Goal: Communication & Community: Answer question/provide support

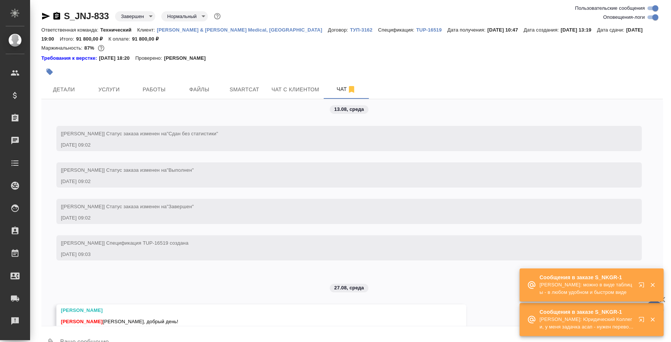
scroll to position [3800, 0]
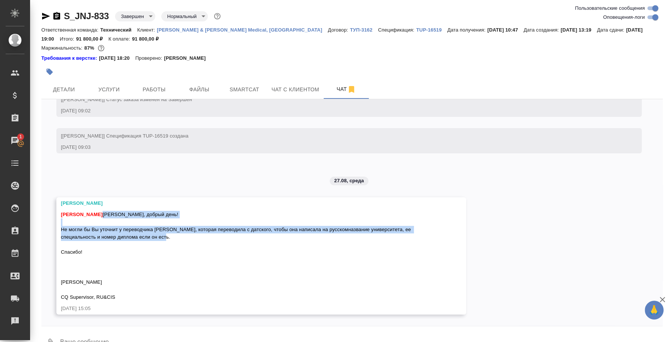
drag, startPoint x: 94, startPoint y: 253, endPoint x: 103, endPoint y: 214, distance: 39.6
click at [103, 214] on div "Федотова Ирина Ольга, добрый день! Не могли бы Вы уточнит у переводчика Светлан…" at bounding box center [250, 255] width 379 height 92
copy span "Ольга, добрый день! Не могли бы Вы уточнит у переводчика Светланы, которая пере…"
click at [128, 170] on button "Ответить на сообщение" at bounding box center [102, 170] width 82 height 15
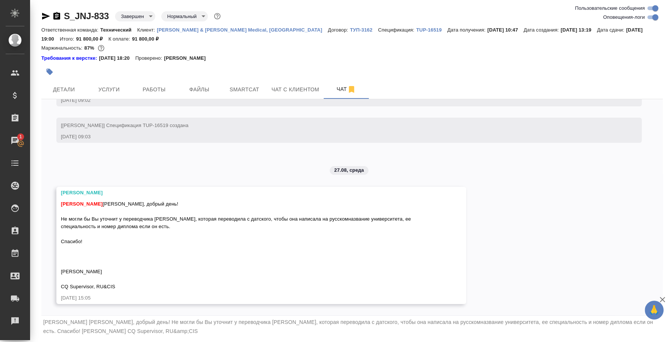
click at [228, 332] on div "[PERSON_NAME] [PERSON_NAME], добрый день! Не могли бы Вы уточнит у переводчика …" at bounding box center [351, 327] width 621 height 22
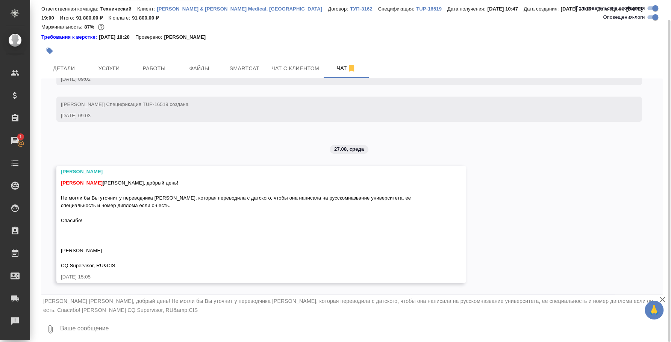
click at [211, 331] on textarea at bounding box center [360, 330] width 603 height 26
type textarea "J"
type textarea "Оля, уточняю"
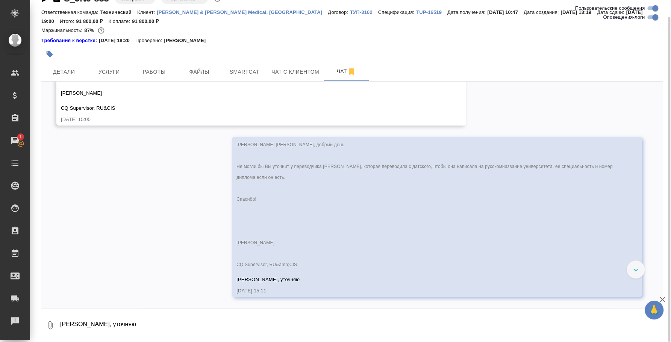
scroll to position [3975, 0]
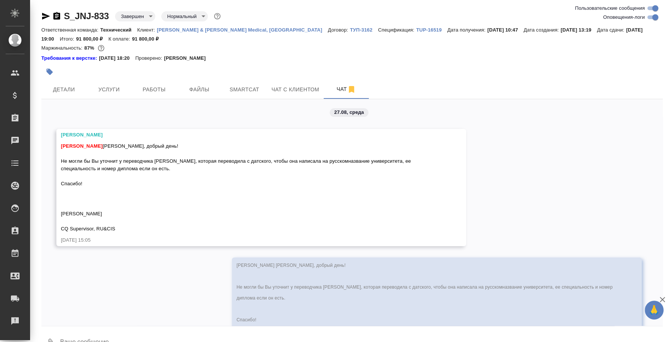
scroll to position [3975, 0]
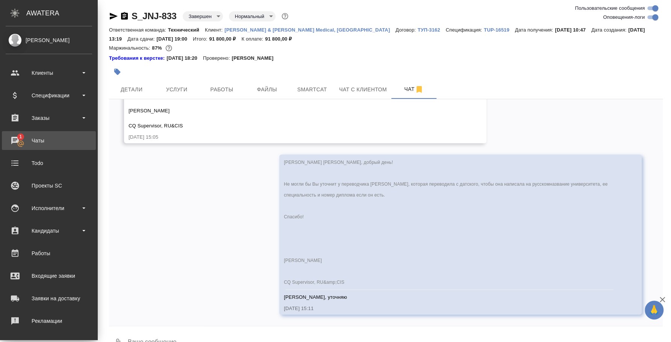
click at [26, 139] on div "Чаты" at bounding box center [49, 140] width 86 height 11
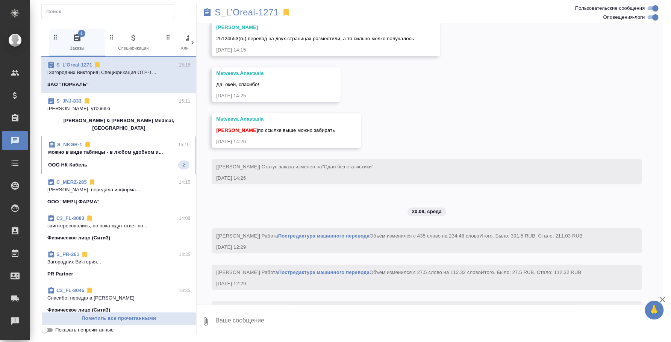
click at [116, 148] on p "можно в виде таблицы - в любом удобном и..." at bounding box center [118, 152] width 141 height 8
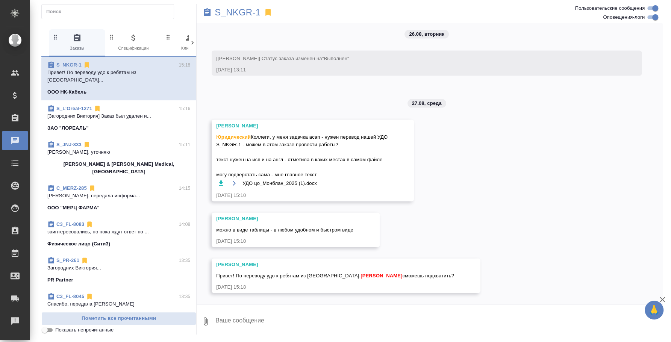
click at [123, 224] on span "C3_FL-8083 14:08 заинтересовались, но пока ждут ответ по ... Физическое лицо (С…" at bounding box center [118, 234] width 143 height 27
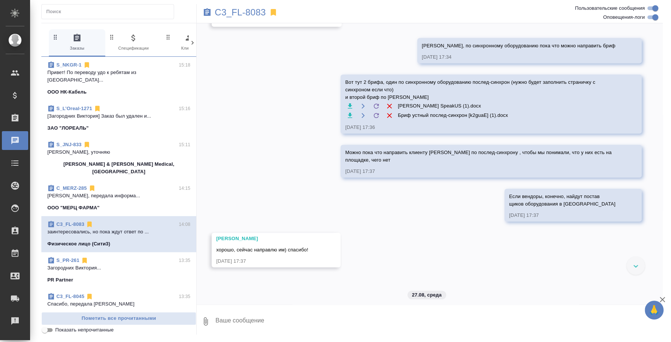
scroll to position [860, 0]
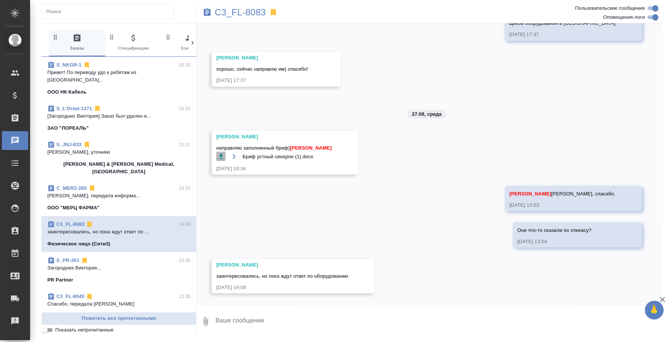
click at [223, 154] on icon "button" at bounding box center [221, 157] width 8 height 8
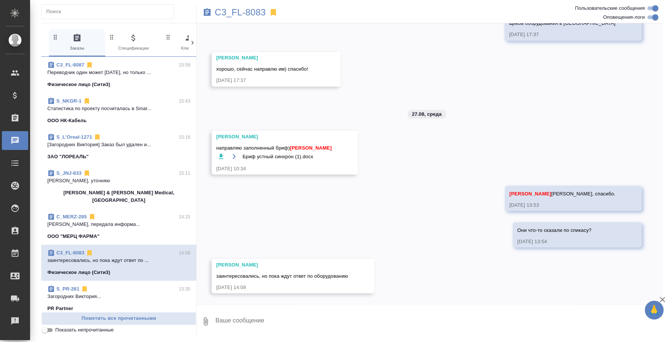
click at [469, 288] on div "26.08, вторник [Ильина Екатерина] Комментарии для КМ изменены с "от КВ: 19 сент…" at bounding box center [430, 163] width 466 height 281
click at [390, 320] on textarea at bounding box center [439, 322] width 448 height 26
type textarea "Катя, а ты смотрела заполненный бриф?"
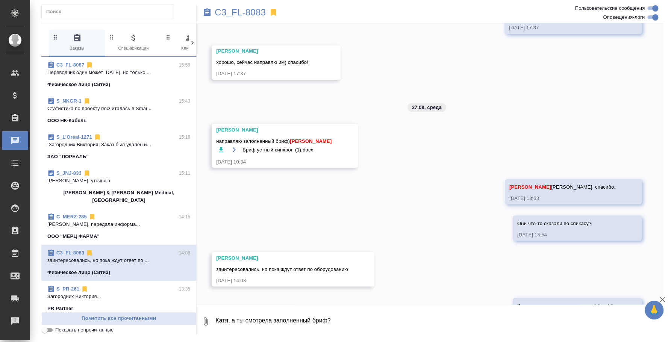
scroll to position [896, 0]
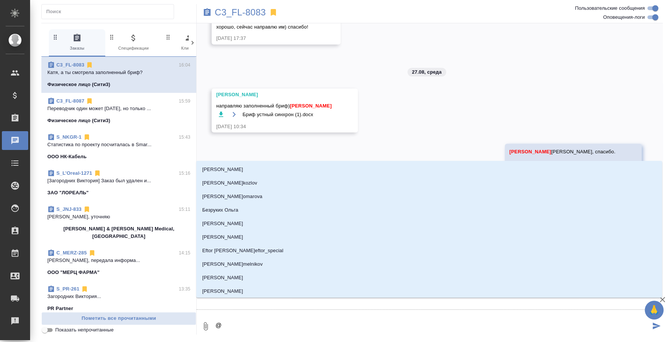
type textarea "@и"
type input "и"
type textarea "@ил"
type input "ил"
type textarea "@иль"
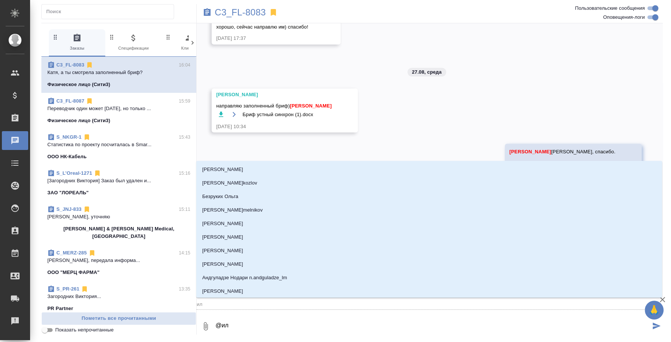
type input "иль"
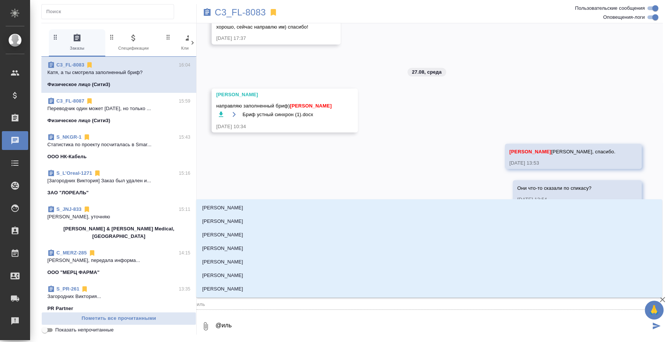
type textarea "@ильи"
type input "ильи"
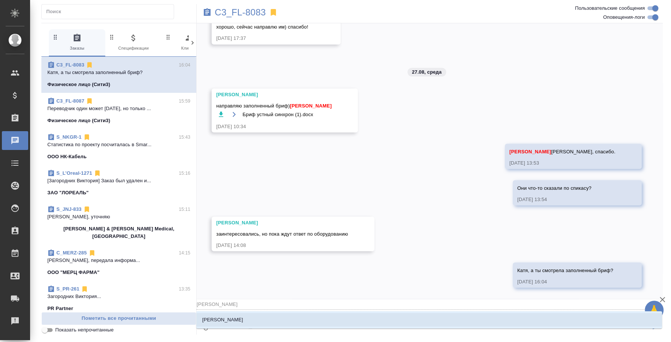
type textarea "@ильин"
type input "ильин"
click at [392, 317] on li "[PERSON_NAME]" at bounding box center [429, 320] width 466 height 14
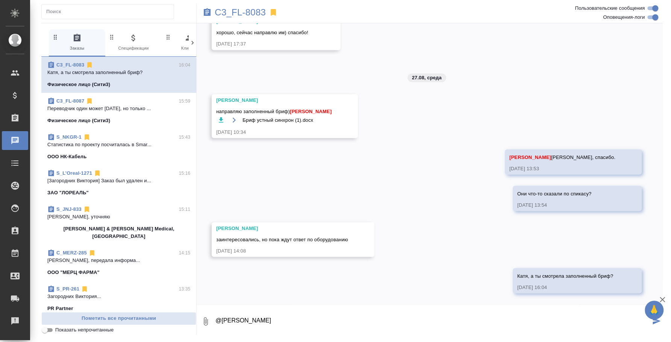
type textarea "@Ильина Екатерина"
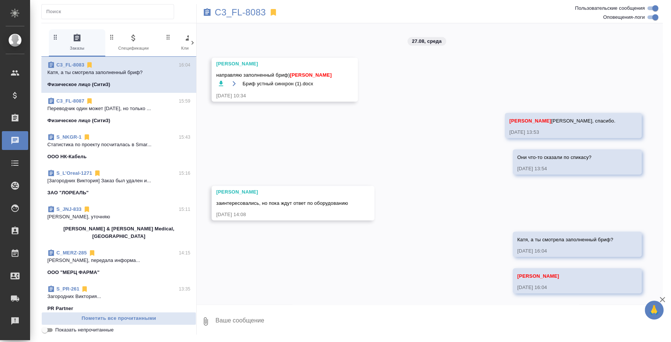
scroll to position [933, 0]
type textarea "Я что-то не поняла, какое им обор удование нужно в итоге)"
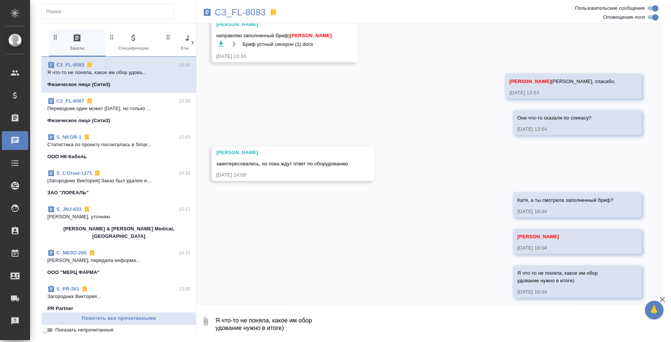
scroll to position [977, 0]
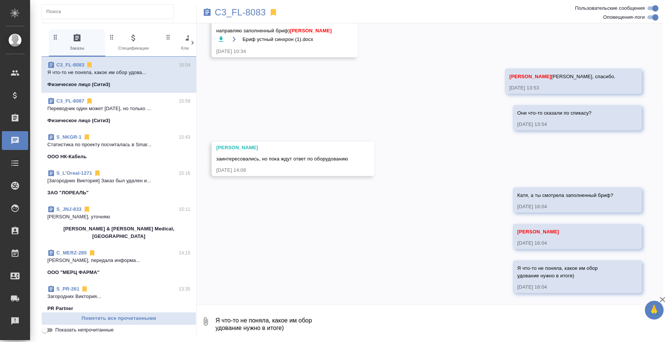
click at [295, 318] on textarea "Я что-то не поняла, какое им обор удование нужно в итоге)" at bounding box center [439, 322] width 448 height 26
paste textarea
click at [295, 318] on textarea at bounding box center [433, 322] width 436 height 26
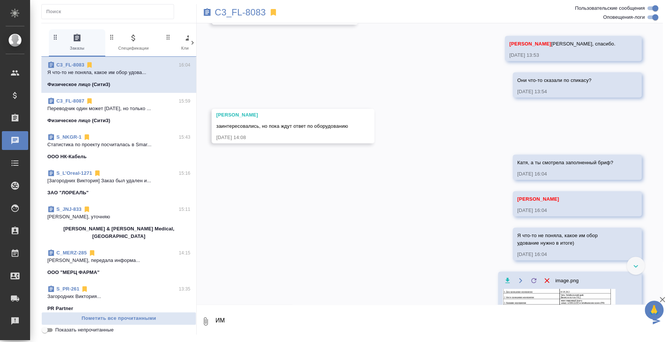
scroll to position [1028, 0]
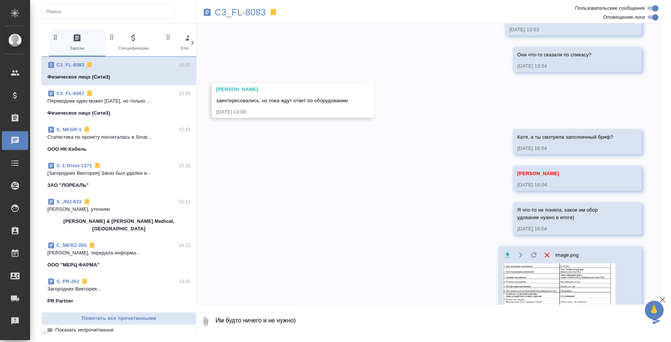
type textarea "Им будто ничего и не нужно)"
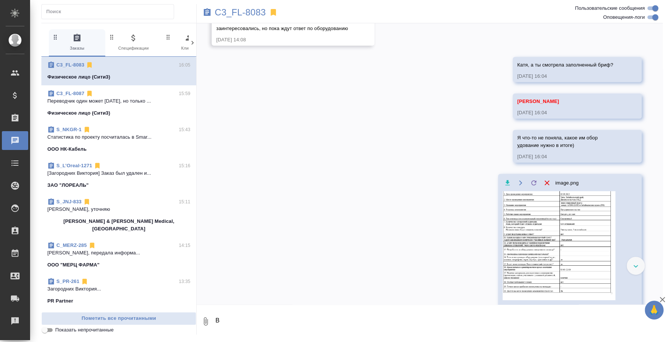
scroll to position [1174, 0]
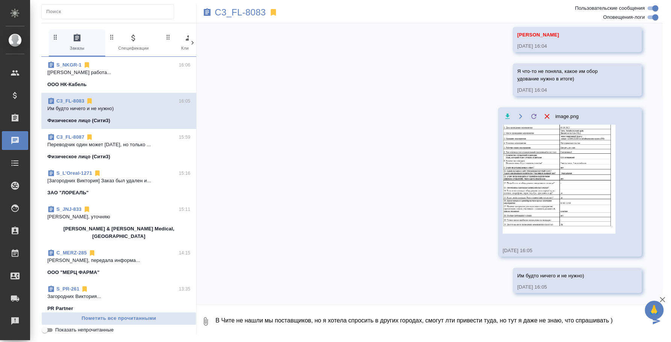
type textarea "В Чите не нашли мы поставщиков, но я хотела спросить в других городах, смогут л…"
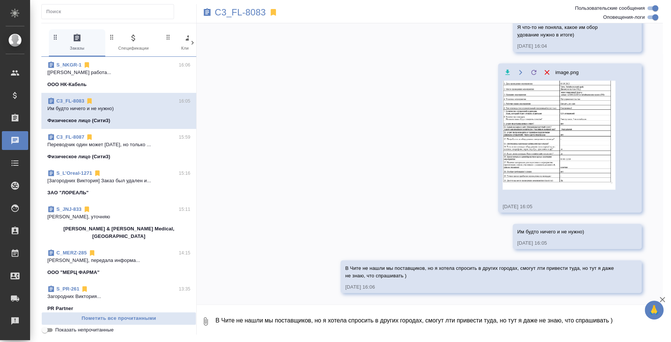
scroll to position [1218, 0]
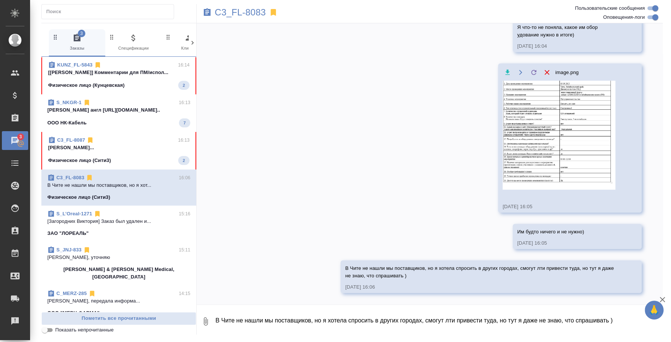
click at [118, 147] on p "Федотова Ирина..." at bounding box center [118, 148] width 141 height 8
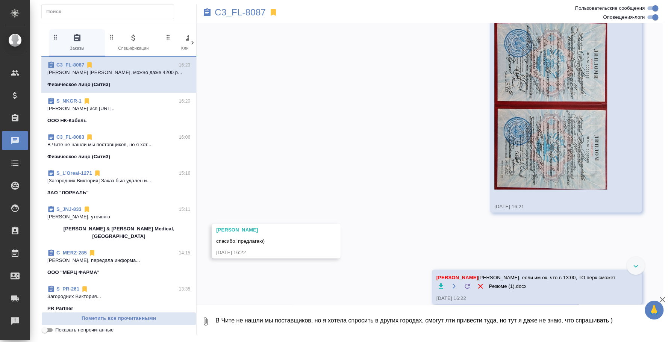
scroll to position [924, 0]
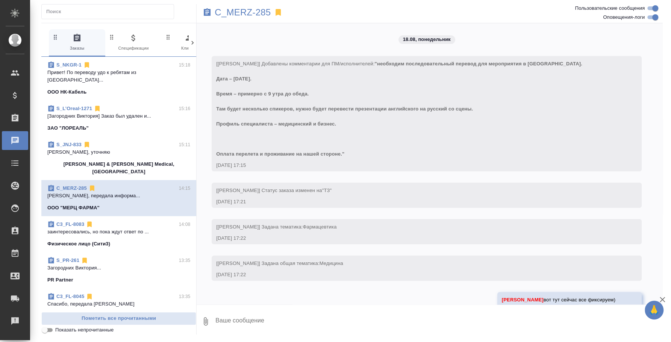
scroll to position [1207, 0]
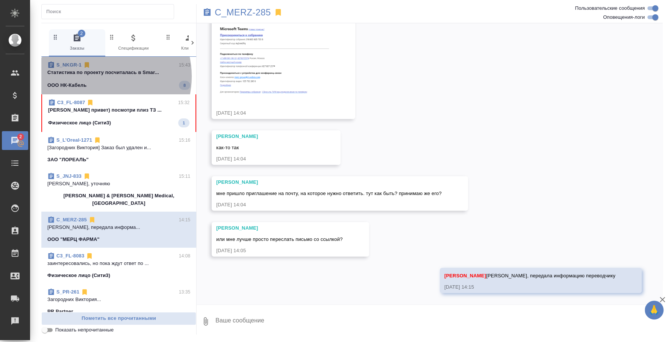
click at [97, 76] on span "S_NKGR-1 15:43 Cтатистика по проекту посчиталась в Smar... ООО НК-Кабель 8" at bounding box center [118, 75] width 143 height 29
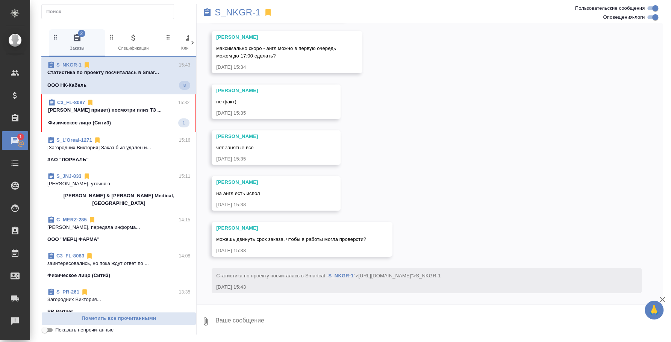
scroll to position [11226, 0]
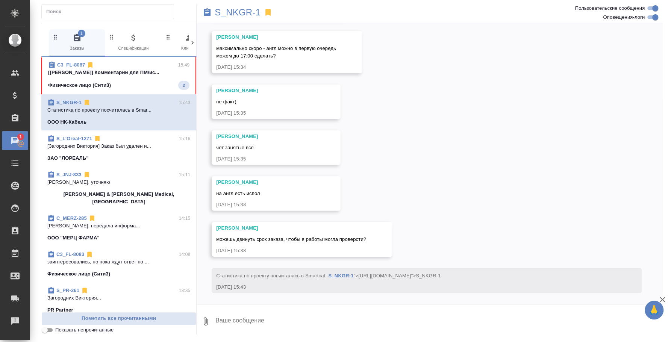
click at [123, 71] on p "[[PERSON_NAME]] Комментарии для ПМ/ис..." at bounding box center [118, 73] width 141 height 8
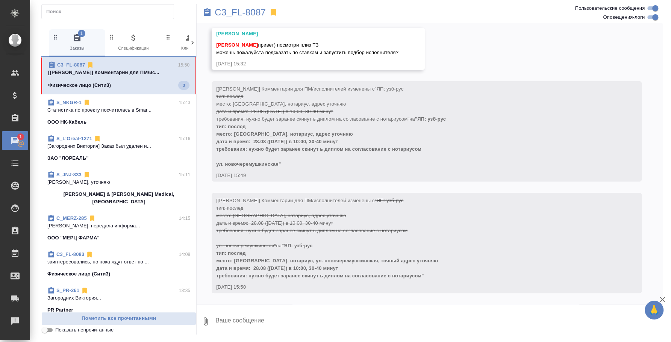
scroll to position [167, 0]
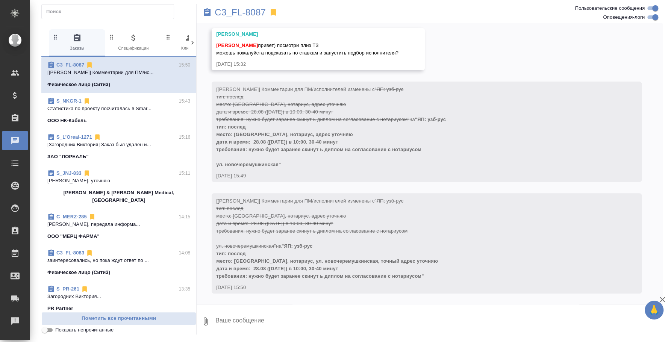
click at [298, 319] on textarea at bounding box center [439, 322] width 448 height 26
type textarea "[PERSON_NAME]"
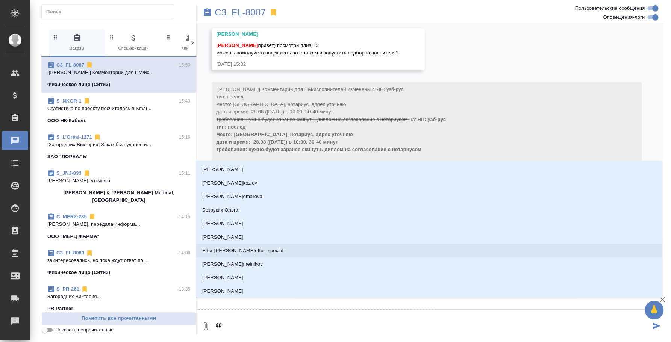
type textarea "@y"
type input "y"
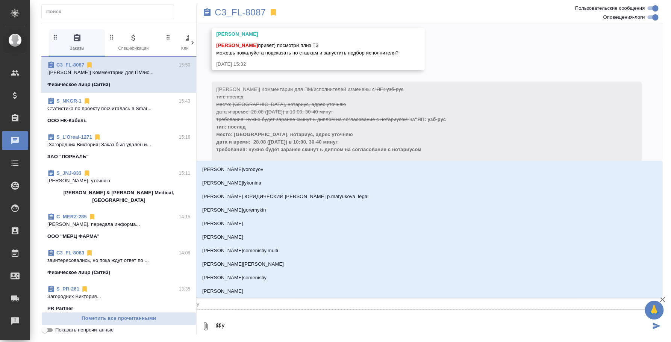
type textarea "@y'b"
type input "y'b"
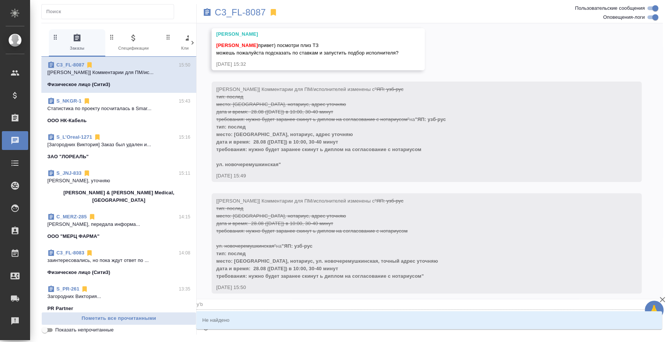
type textarea "@y"
type input "y"
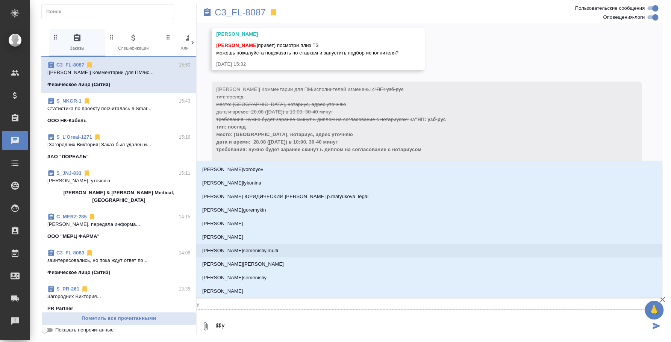
type textarea "@"
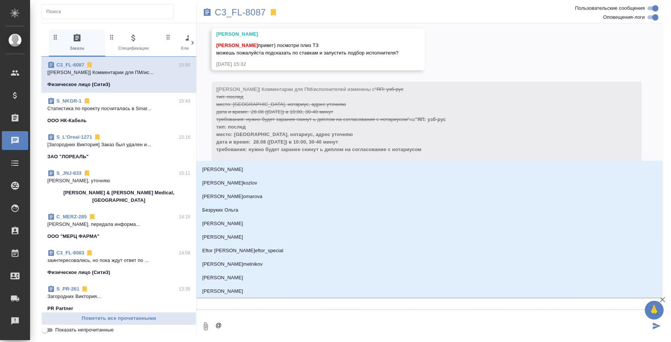
type textarea "@и"
type input "и"
type textarea "@ил"
type input "ил"
type textarea "@иль"
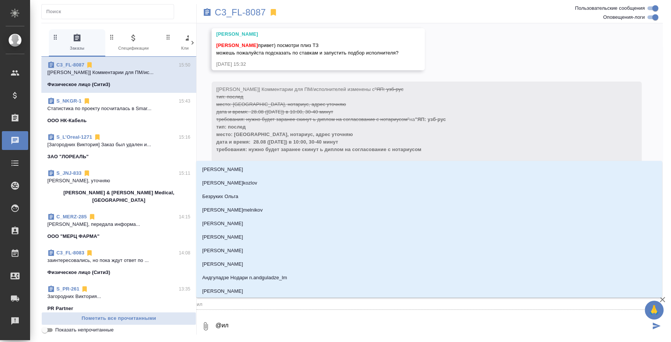
type input "иль"
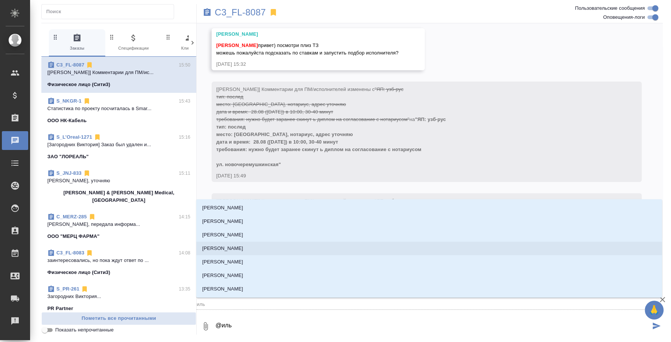
type textarea "@ильи"
type input "ильи"
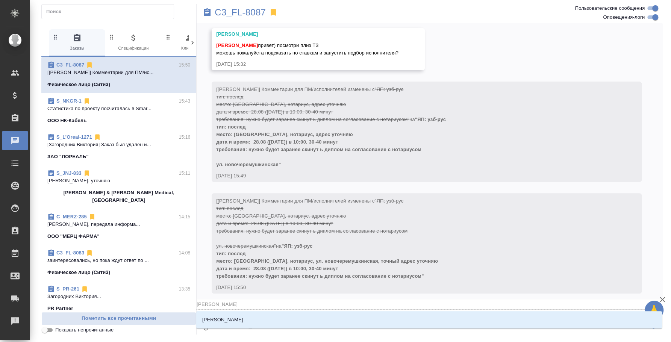
type textarea "@ильин"
type input "ильин"
click at [340, 317] on li "Ильина Екатерина" at bounding box center [429, 320] width 466 height 14
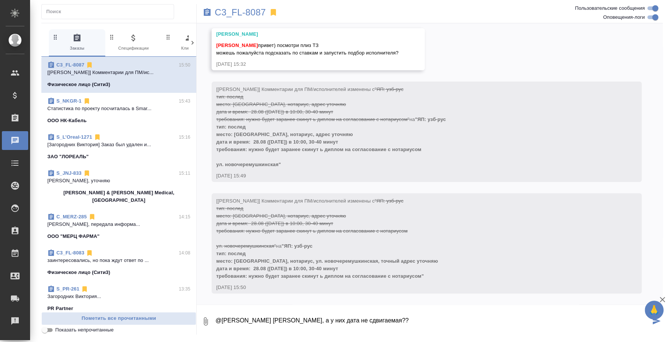
type textarea "@Ильина Екатерина Катя, а у них дата не сдвигаемая??"
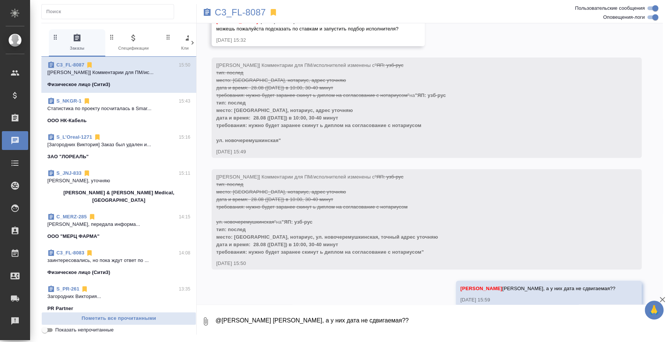
scroll to position [204, 0]
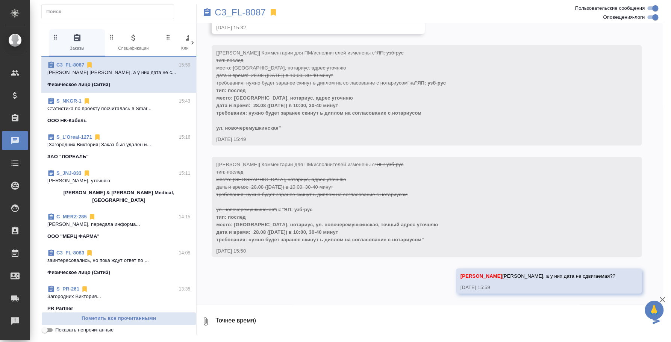
type textarea "Точнее время)"
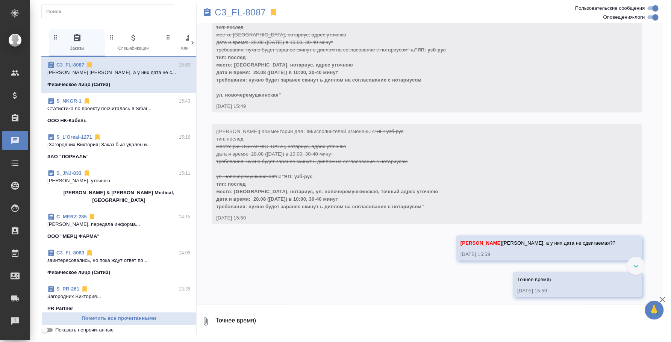
scroll to position [240, 0]
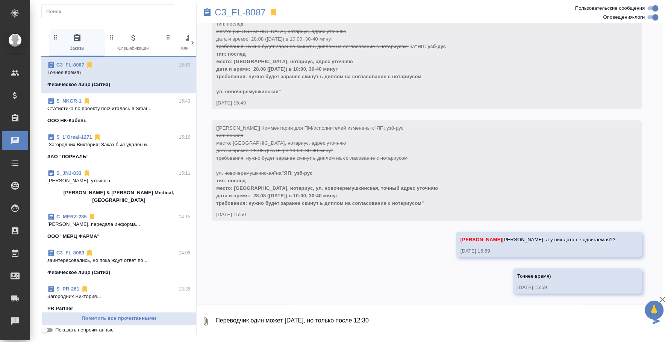
type textarea "Переводчик один может [DATE], но только после 12:30"
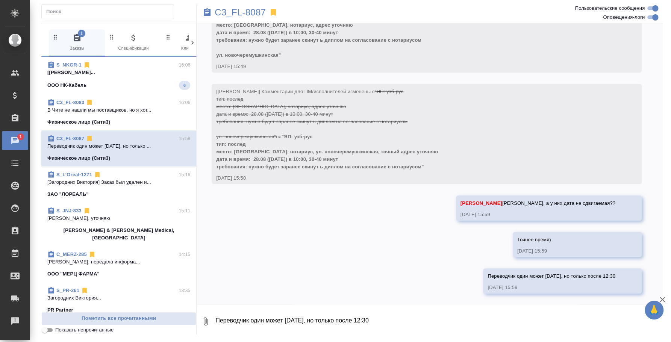
click at [118, 64] on div "S_NKGR-1 16:06" at bounding box center [118, 65] width 143 height 8
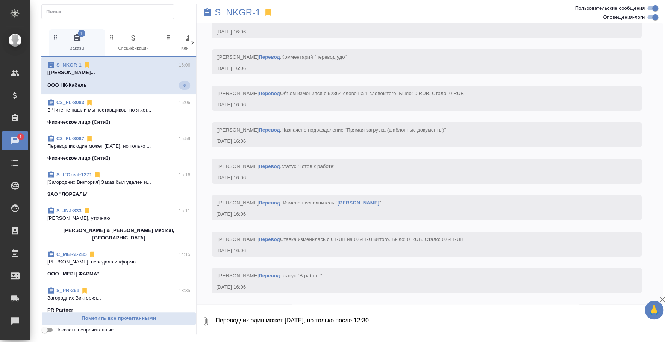
scroll to position [11572, 0]
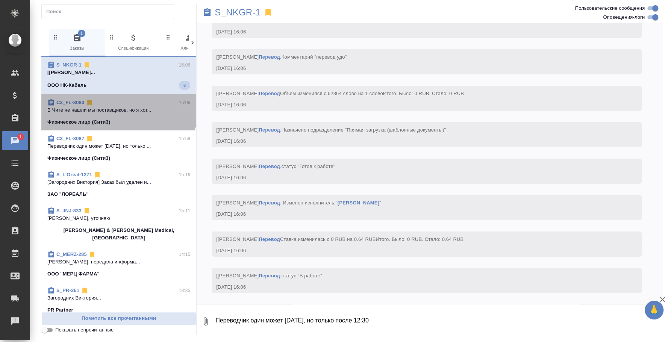
click at [118, 105] on div "C3_FL-8083 16:06" at bounding box center [118, 103] width 143 height 8
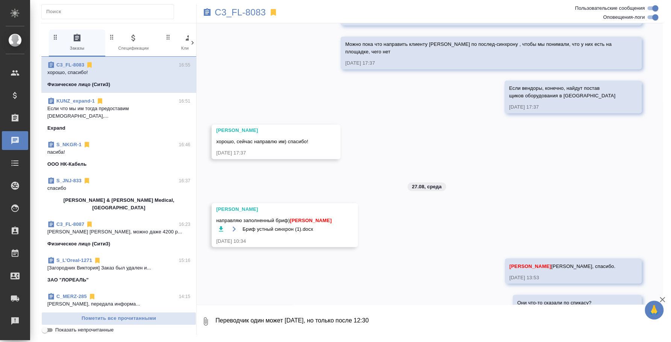
scroll to position [1451, 0]
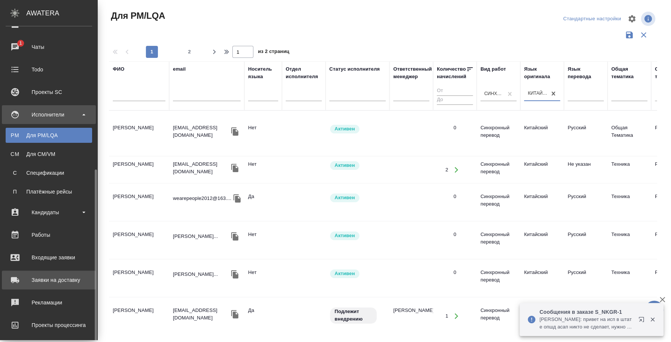
scroll to position [144, 0]
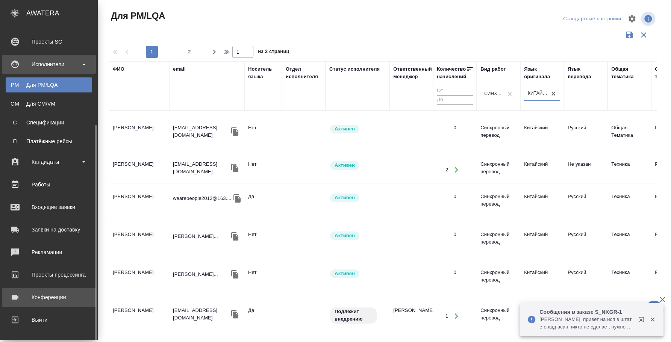
click at [49, 292] on div "Конференции" at bounding box center [49, 297] width 86 height 11
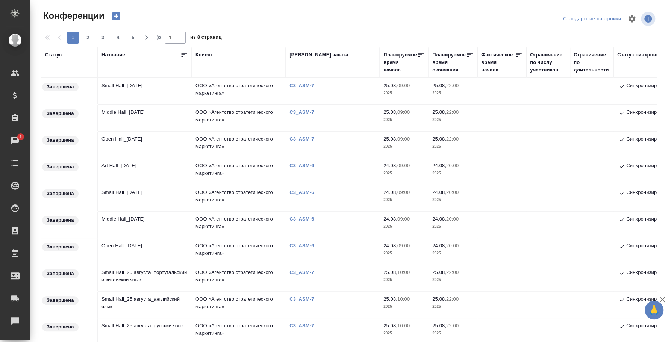
scroll to position [47, 0]
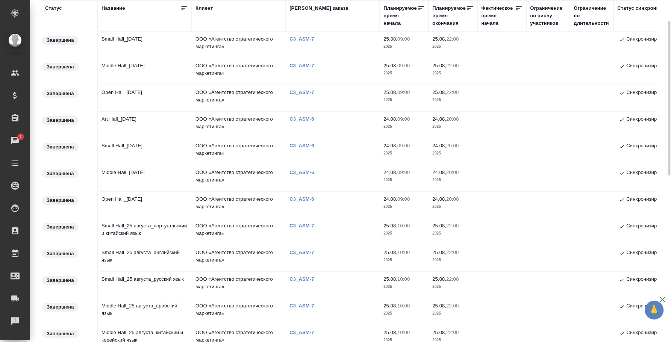
click at [124, 197] on td "Open Hall_24 August" at bounding box center [145, 205] width 94 height 26
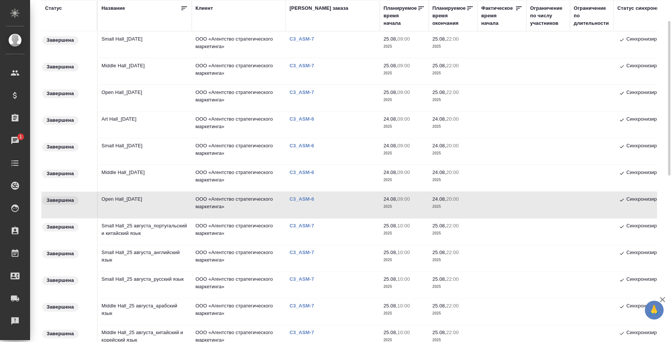
click at [125, 198] on td "Open Hall_24 August" at bounding box center [145, 205] width 94 height 26
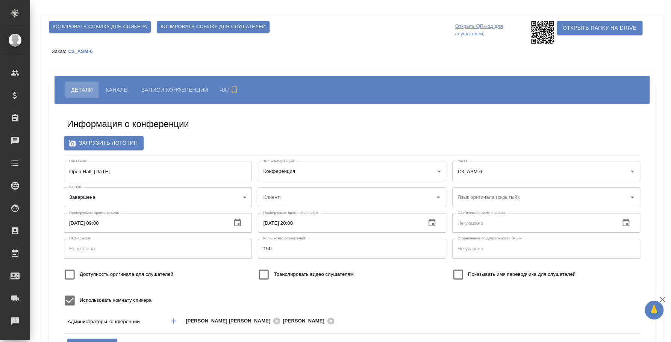
type input "Белорусский"
type input "ООО «Агентство стратегического маркетинга»"
type input "[PERSON_NAME][EMAIL_ADDRESS][DOMAIN_NAME]"
click at [124, 89] on span "Каналы" at bounding box center [117, 89] width 23 height 9
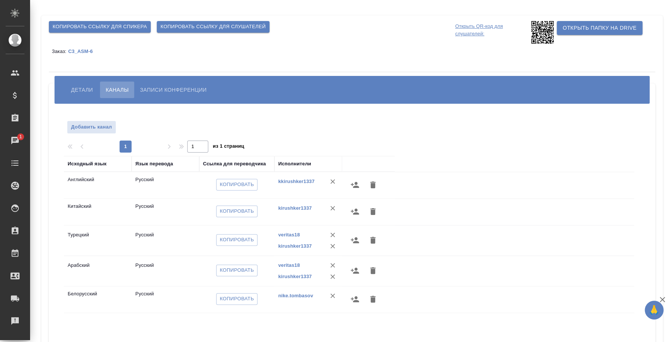
click at [176, 88] on span "Записи конференции" at bounding box center [173, 89] width 67 height 9
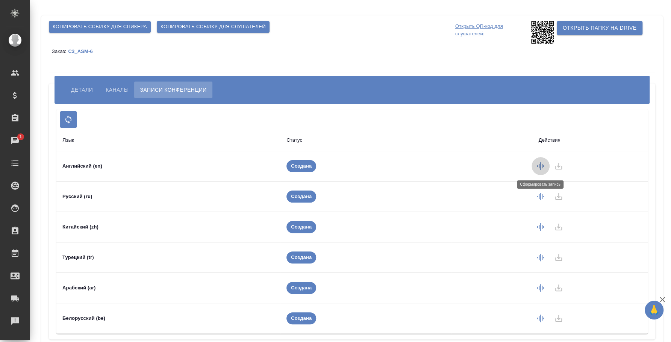
click at [544, 167] on icon "button" at bounding box center [540, 166] width 9 height 9
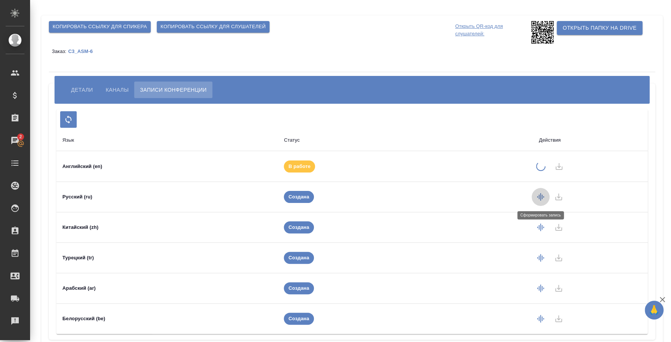
click at [545, 196] on icon "button" at bounding box center [540, 196] width 9 height 9
click at [542, 227] on icon "button" at bounding box center [540, 227] width 9 height 9
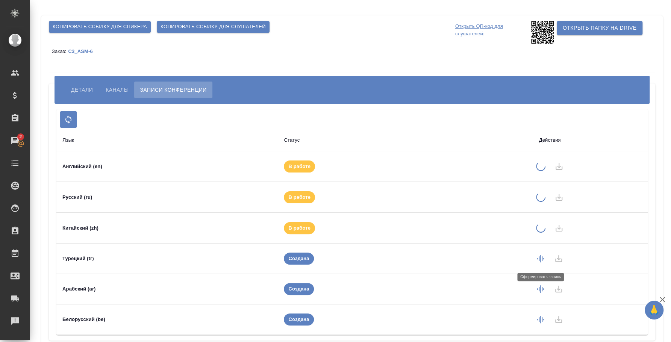
click at [541, 258] on icon "button" at bounding box center [540, 258] width 9 height 9
click at [545, 291] on icon "button" at bounding box center [540, 289] width 9 height 9
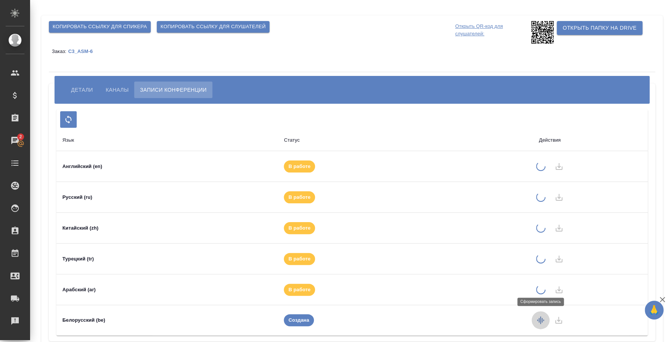
click at [545, 320] on icon "button" at bounding box center [540, 320] width 9 height 9
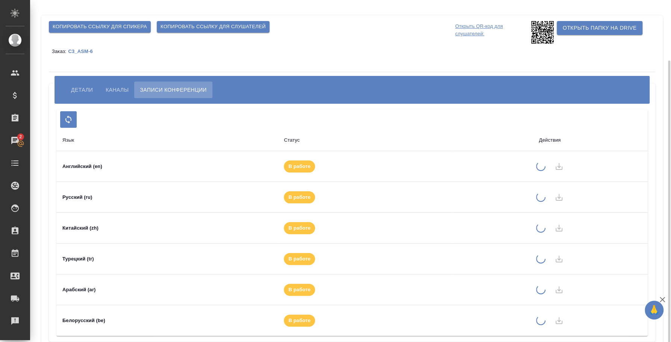
scroll to position [32, 0]
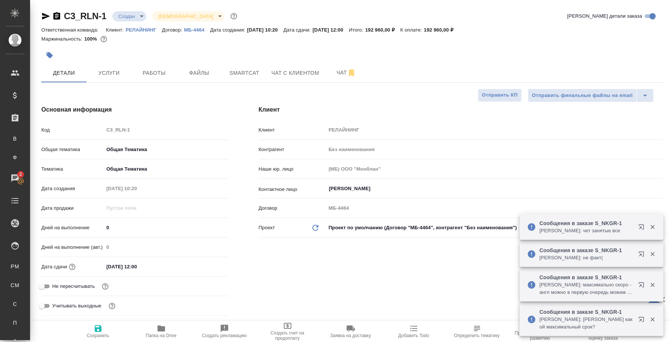
select select "RU"
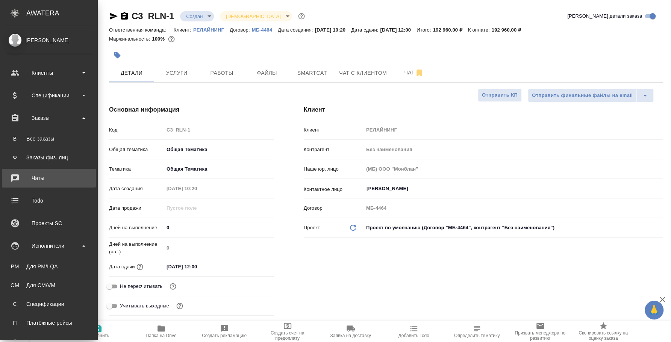
click at [60, 185] on link "0 Чаты" at bounding box center [49, 178] width 94 height 19
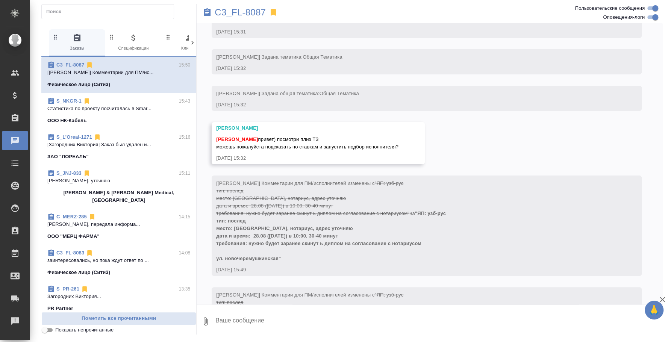
scroll to position [167, 0]
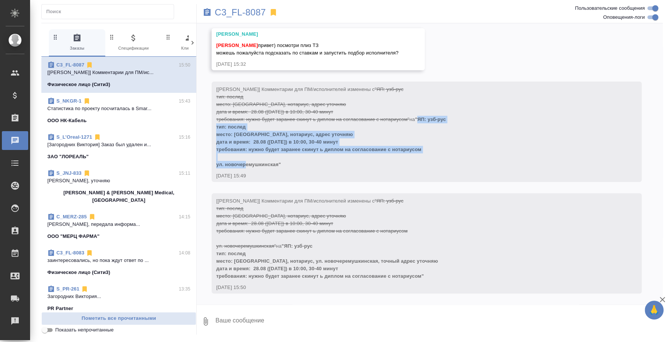
drag, startPoint x: 423, startPoint y: 118, endPoint x: 279, endPoint y: 164, distance: 151.2
click at [279, 164] on span ""ЯП: узб-рус тип: послед место: [GEOGRAPHIC_DATA], нотариус, адрес уточняю дата…" at bounding box center [331, 142] width 230 height 51
copy span "ЯП: узб-рус тип: послед место: [GEOGRAPHIC_DATA], нотариус, адрес уточняю дата …"
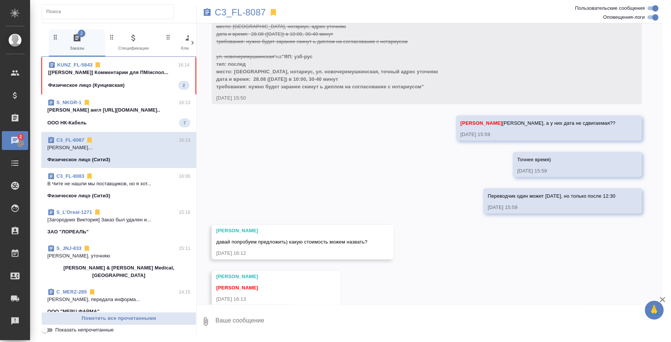
scroll to position [368, 0]
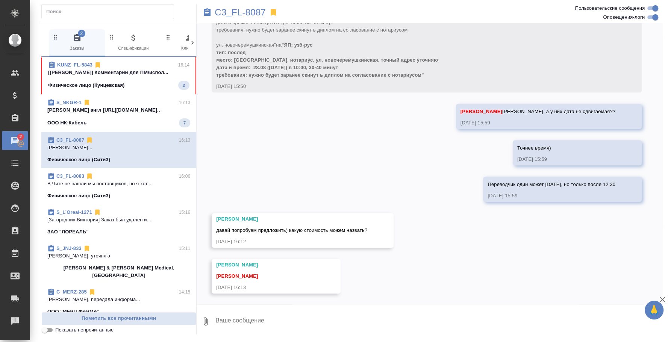
click at [481, 215] on div "27.08, [DATE] [[PERSON_NAME]] Добавлены комментарии для ПМ/исполнителей: "ЯП: у…" at bounding box center [430, 163] width 466 height 281
click at [207, 321] on icon "button" at bounding box center [205, 321] width 9 height 9
click at [164, 282] on span "С локального диска" at bounding box center [144, 281] width 51 height 9
click at [0, 0] on input "С локального диска" at bounding box center [0, 0] width 0 height 0
click at [261, 311] on textarea at bounding box center [433, 322] width 436 height 26
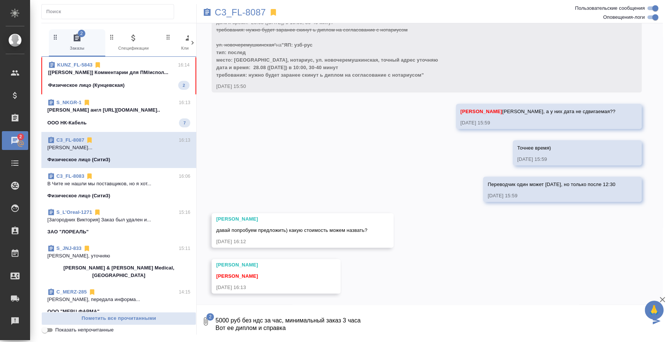
type textarea "5000 руб без ндс за час, минимальный заказ 3 часа Вот ее диплом и справка"
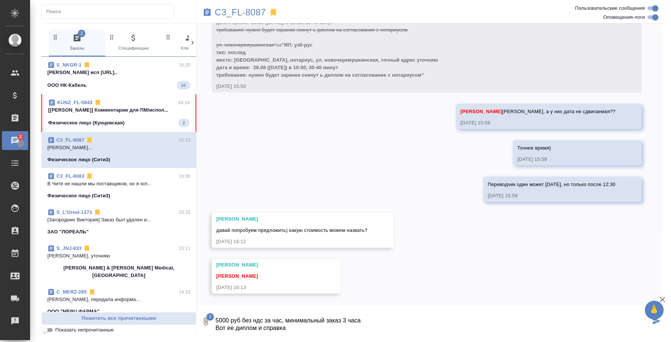
click at [656, 322] on icon "submit" at bounding box center [657, 321] width 8 height 7
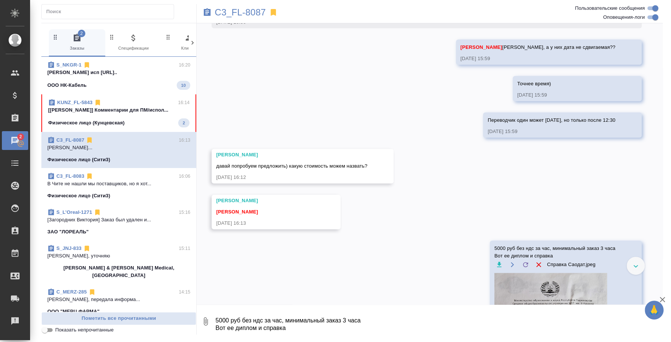
scroll to position [457, 0]
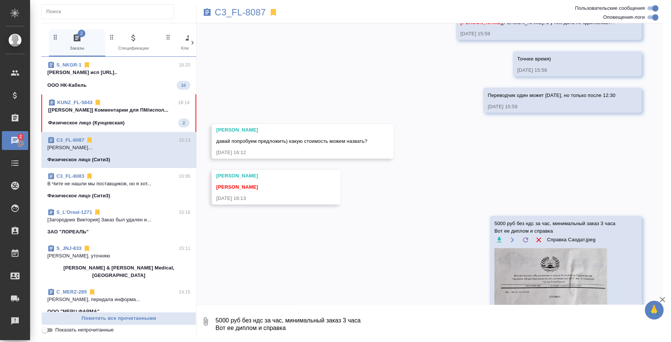
click at [209, 324] on icon "button" at bounding box center [205, 321] width 9 height 9
click at [138, 281] on span "С локального диска" at bounding box center [144, 281] width 51 height 9
click at [0, 0] on input "С локального диска" at bounding box center [0, 0] width 0 height 0
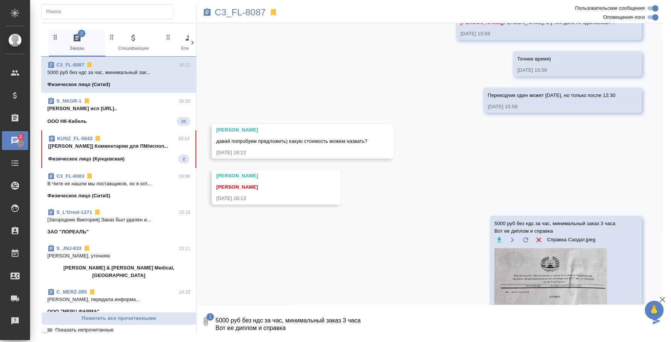
click at [265, 315] on textarea "5000 руб без ндс за час, минимальный заказ 3 часа Вот ее диплом и справка" at bounding box center [433, 322] width 436 height 26
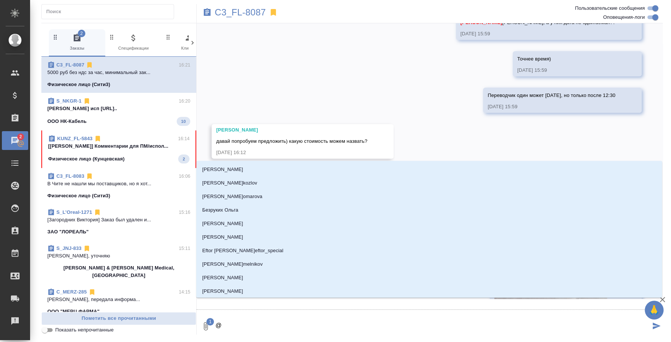
type textarea "@b"
type input "b"
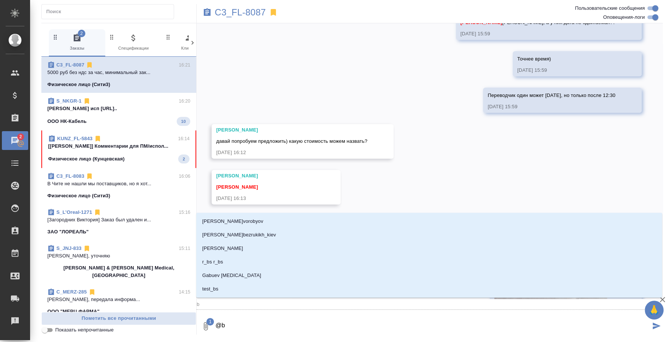
type textarea "@"
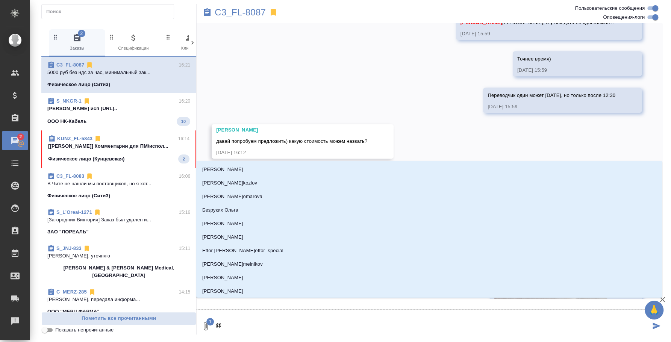
click at [266, 315] on textarea "@" at bounding box center [433, 327] width 436 height 26
type textarea "@b'k'm"
type input "b'k'm"
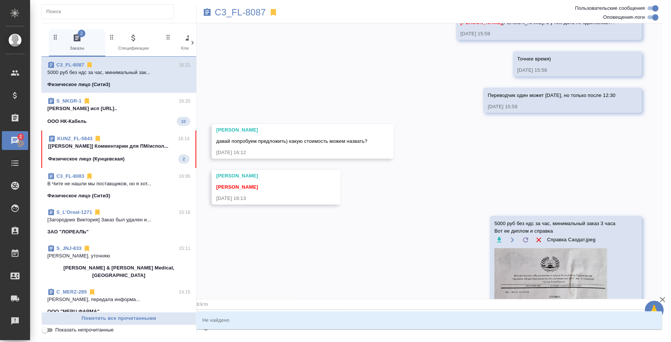
type textarea "@b'k'm'b"
type input "b'k'm'b"
type textarea "@b'k'm"
type input "b'k'm"
type textarea "@bkm"
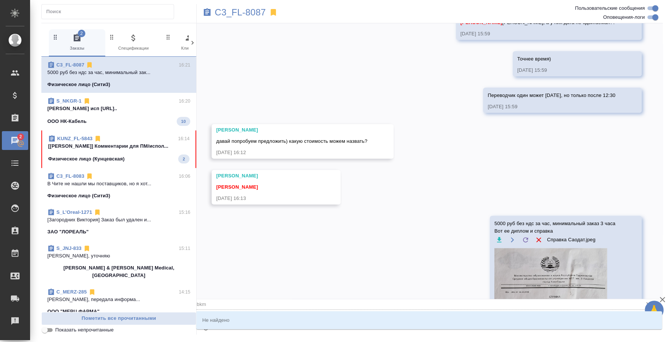
click at [212, 307] on input "bkm" at bounding box center [418, 304] width 442 height 10
type input "bkm"
click at [664, 296] on icon "button" at bounding box center [662, 299] width 9 height 9
click at [283, 332] on textarea "@bkm" at bounding box center [433, 327] width 436 height 26
type textarea "@bk"
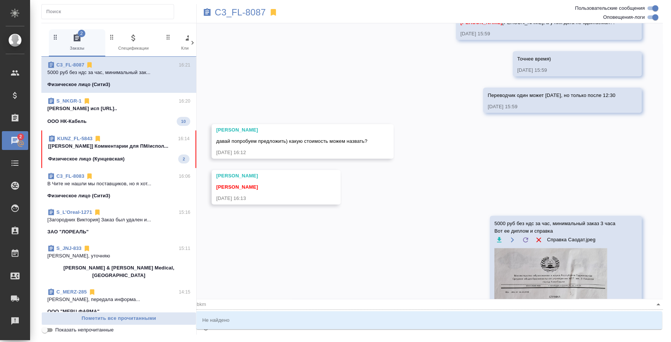
type input "bk"
type textarea "@b"
type input "b"
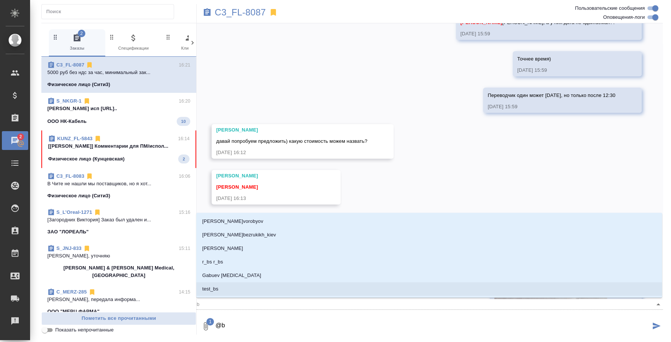
type textarea "@"
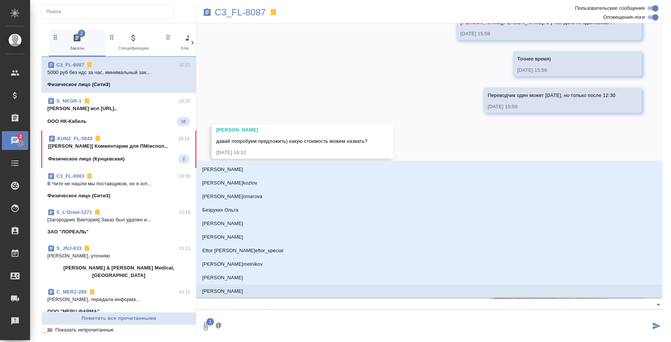
type textarea "@b"
type input "b"
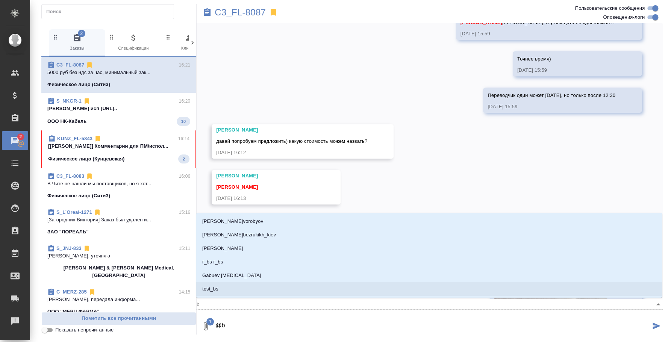
type textarea "@"
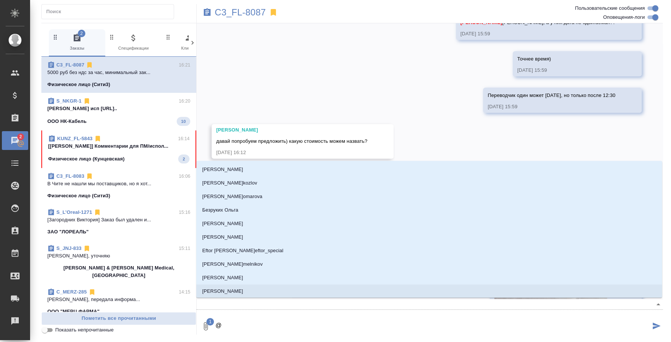
type textarea "@и"
type input "и"
type textarea "@ил"
type input "ил"
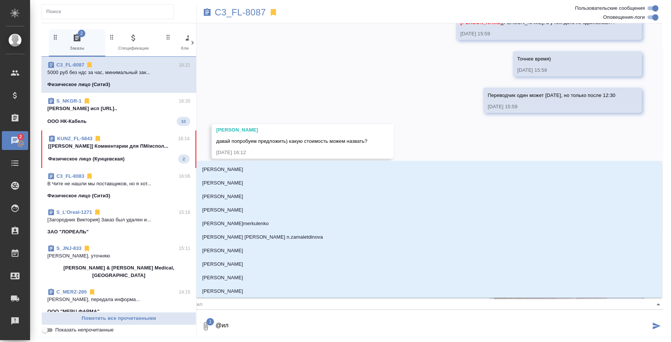
type textarea "@иль"
type input "иль"
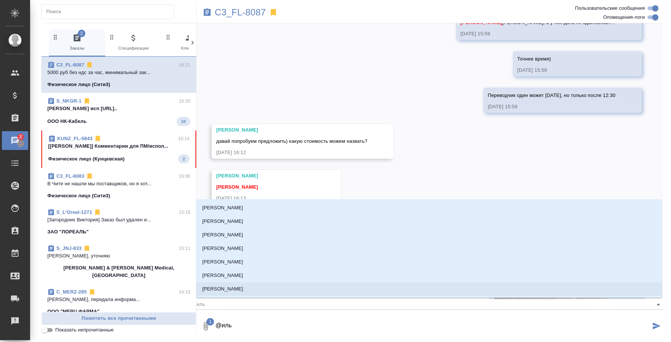
type textarea "@ильи"
type input "ильи"
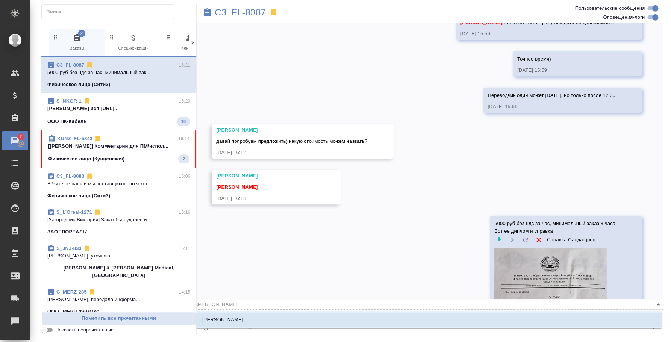
click at [301, 318] on li "Ильина Екатерина" at bounding box center [429, 320] width 466 height 14
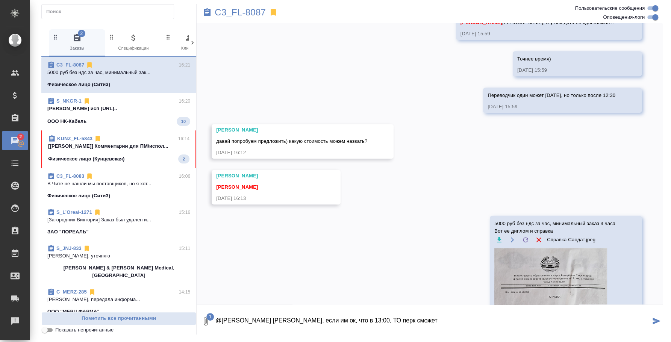
type textarea "@Ильина Екатерина Катя, если им ок, что в 13:00, ТО перк сможет"
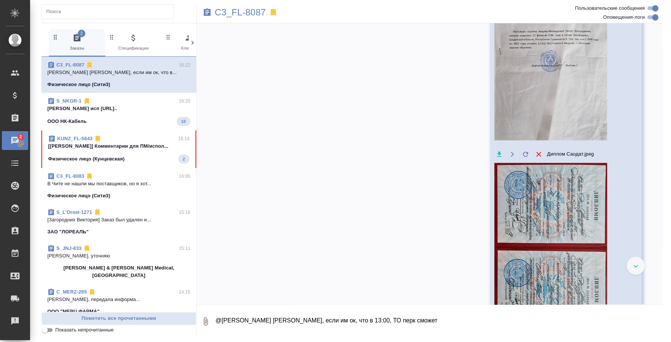
scroll to position [747, 0]
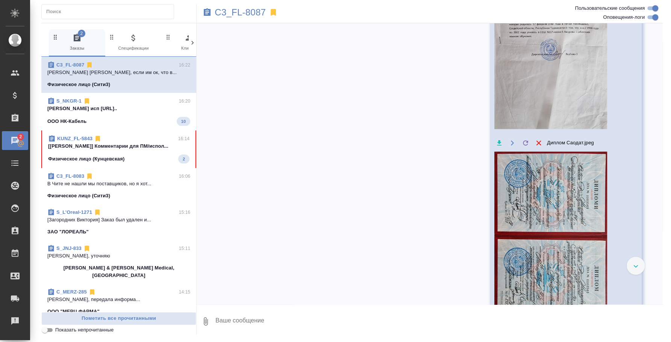
click at [235, 315] on textarea at bounding box center [439, 322] width 448 height 26
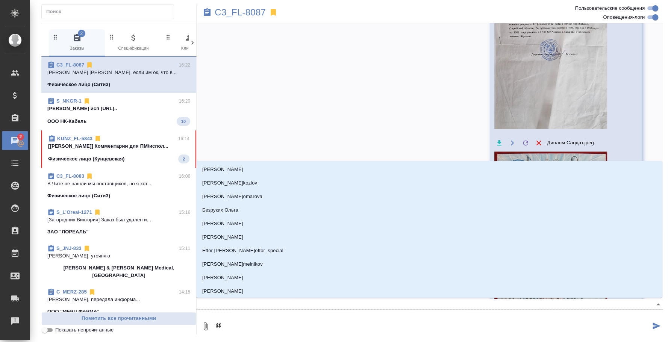
type textarea "@y"
type input "y"
type textarea "@y'b"
type input "y'b"
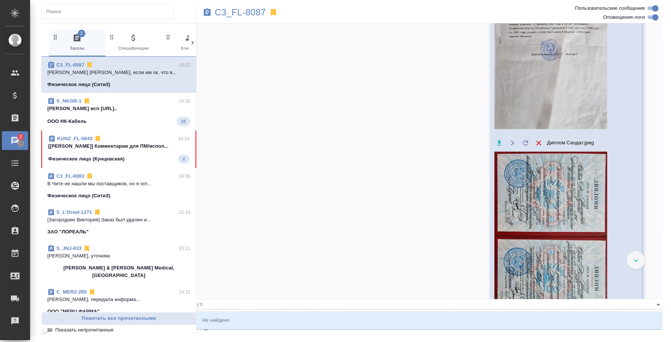
type textarea "@y"
type input "y"
type textarea "@"
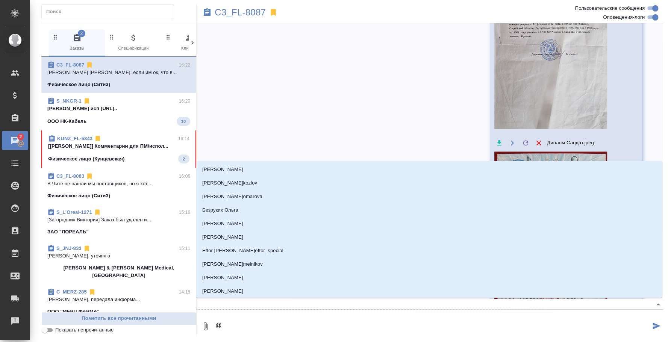
type textarea "@b"
type input "b"
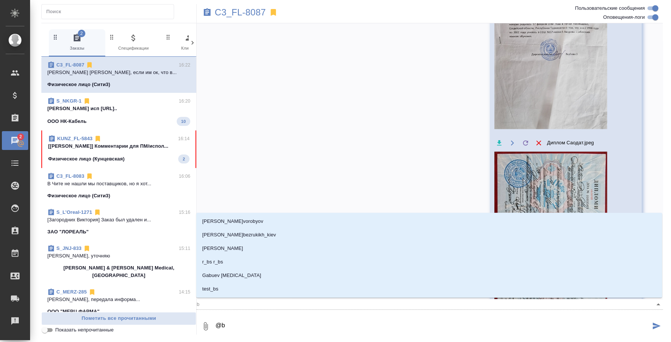
type textarea "@b'k"
type input "b'k"
type textarea "@b'k'm"
type input "b'k'm"
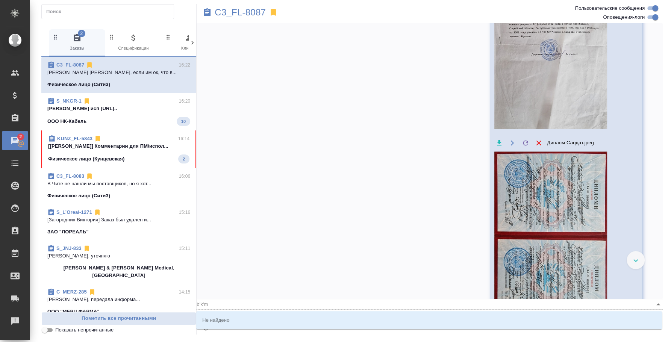
type textarea "@b'k"
type input "b'k"
type textarea "@b"
type input "b"
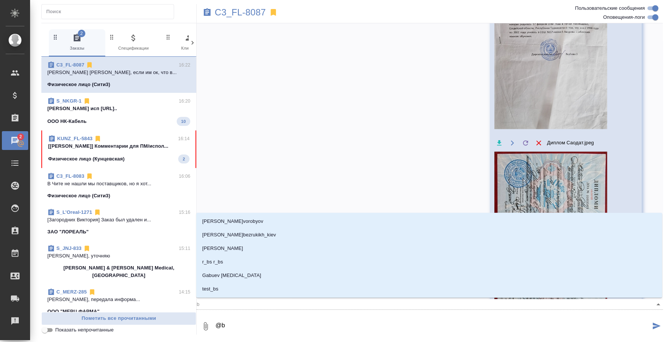
type textarea "@"
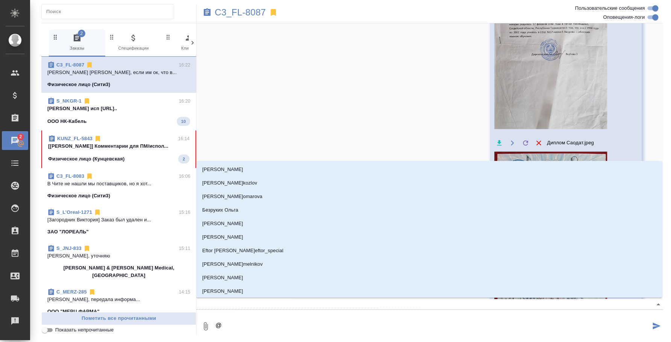
type textarea "@и"
type input "и"
type textarea "@ил"
type input "ил"
type textarea "@иль"
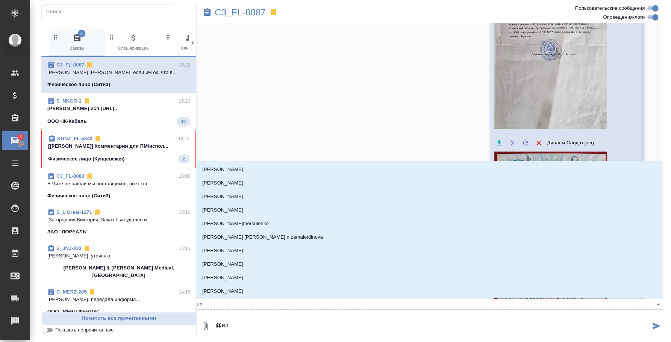
type input "иль"
type textarea "@ильи"
type input "ильи"
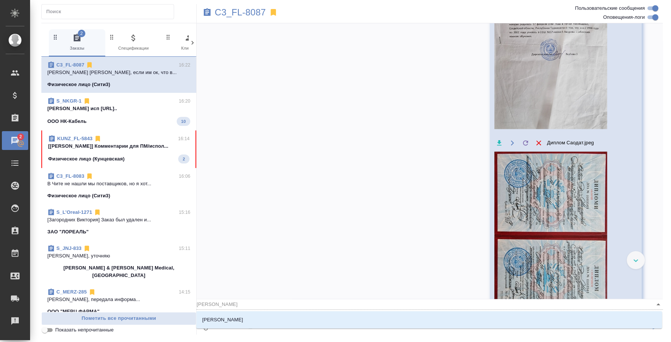
type textarea "@ильин"
type input "ильин"
click at [243, 320] on p "Ильина Екатерина" at bounding box center [222, 320] width 41 height 8
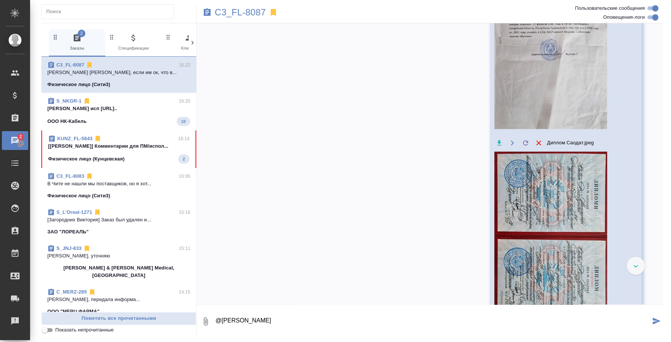
type textarea "@Ильина Екатерина"
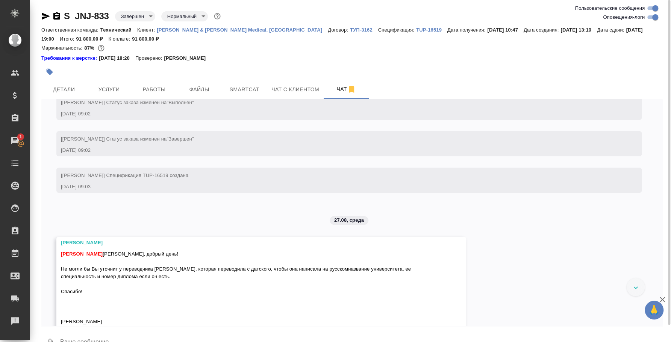
scroll to position [3975, 0]
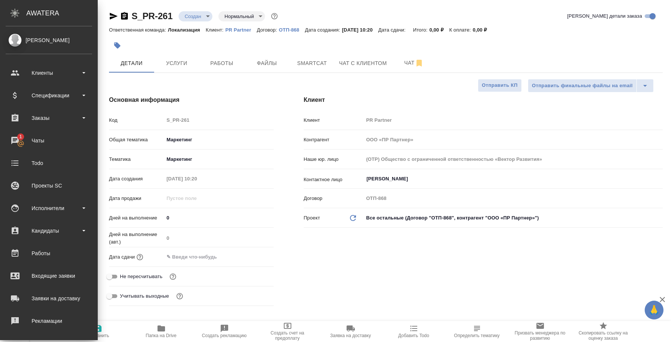
select select "RU"
click at [50, 210] on div "Исполнители" at bounding box center [49, 208] width 86 height 11
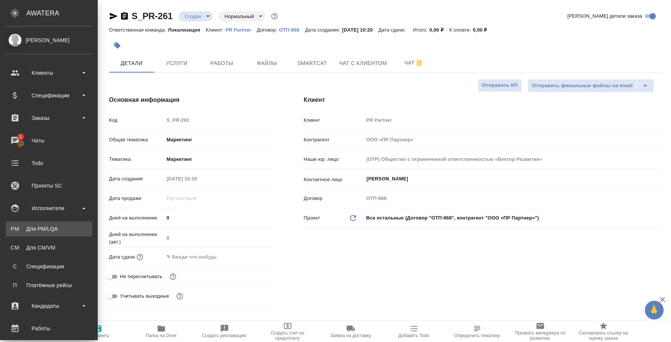
click at [50, 226] on div "Для PM/LQA" at bounding box center [48, 229] width 79 height 8
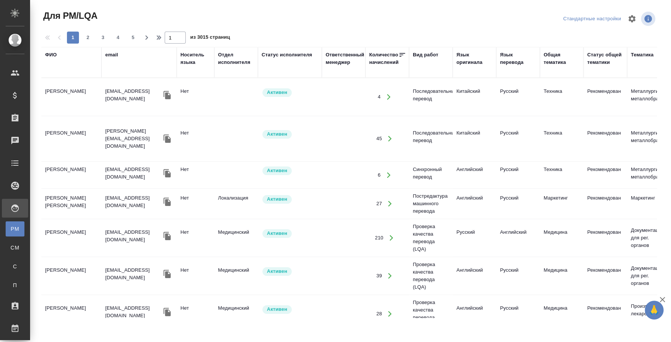
click at [425, 55] on div "Вид работ" at bounding box center [426, 55] width 26 height 8
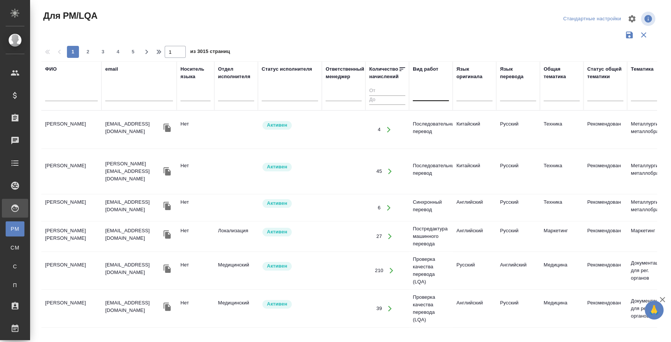
click at [431, 93] on div at bounding box center [431, 93] width 36 height 11
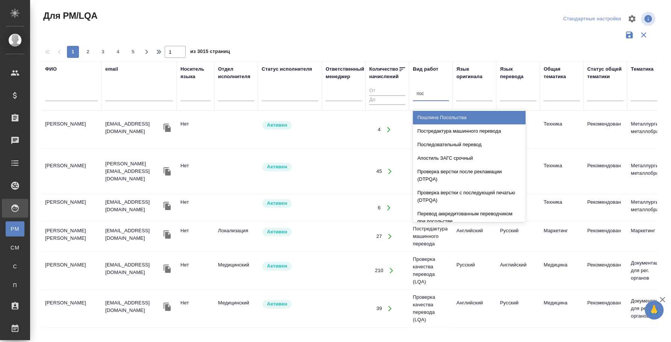
type input "посл"
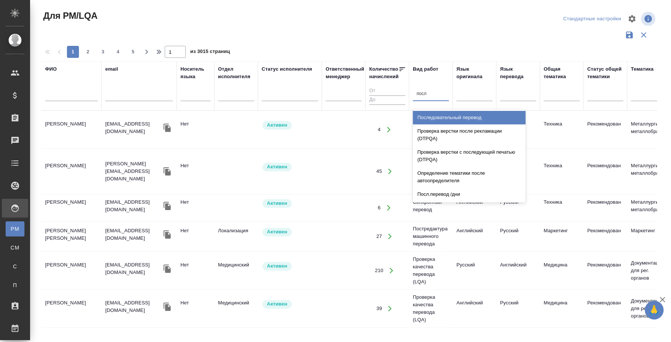
click at [496, 115] on div "Последовательный перевод" at bounding box center [469, 118] width 113 height 14
click at [484, 89] on div at bounding box center [474, 93] width 36 height 11
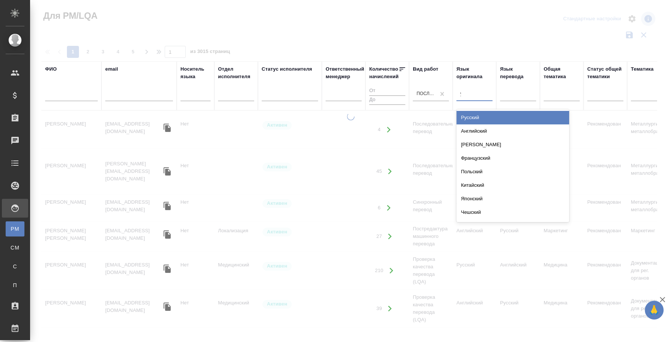
type input "узб"
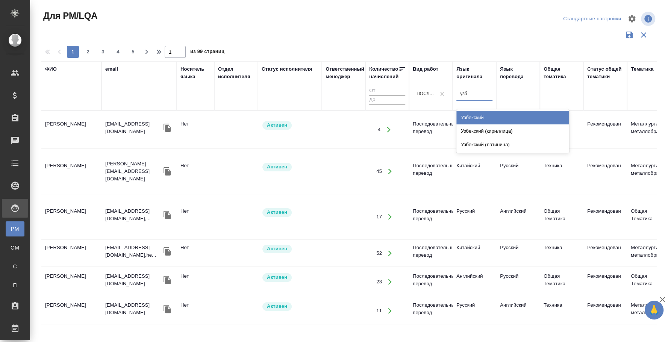
click at [497, 114] on div "Узбекский" at bounding box center [512, 118] width 113 height 14
click at [514, 92] on div at bounding box center [518, 93] width 36 height 11
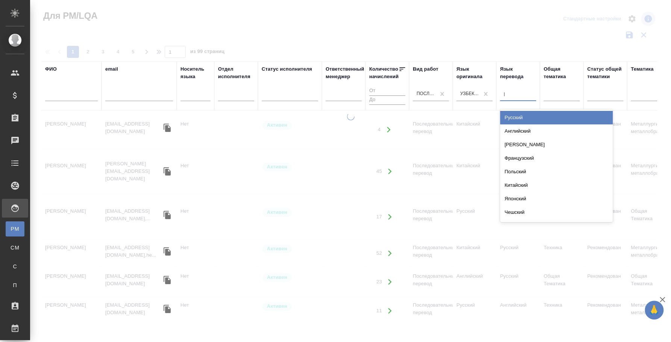
type input "рус"
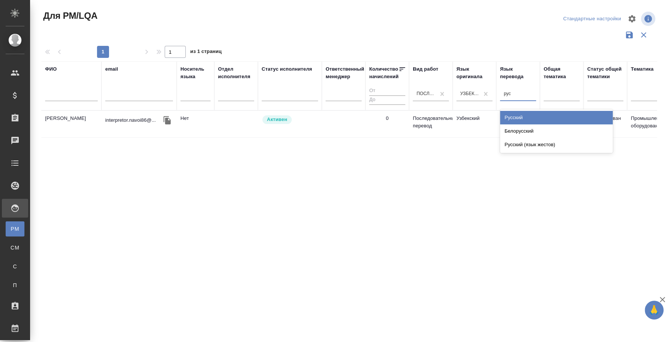
click at [523, 113] on div "Русский" at bounding box center [556, 118] width 113 height 14
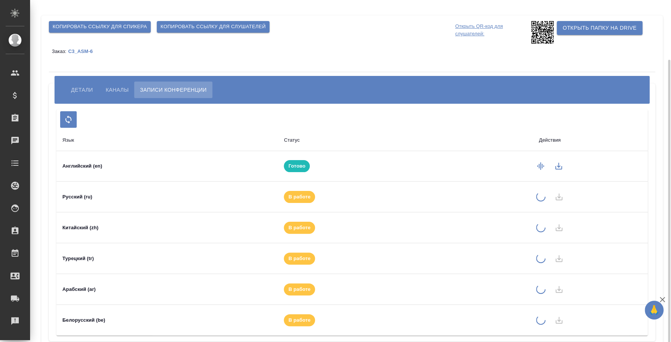
scroll to position [31, 0]
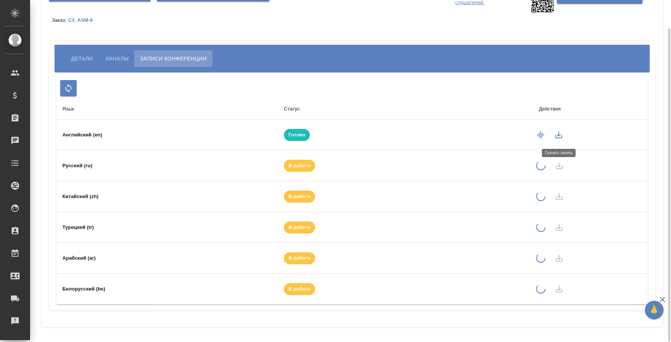
click at [557, 132] on icon "button" at bounding box center [558, 134] width 9 height 9
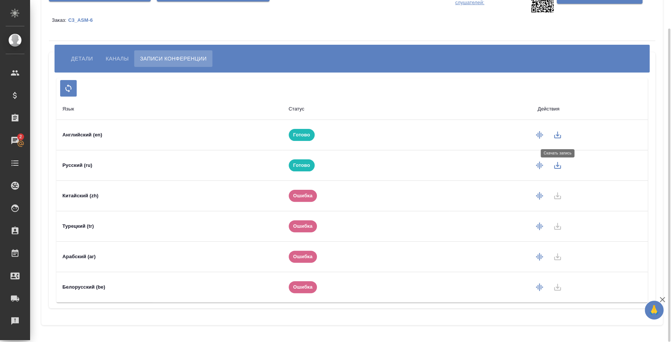
scroll to position [29, 0]
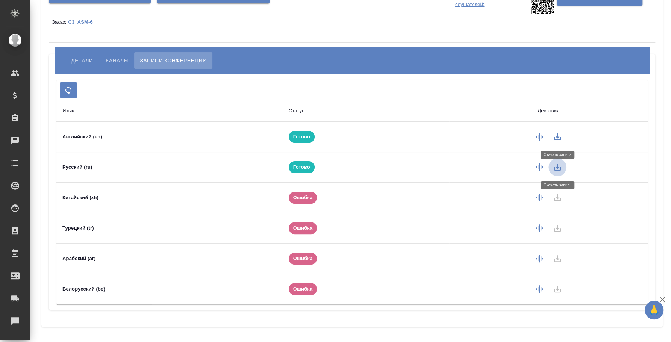
click at [557, 163] on icon "button" at bounding box center [557, 167] width 9 height 9
click at [559, 168] on icon "button" at bounding box center [557, 167] width 9 height 9
click at [454, 25] on div "Заказ: C3_ASM-6" at bounding box center [352, 21] width 606 height 15
click at [455, 28] on div "Заказ: C3_ASM-6" at bounding box center [352, 21] width 606 height 15
click at [542, 199] on icon "button" at bounding box center [539, 197] width 9 height 9
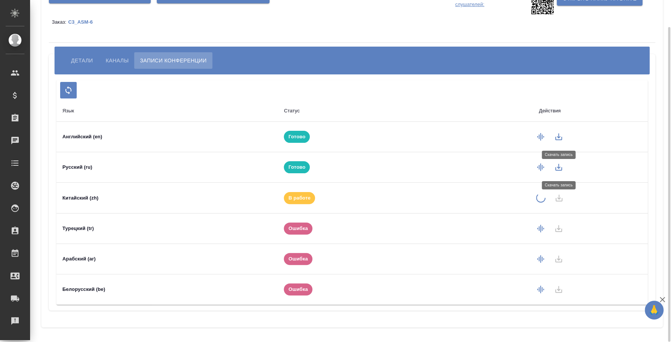
click at [434, 28] on div "Заказ: C3_ASM-6" at bounding box center [352, 21] width 606 height 15
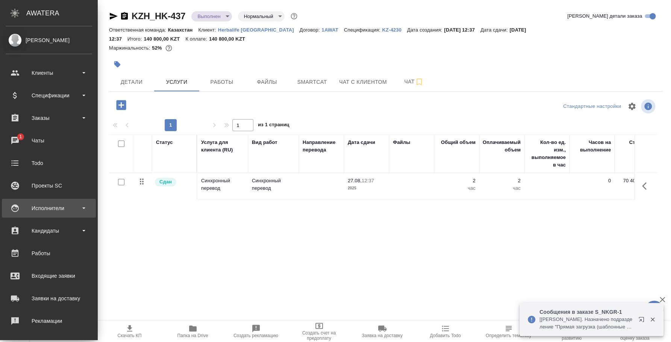
click at [62, 205] on div "Исполнители" at bounding box center [49, 208] width 86 height 11
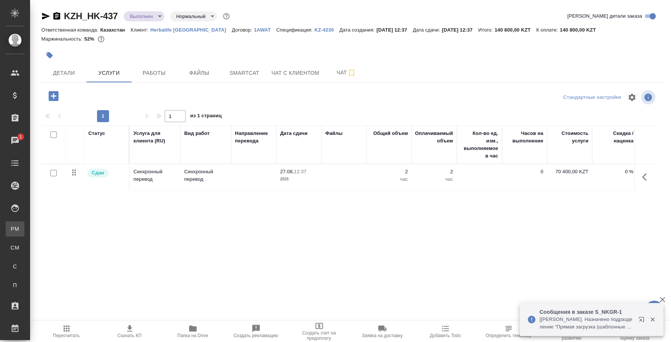
click at [11, 226] on div "Для PM/LQA" at bounding box center [5, 229] width 11 height 8
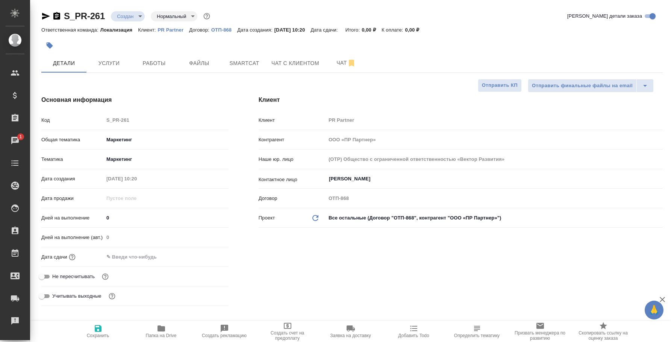
select select "RU"
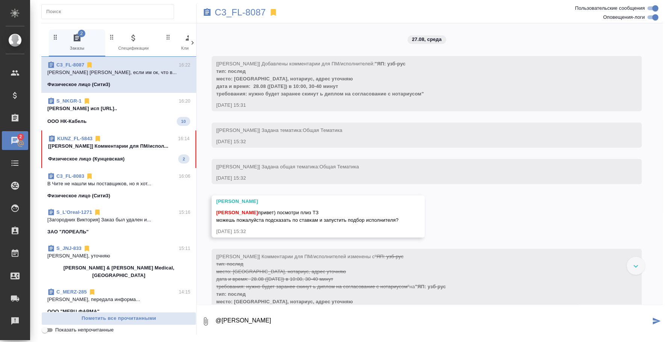
scroll to position [747, 0]
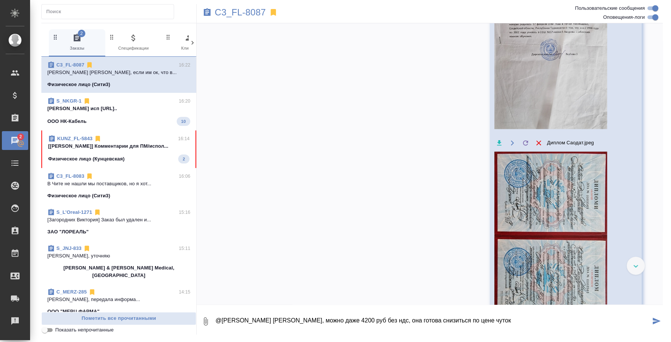
type textarea "@Ильина Екатерина Катя, можно даже 4200 руб без ндс, она готова снизиться по це…"
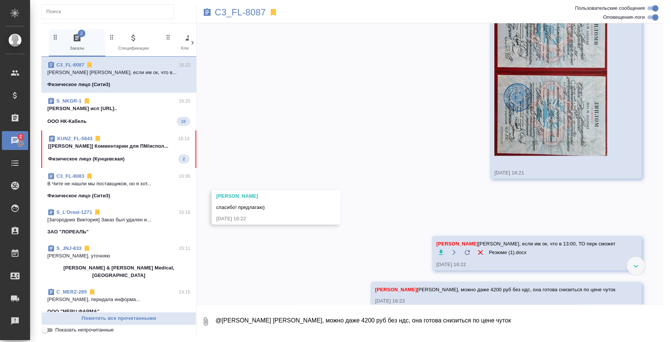
scroll to position [924, 0]
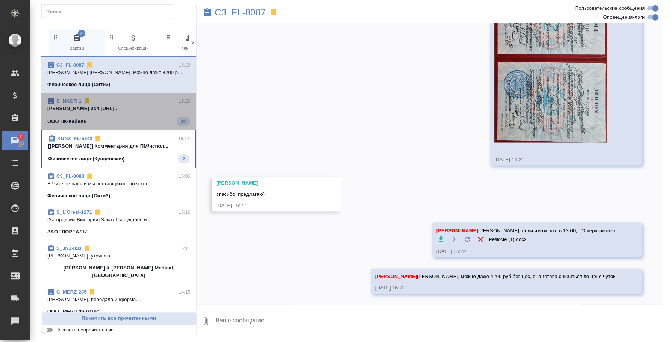
click at [129, 104] on div "S_NKGR-1 16:20" at bounding box center [118, 101] width 143 height 8
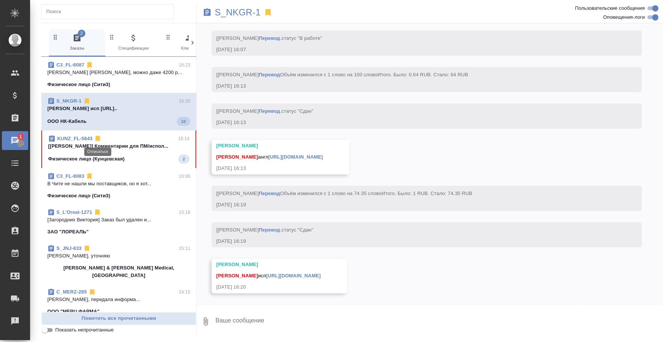
scroll to position [12196, 0]
click at [99, 142] on icon at bounding box center [98, 139] width 8 height 8
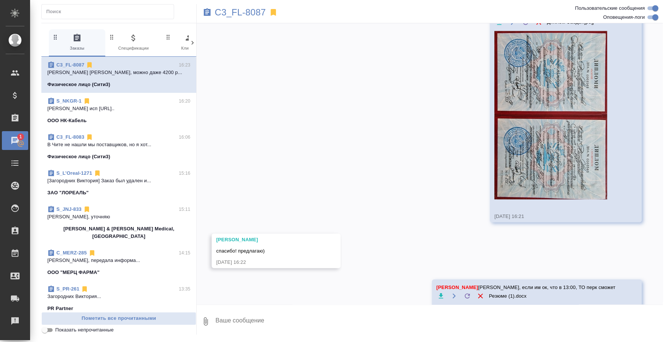
scroll to position [924, 0]
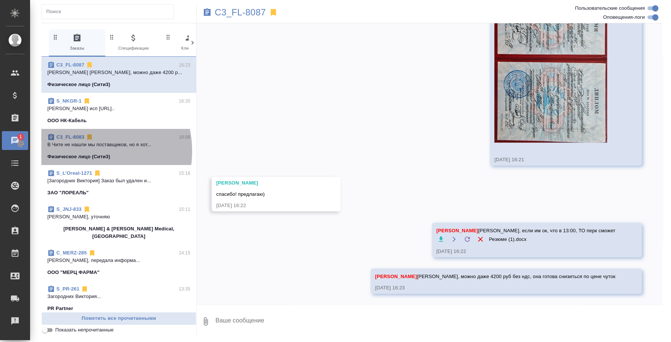
click at [87, 151] on span "C3_FL-8083 16:06 В Чите не нашли мы поставщиков, но я хот... Физическое лицо (С…" at bounding box center [118, 146] width 143 height 27
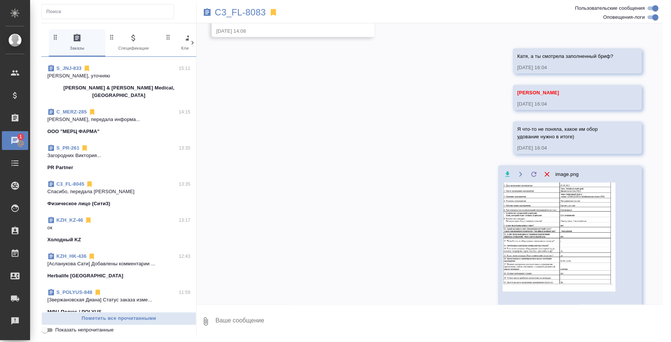
scroll to position [0, 0]
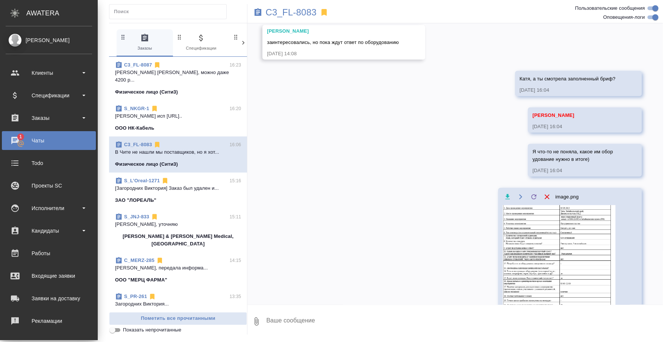
click at [20, 138] on span "1" at bounding box center [21, 137] width 12 height 8
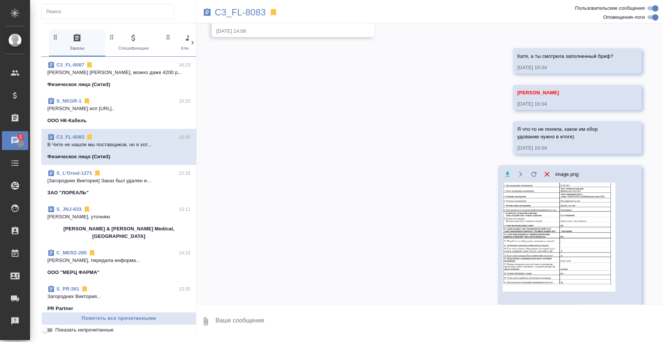
click at [15, 136] on div "Чаты" at bounding box center [5, 140] width 19 height 11
click at [23, 124] on div "Заказы" at bounding box center [15, 118] width 26 height 19
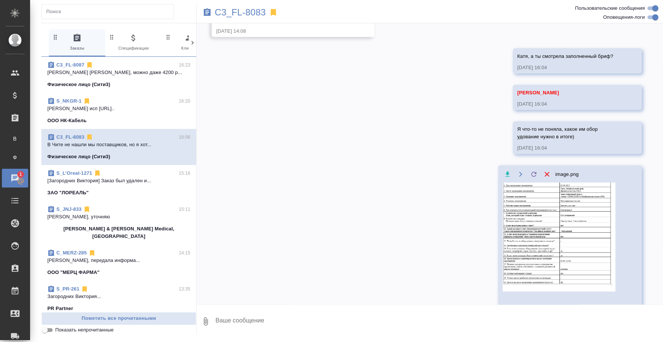
click at [14, 183] on div "Чаты" at bounding box center [5, 178] width 19 height 11
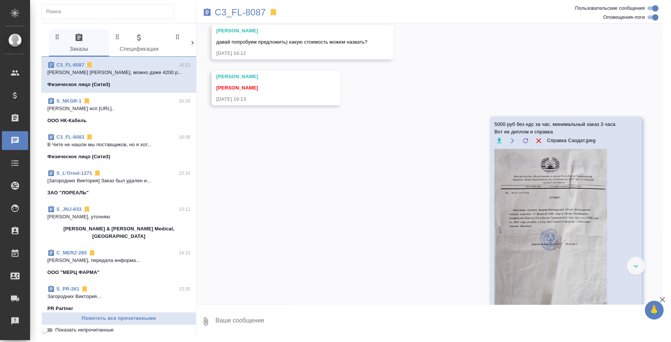
scroll to position [586, 0]
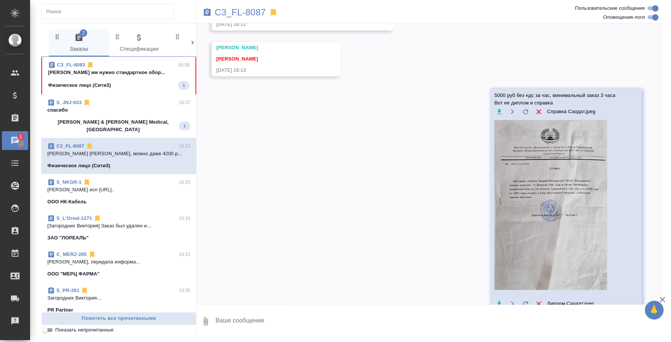
click at [105, 61] on div "C3_FL-8083 16:38" at bounding box center [118, 65] width 141 height 8
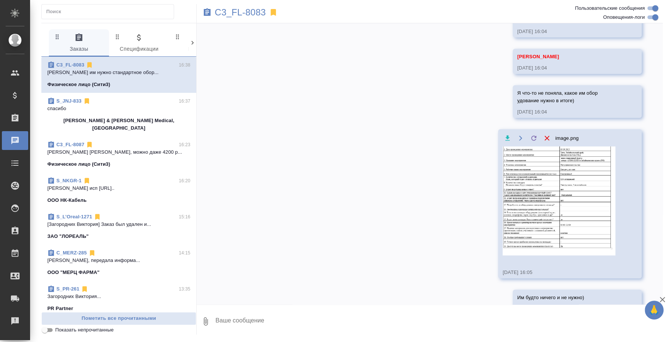
scroll to position [1286, 0]
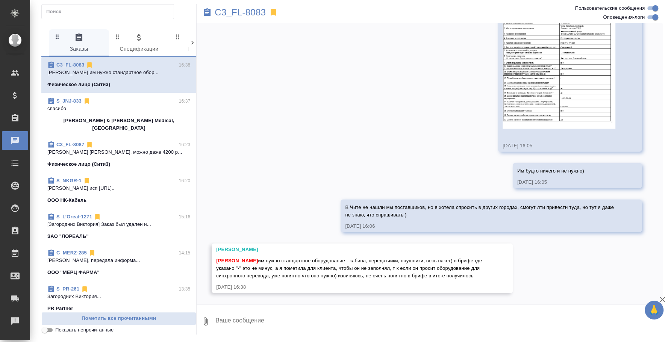
click at [394, 314] on textarea at bounding box center [439, 322] width 448 height 26
click at [533, 70] on img at bounding box center [559, 74] width 113 height 109
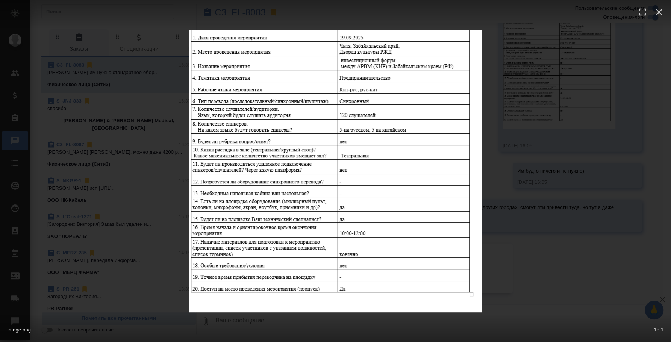
click at [545, 259] on div "image.png 1 of 1" at bounding box center [335, 171] width 671 height 342
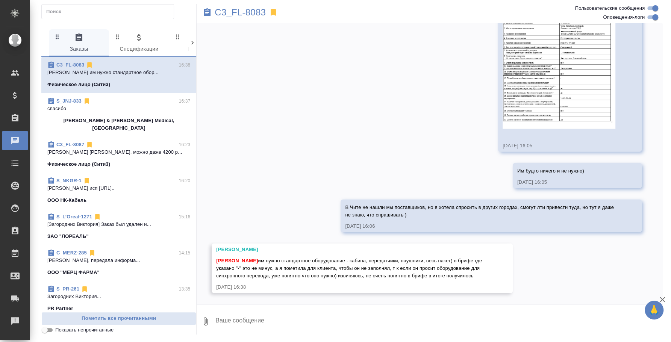
click at [374, 332] on textarea at bounding box center [439, 322] width 448 height 26
type textarea "А кабину какую нужно посчитать настольную или напольную?"
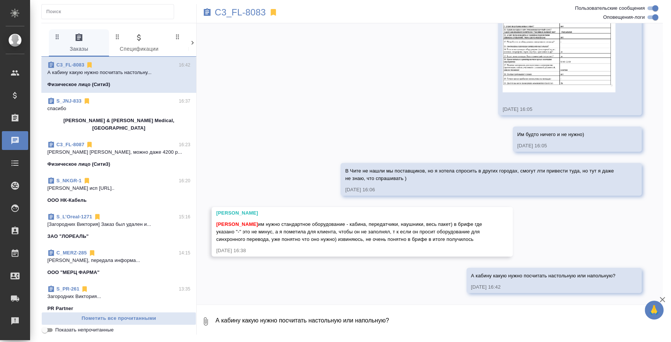
scroll to position [1229, 0]
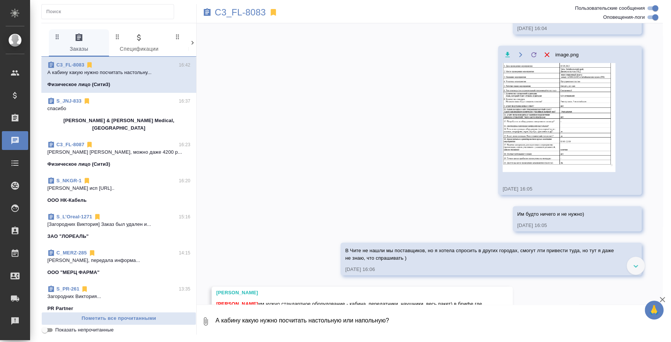
click at [527, 115] on img at bounding box center [559, 117] width 113 height 109
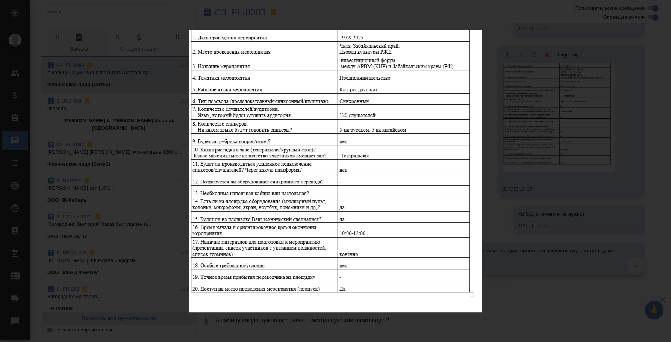
click at [516, 247] on div "image.png 1 of 1" at bounding box center [335, 171] width 671 height 342
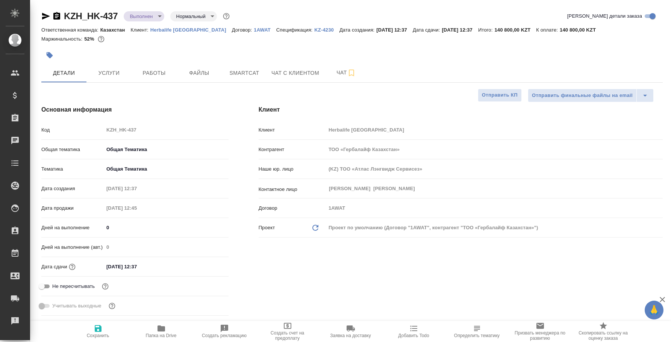
select select "RU"
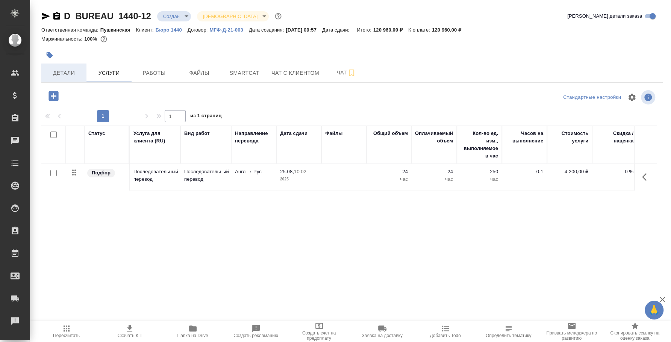
click at [56, 78] on button "Детали" at bounding box center [63, 73] width 45 height 19
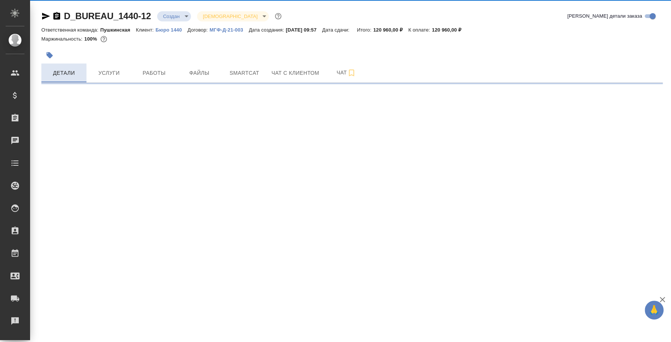
select select "RU"
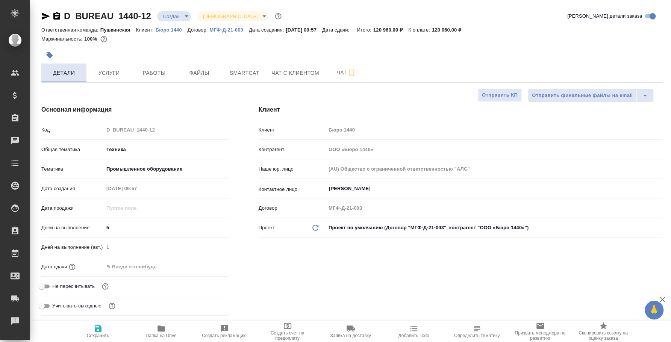
type textarea "x"
click at [336, 70] on span "Чат" at bounding box center [346, 72] width 36 height 9
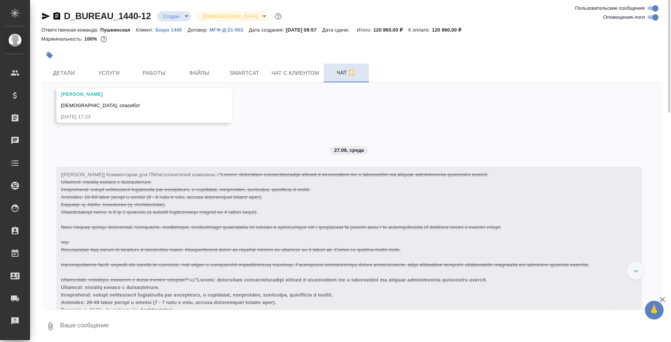
scroll to position [1284, 0]
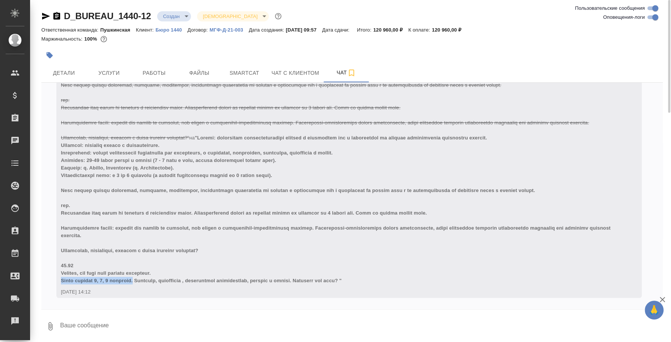
drag, startPoint x: 140, startPoint y: 278, endPoint x: 57, endPoint y: 277, distance: 83.5
click at [57, 277] on div "[Давыдова Елена] Комментарии для ПМ/исполнителей изменены с на 27.08.25, 14:12" at bounding box center [348, 161] width 585 height 273
copy span "Нужен перевод 2, 4, 5 сентября."
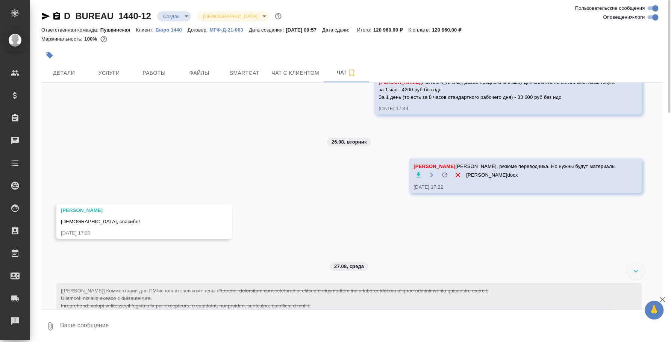
scroll to position [1002, 0]
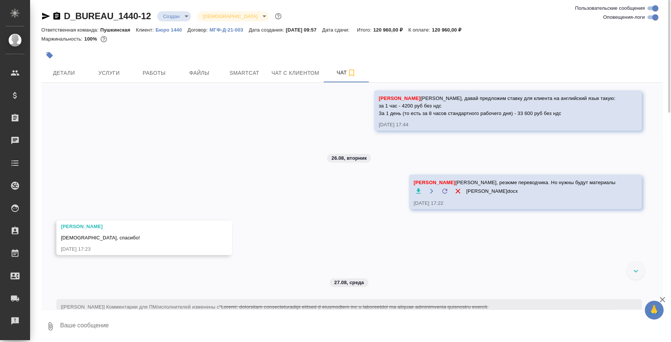
click at [423, 188] on button "button" at bounding box center [418, 190] width 9 height 9
click at [332, 215] on div "25.08, понедельник [Давыдова Елена] Добавлены комментарии для ПМ/исполнителей: …" at bounding box center [351, 196] width 621 height 227
click at [52, 324] on icon "button" at bounding box center [50, 326] width 4 height 8
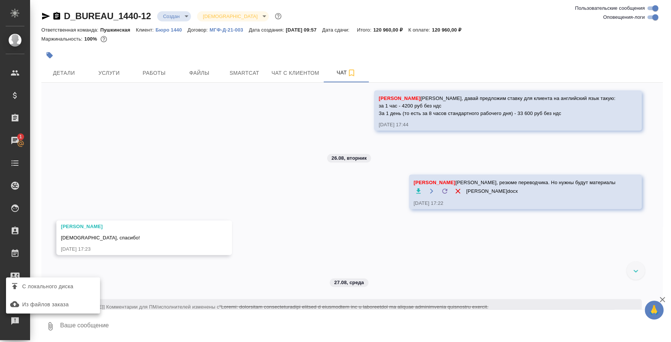
click at [58, 292] on label "С локального диска" at bounding box center [53, 286] width 94 height 14
click at [0, 0] on input "С локального диска" at bounding box center [0, 0] width 0 height 0
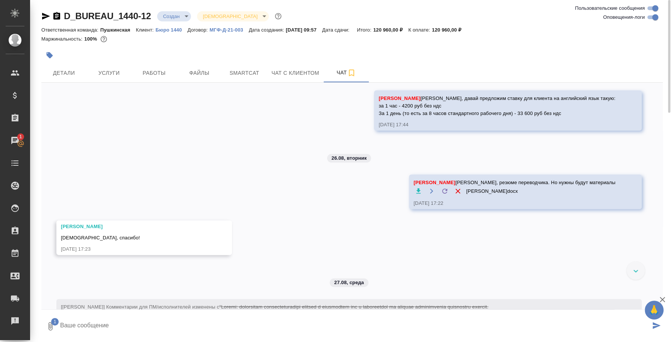
click at [215, 319] on textarea at bounding box center [354, 327] width 591 height 26
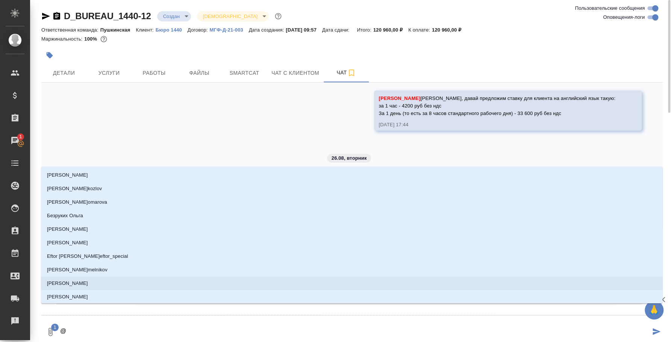
type textarea "@l"
type input "l"
type textarea "@l'f"
type input "l'f"
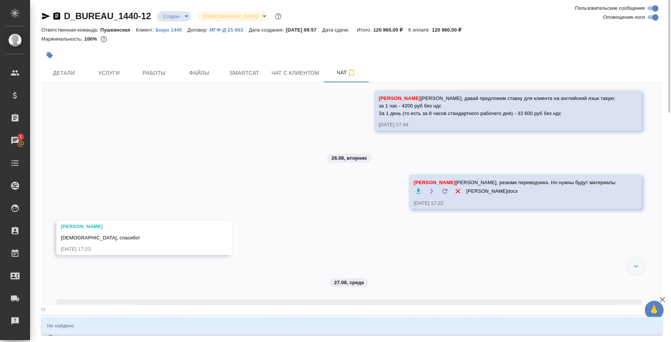
type textarea "@l'f'd"
type input "l'f'd"
type textarea "@l'f"
type input "l'f"
type textarea "@l"
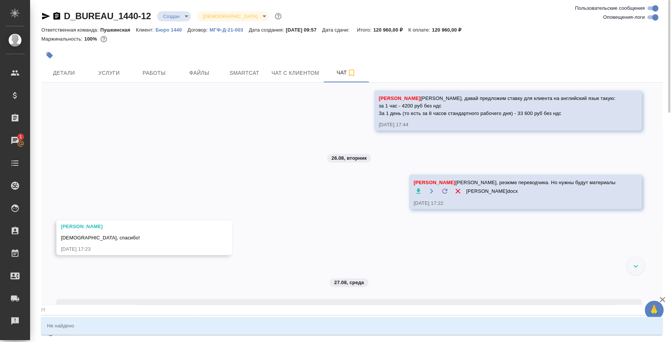
type input "l"
type textarea "@"
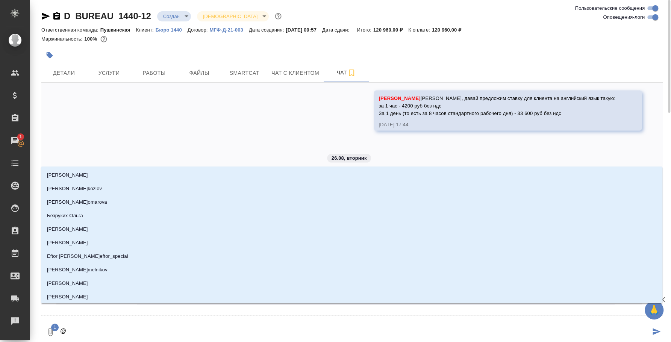
type textarea "@д"
type input "д"
type textarea "@да"
type input "да"
type textarea "@дав"
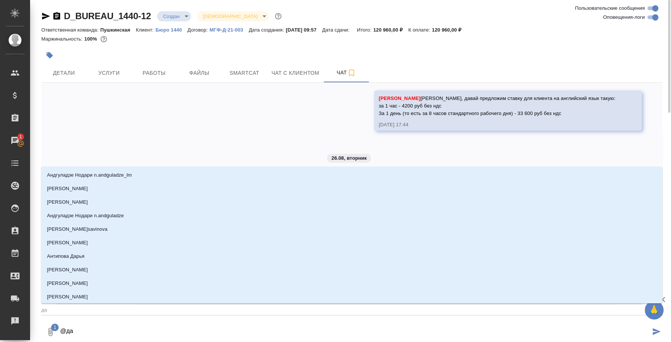
type input "дав"
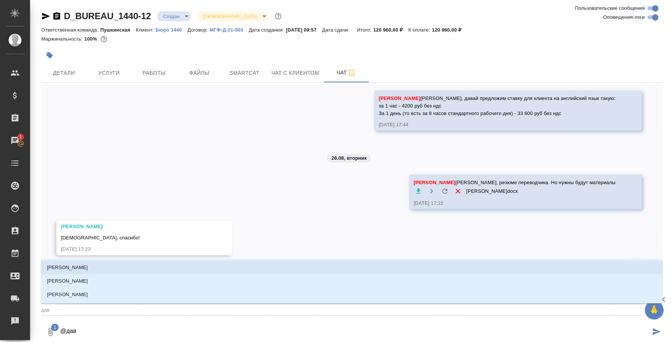
click at [152, 263] on li "Давыдова Елена" at bounding box center [351, 268] width 621 height 14
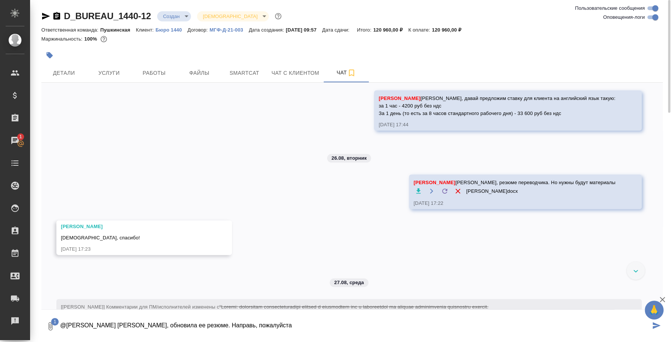
type textarea "@Давыдова Елена Лена, обновила ее резюме. Направь, пожалуйста"
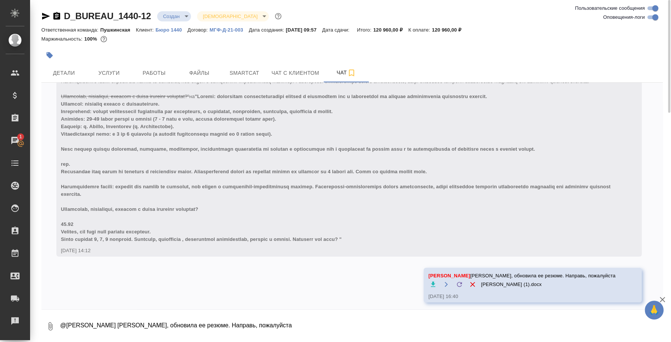
scroll to position [1330, 0]
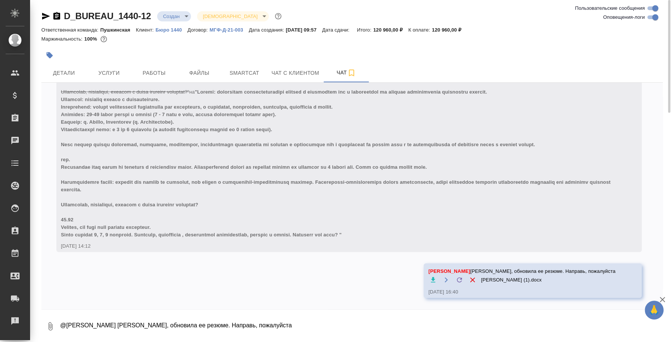
click at [44, 13] on icon "button" at bounding box center [45, 16] width 9 height 9
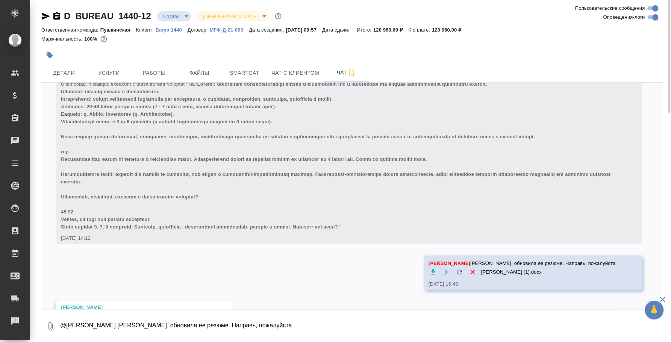
scroll to position [1375, 0]
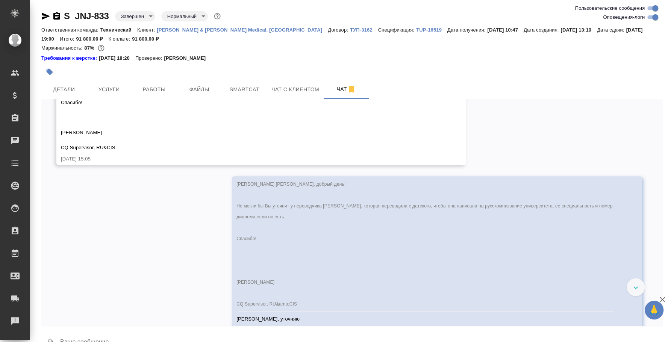
scroll to position [3881, 0]
click at [129, 80] on div "Ответить на сообщение Закрепить сообщение" at bounding box center [102, 96] width 82 height 44
click at [128, 83] on button "Ответить на сообщение" at bounding box center [102, 88] width 82 height 15
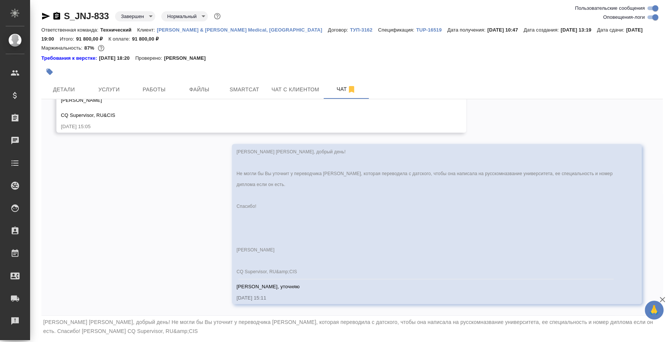
scroll to position [3986, 0]
click at [665, 298] on icon "button" at bounding box center [662, 299] width 9 height 9
click at [211, 323] on span "[PERSON_NAME] [PERSON_NAME], добрый день! Не могли бы Вы уточнит у переводчика …" at bounding box center [348, 326] width 610 height 15
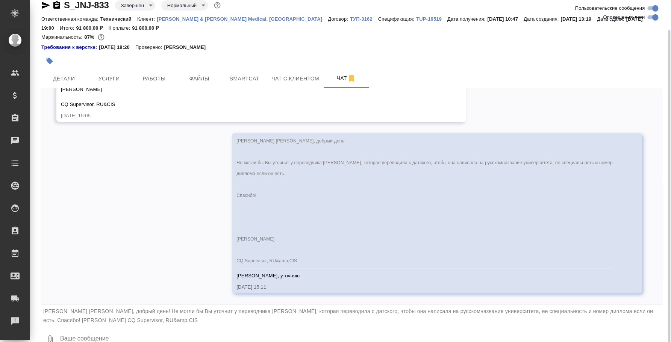
scroll to position [21, 0]
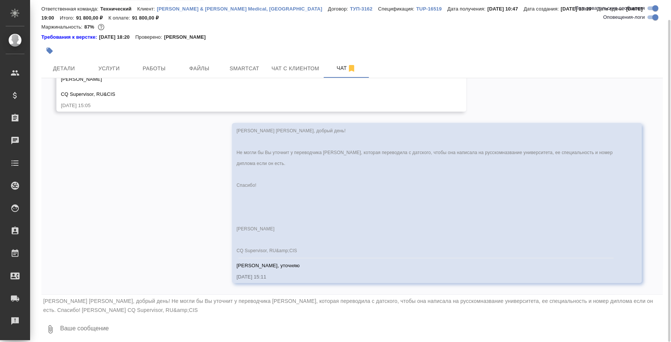
click at [158, 325] on textarea at bounding box center [360, 330] width 603 height 26
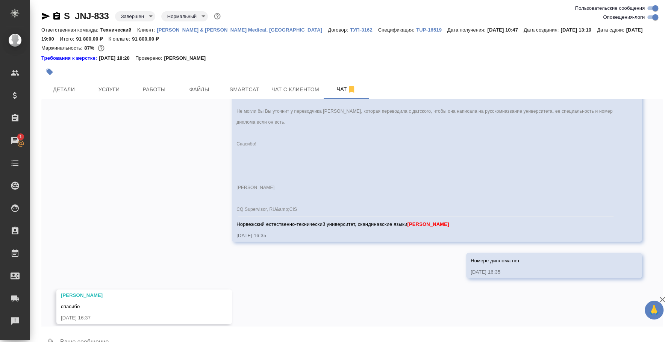
scroll to position [4233, 0]
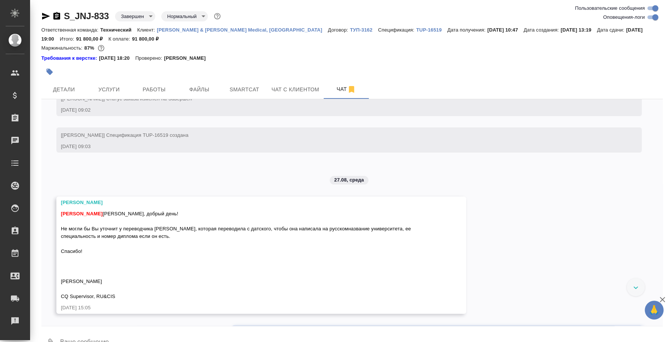
scroll to position [3801, 0]
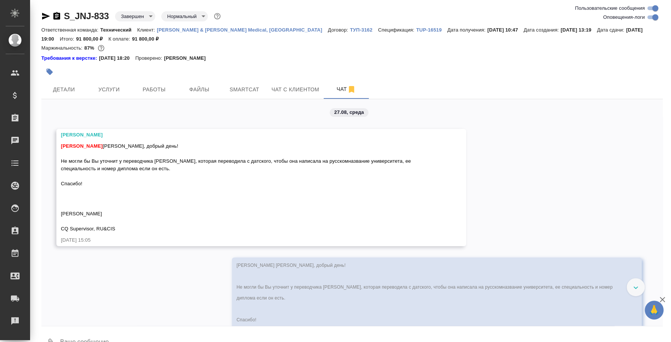
click at [508, 209] on div "11.08, [DATE] [[PERSON_NAME] оставил комментарий: ">[URL][DOMAIN_NAME]" [DATE] …" at bounding box center [351, 212] width 621 height 227
click at [130, 165] on button "Ответить на сообщение" at bounding box center [102, 168] width 82 height 15
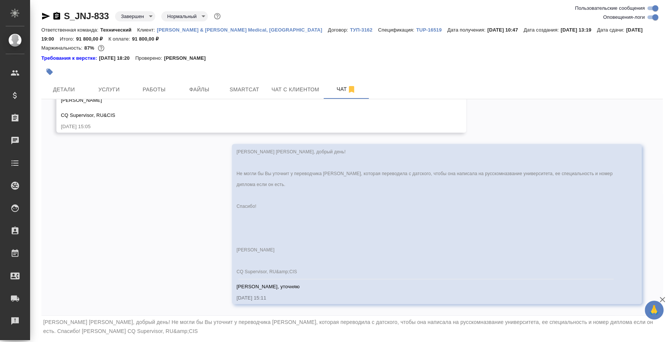
scroll to position [3986, 0]
click at [664, 298] on icon "button" at bounding box center [662, 299] width 5 height 5
click at [542, 332] on div "Федотова Ирина Ольга, добрый день! Не могли бы Вы уточнит у переводчика Светлан…" at bounding box center [351, 327] width 621 height 22
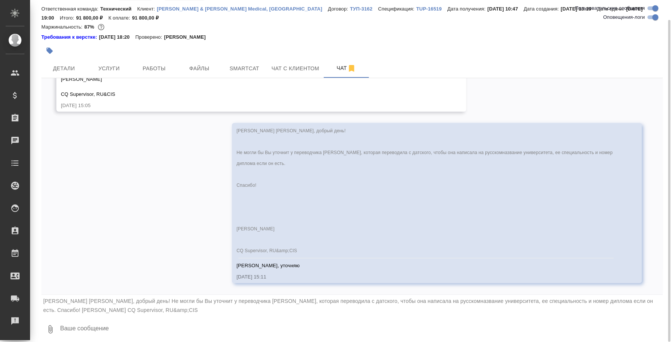
click at [145, 324] on textarea at bounding box center [360, 330] width 603 height 26
paste textarea "Норвежский естественно-технический университет, скандинавские языки"
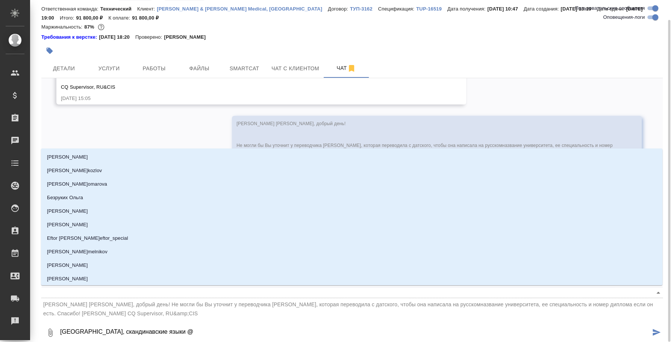
type textarea "Норвежский естественно-технический университет, скандинавские языки @e"
type input "e"
type textarea "Норвежский естественно-технический университет, скандинавские языки @e'c"
type input "e'c"
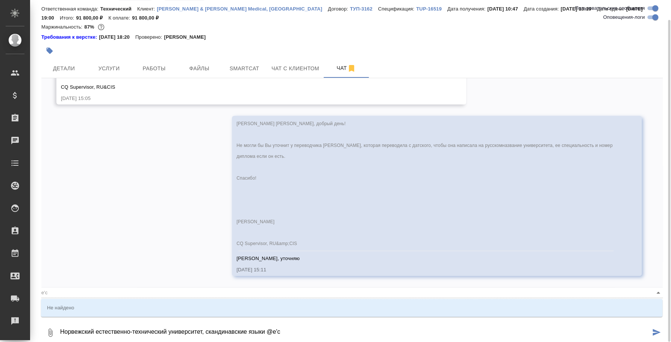
type textarea "Норвежский естественно-технический университет, скандинавские языки @e"
type input "e"
type textarea "Норвежский естественно-технический университет, скандинавские языки @"
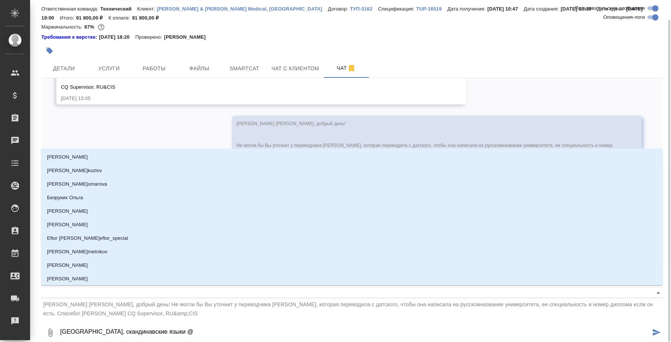
type textarea "Норвежский естественно-технический университет, скандинавские языки @у"
type input "у"
type textarea "Норвежский естественно-технический университет, скандинавские языки @ус"
type input "ус"
type textarea "Норвежский естественно-технический университет, скандинавские языки @усм"
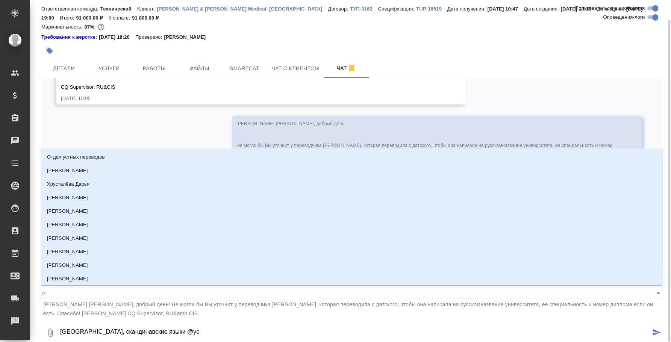
type input "усм"
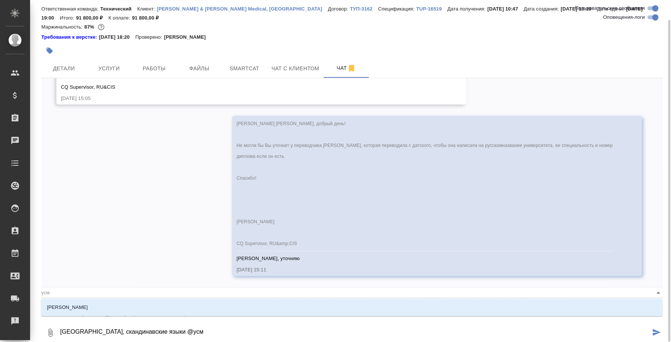
type textarea "Норвежский естественно-технический университет, скандинавские языки @усма"
type input "усма"
click at [300, 312] on li "Усманова Ольга" at bounding box center [351, 308] width 621 height 14
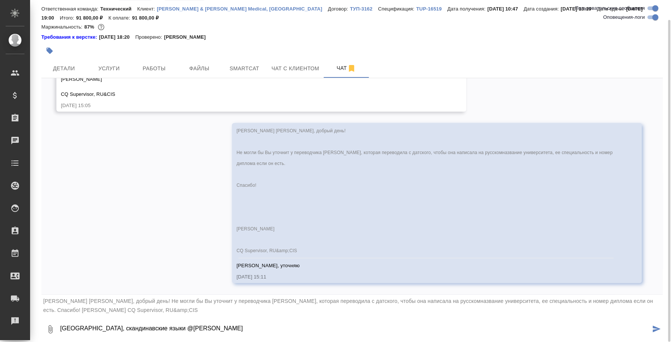
type textarea "Норвежский естественно-технический университет, скандинавские языки @Усманова О…"
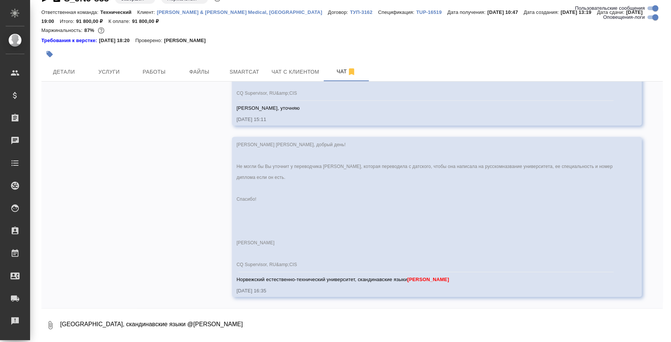
scroll to position [4151, 0]
click at [364, 322] on textarea "Норвежский естественно-технический университет, скандинавские языки @Усманова О…" at bounding box center [360, 325] width 603 height 26
type textarea "Номере диплома нет"
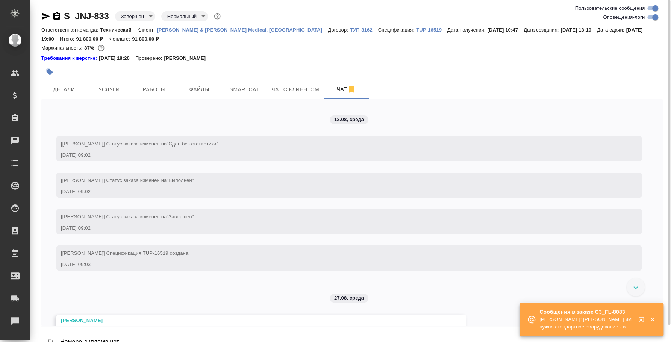
scroll to position [3528, 0]
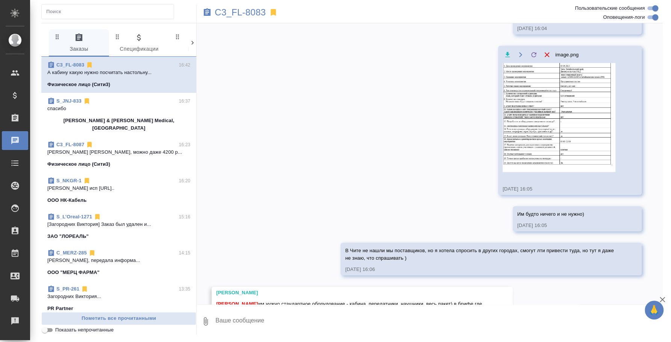
scroll to position [1322, 0]
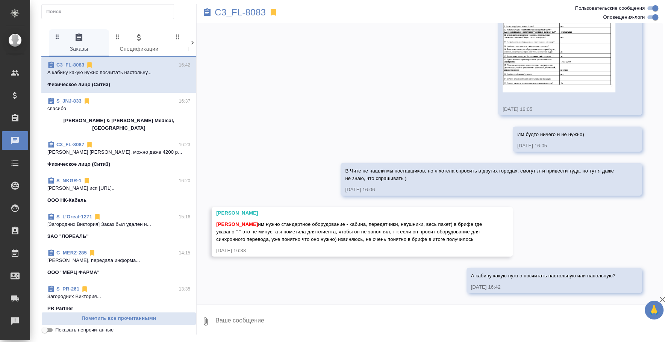
click at [367, 319] on textarea at bounding box center [439, 322] width 448 height 26
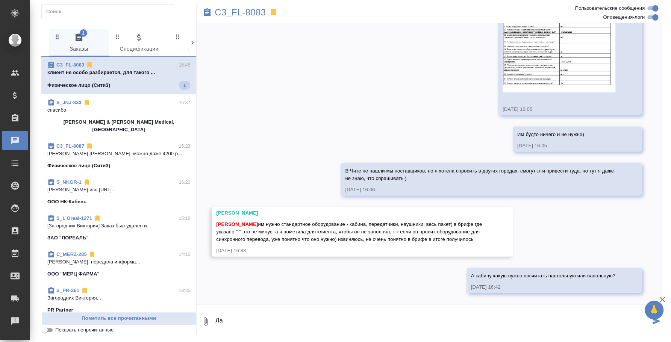
type textarea "[PERSON_NAME]"
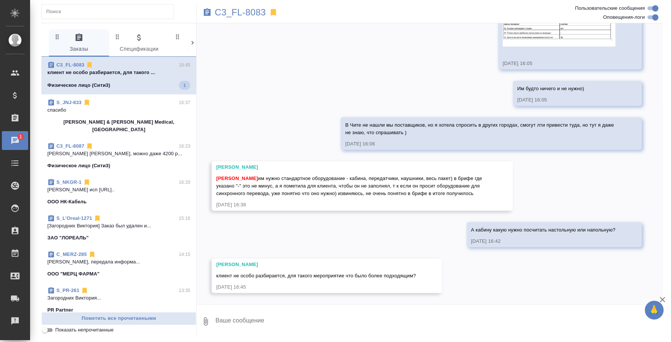
scroll to position [1368, 0]
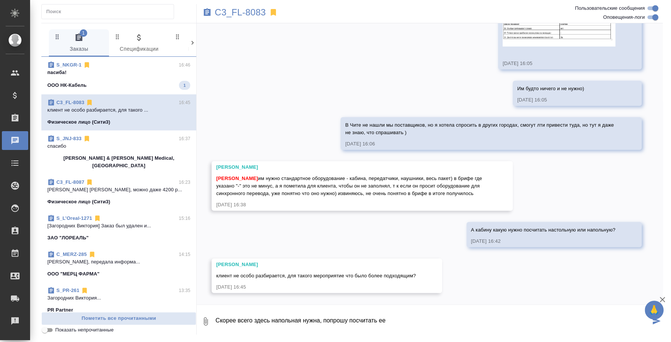
type textarea "Скорее всего здесь напольная нужна, попрошу посчитать ее"
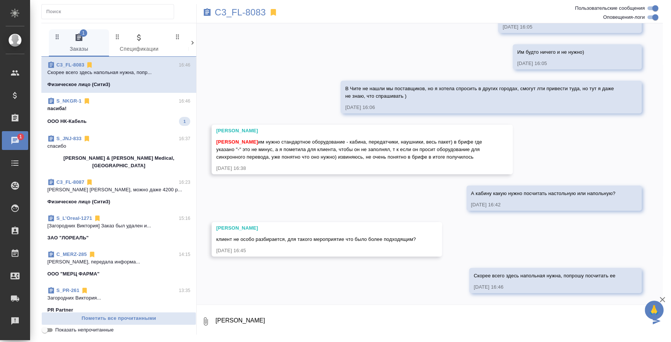
type textarea "Т"
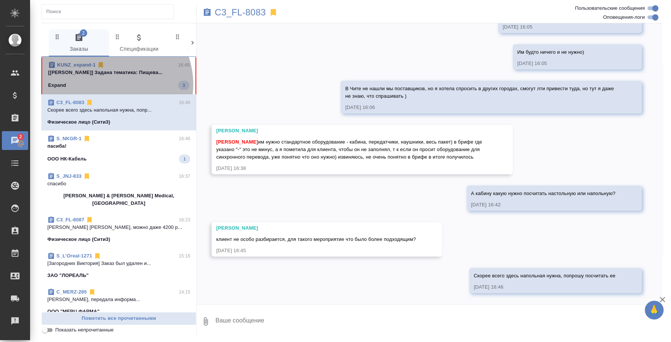
click at [103, 85] on div "Expand 3" at bounding box center [118, 85] width 141 height 9
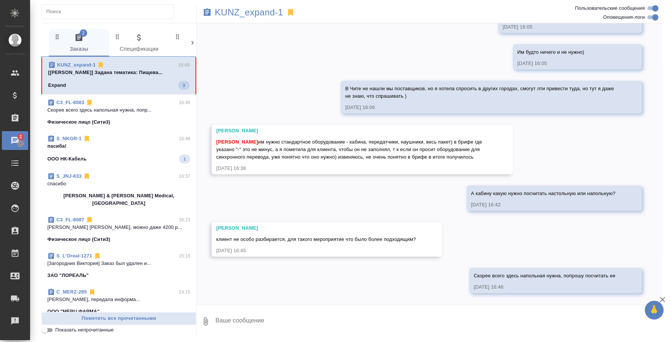
scroll to position [0, 0]
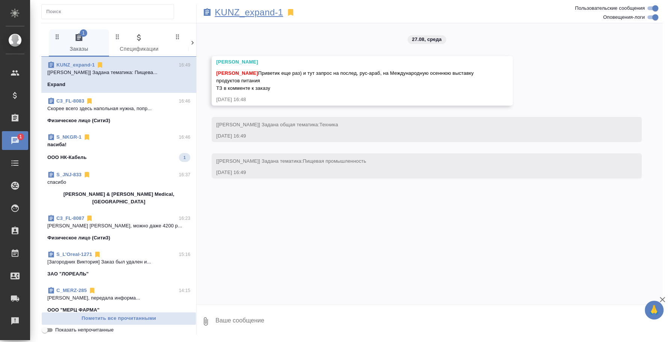
click at [256, 12] on p "KUNZ_expand-1" at bounding box center [249, 13] width 68 height 8
click at [111, 142] on p "пасиба!" at bounding box center [118, 145] width 143 height 8
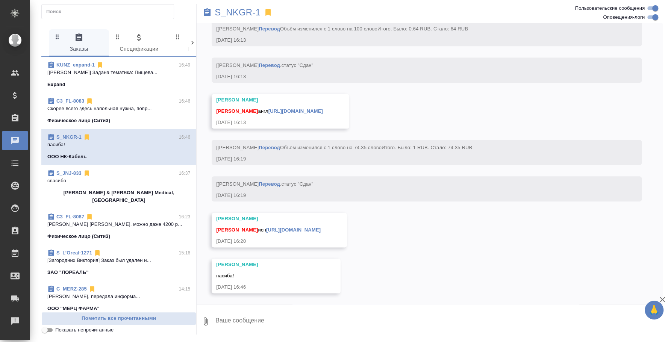
scroll to position [12241, 0]
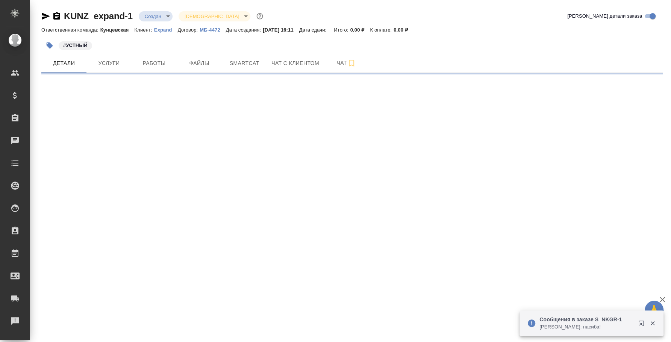
select select "RU"
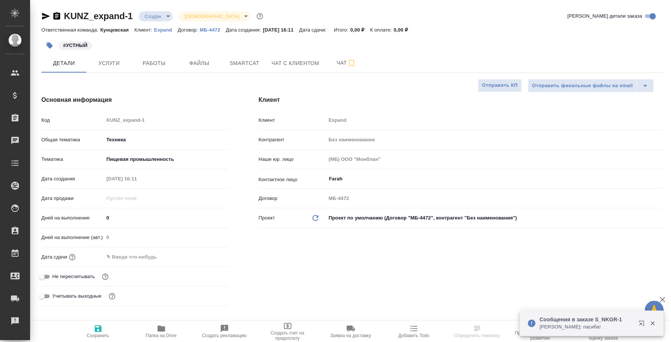
type textarea "x"
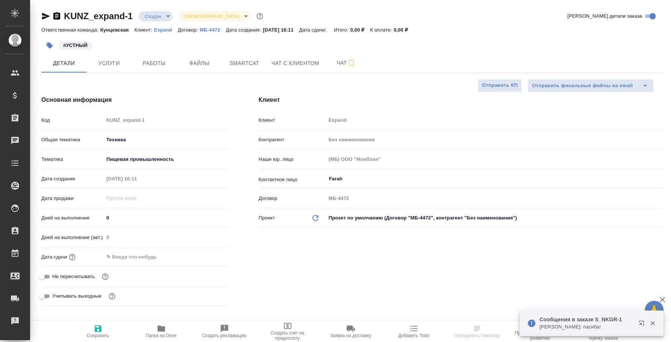
type textarea "x"
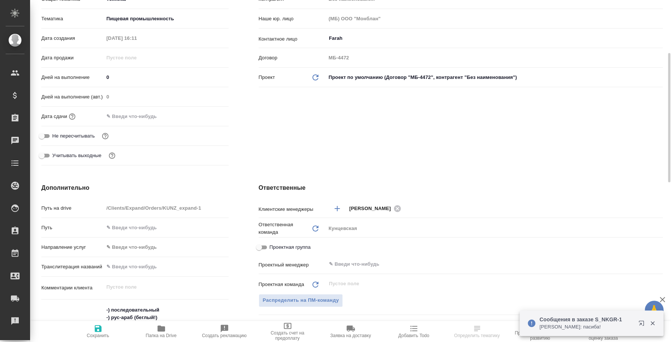
scroll to position [281, 0]
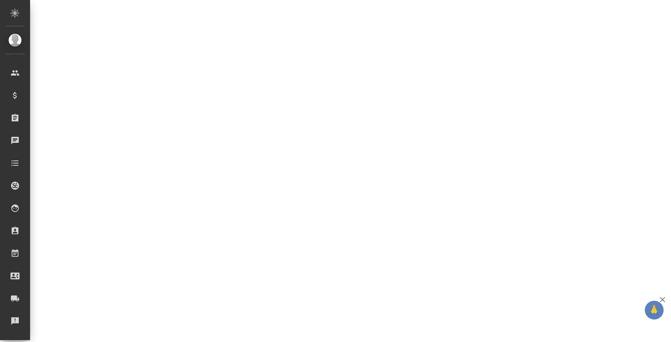
select select "RU"
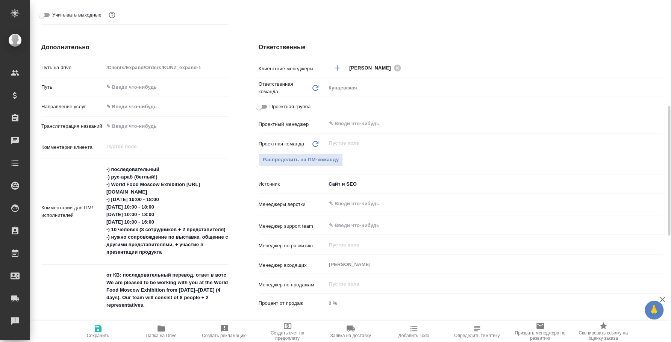
type textarea "x"
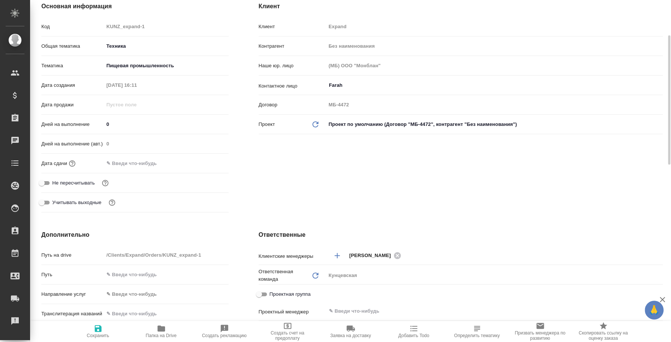
scroll to position [0, 0]
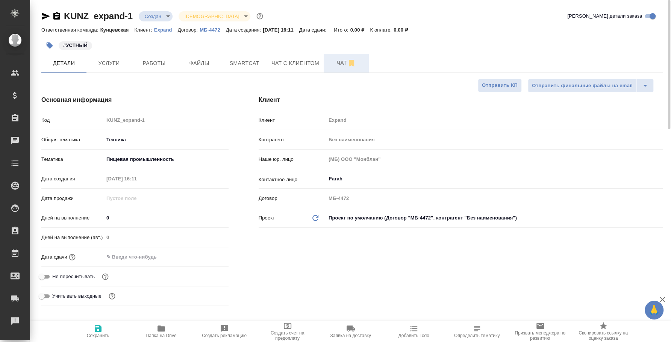
click at [338, 61] on span "Чат" at bounding box center [346, 62] width 36 height 9
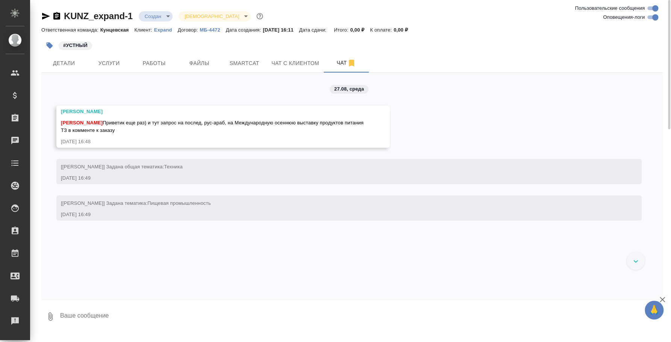
click at [277, 314] on textarea at bounding box center [360, 317] width 603 height 26
type textarea "Юля, привет! А это не те же самые?"
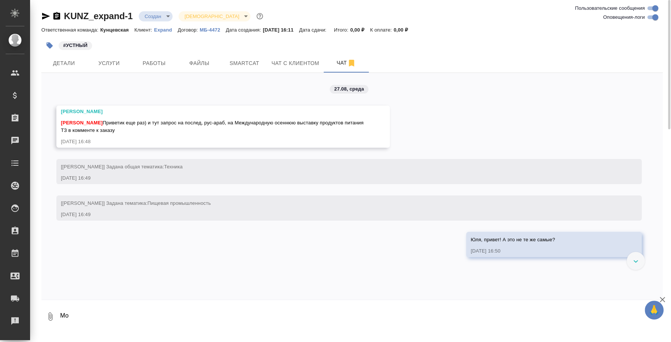
type textarea "М"
type textarea "Можно узнать у них бюджет?"
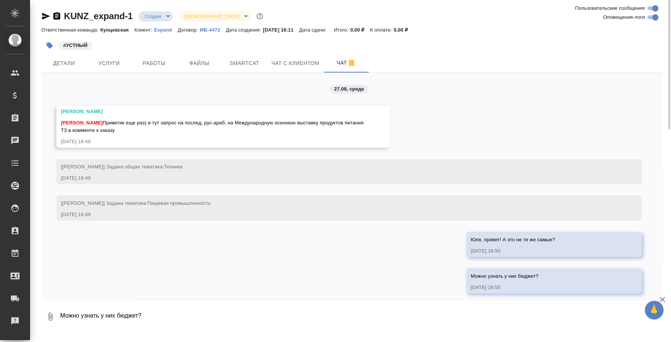
scroll to position [5, 0]
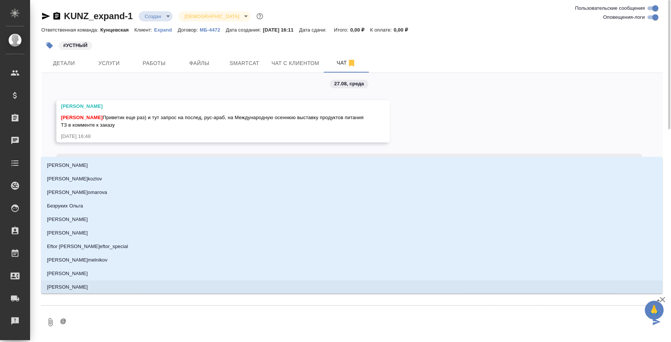
type textarea "@d"
type input "d"
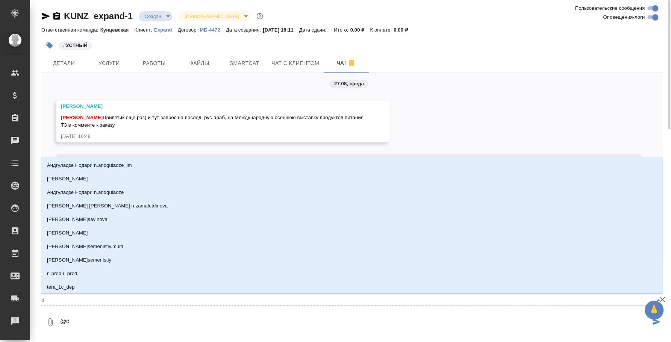
type textarea "@dt"
type input "dt"
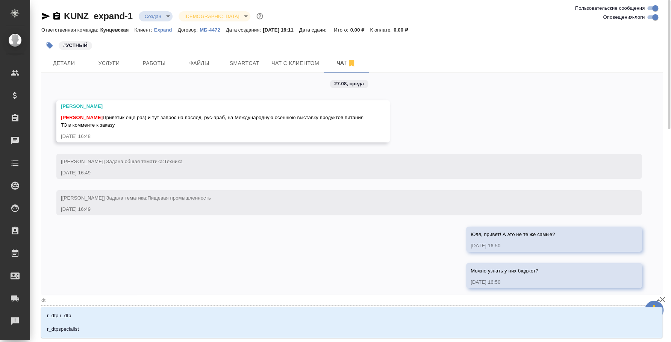
type textarea "@dtc"
type input "dtc"
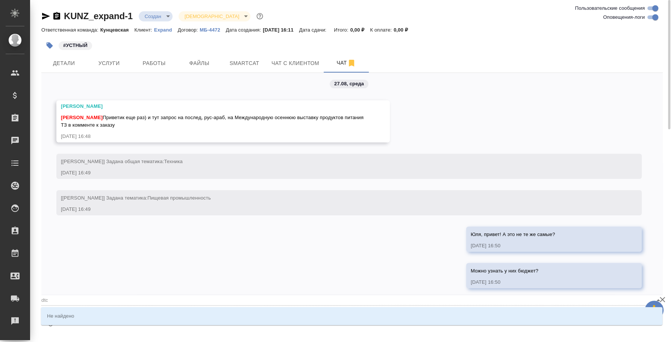
type textarea "@dt"
type input "dt"
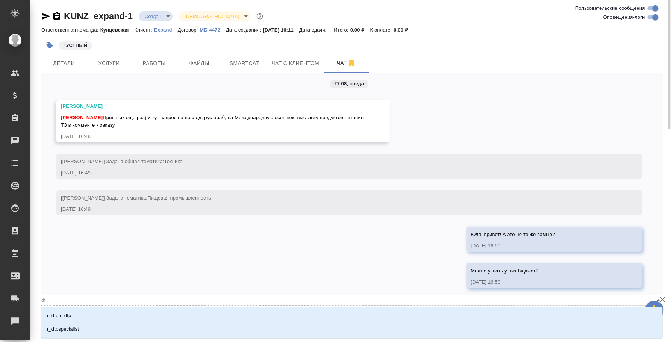
type textarea "@d"
type input "d"
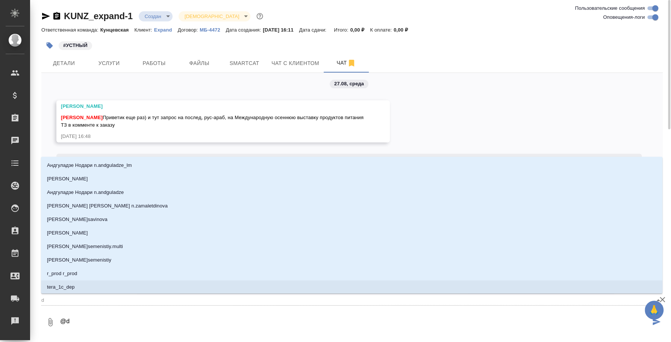
type textarea "@dd"
type input "dd"
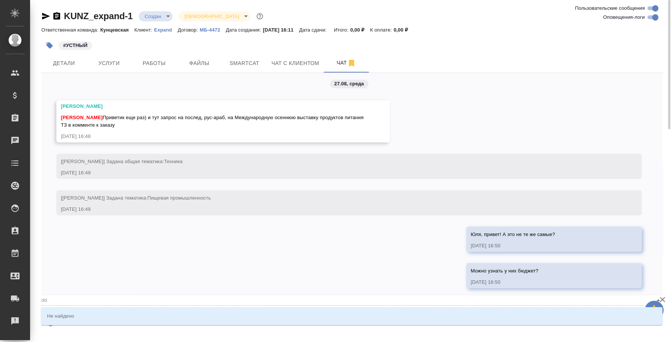
type textarea "@d"
type input "d"
type textarea "@"
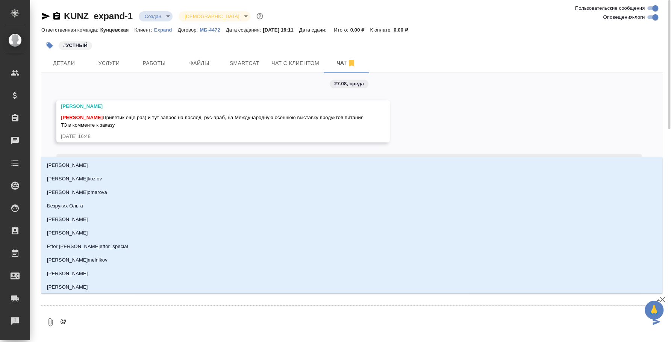
type textarea "@d"
type input "d"
type textarea "@d't"
type input "d't"
type textarea "@d't'c"
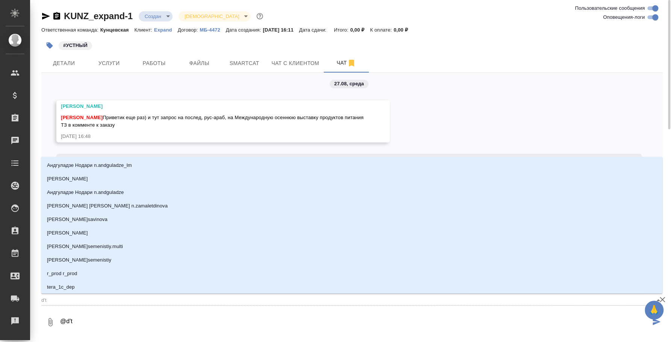
type input "d't'c"
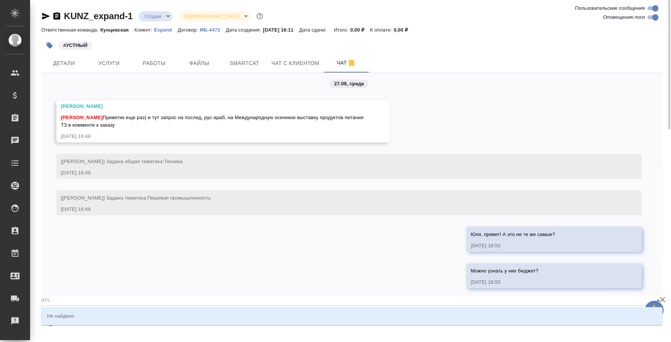
type textarea "@d't"
type input "d't"
type textarea "@d"
type input "d"
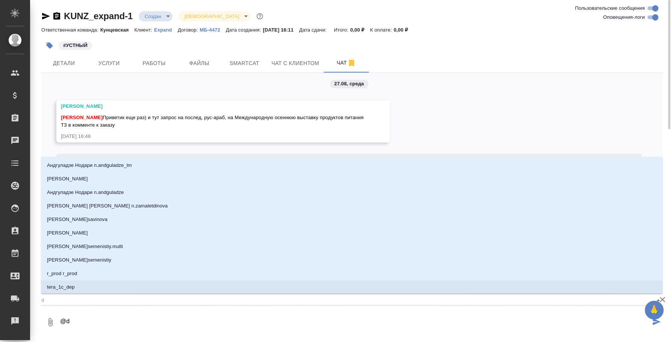
type textarea "@"
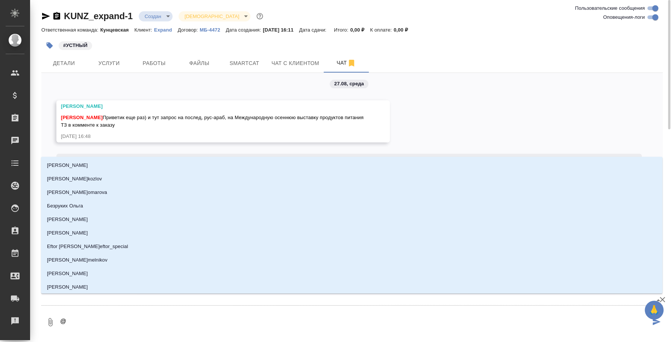
type textarea "@в"
type input "в"
type textarea "@ве"
type input "ве"
type textarea "@вес"
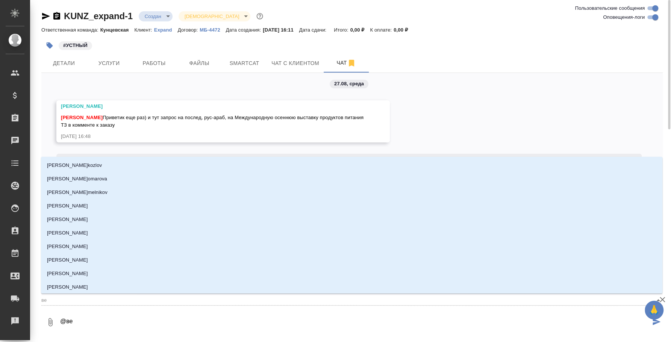
type input "вес"
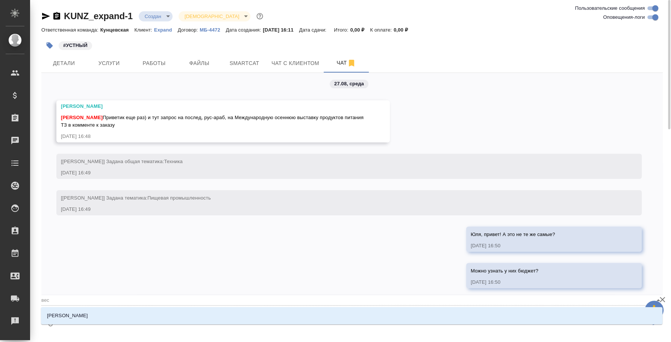
type textarea "@весе"
type input "весе"
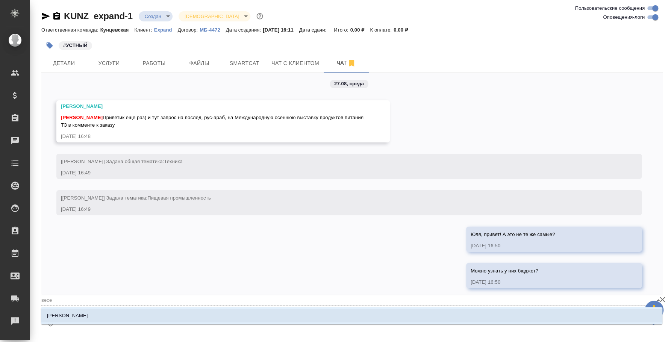
click at [338, 316] on li "Веселова Юлия" at bounding box center [351, 316] width 621 height 14
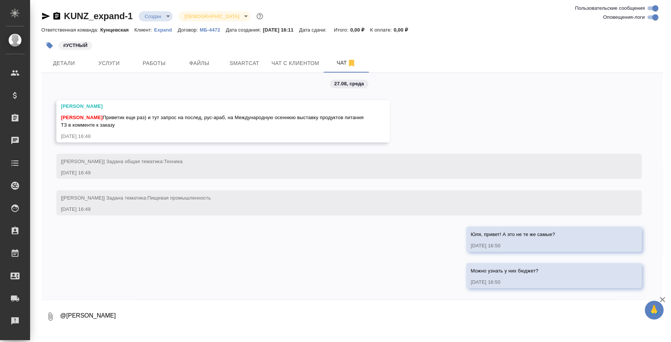
type textarea "@Веселова Юлия"
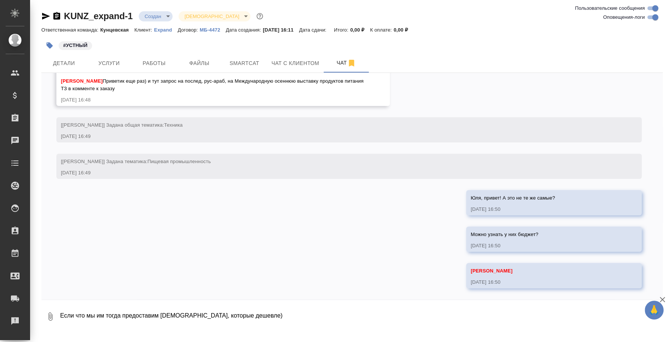
type textarea "Если что мы им тогда предоставим арабов, которые дешевле)"
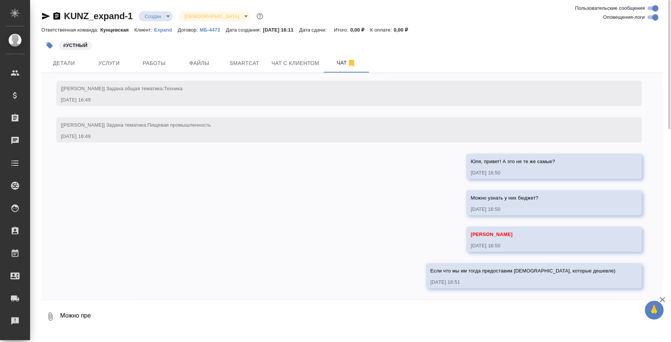
type textarea "Можно пре"
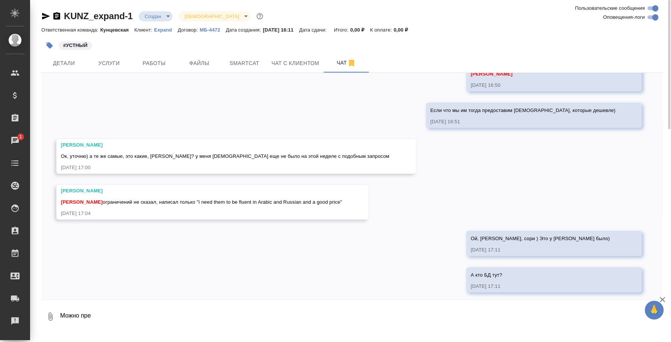
scroll to position [288, 0]
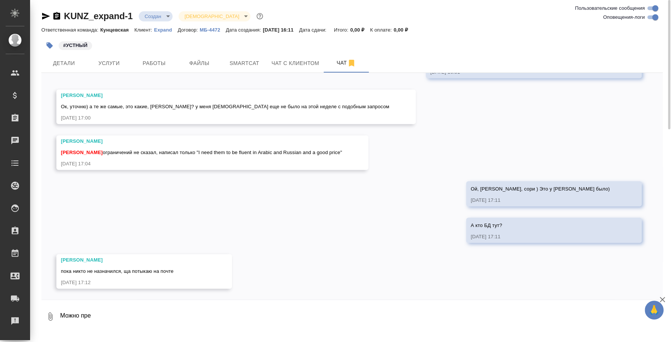
drag, startPoint x: 94, startPoint y: 319, endPoint x: 58, endPoint y: 311, distance: 37.3
click at [58, 311] on div "0 Можно пре" at bounding box center [351, 317] width 621 height 26
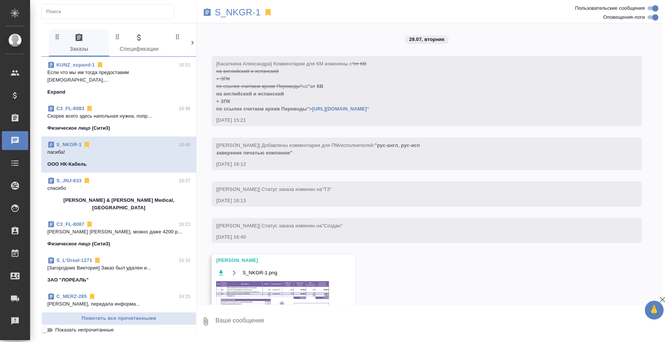
scroll to position [12241, 0]
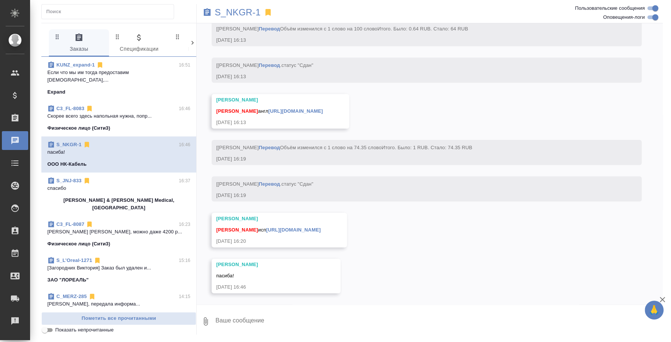
click at [124, 185] on p "спасибо" at bounding box center [118, 189] width 143 height 8
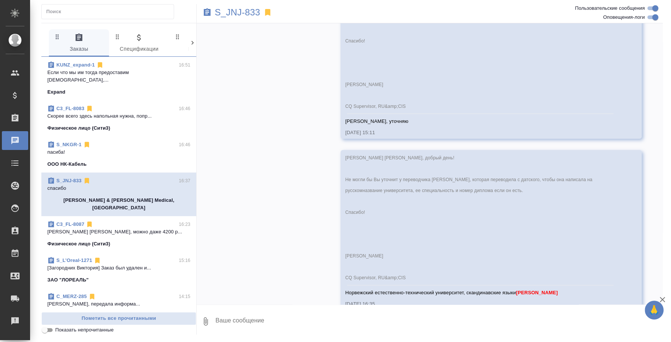
scroll to position [4261, 0]
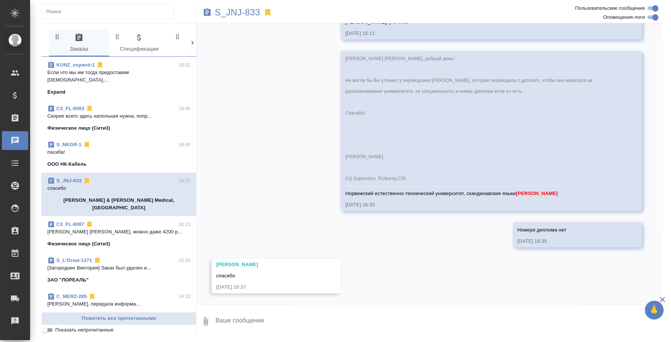
click at [126, 221] on div "C3_FL-8087 16:23" at bounding box center [118, 225] width 143 height 8
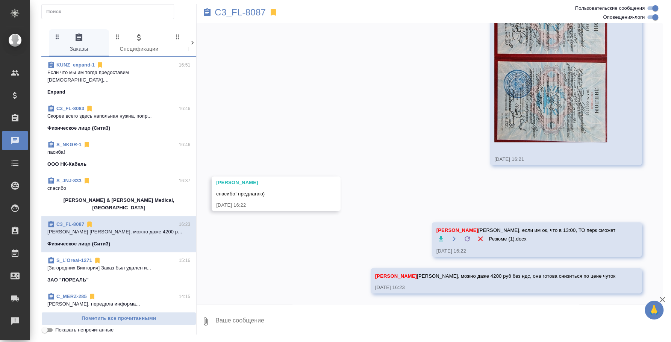
scroll to position [586, 0]
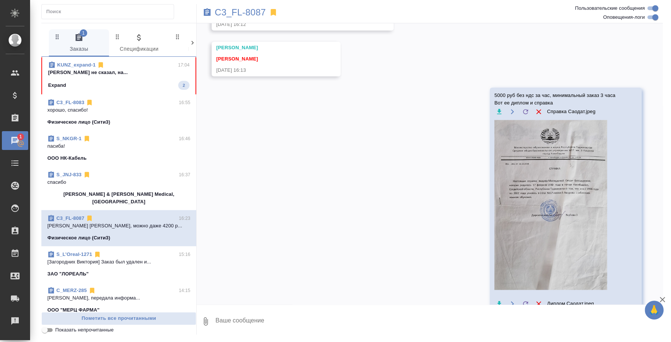
click at [118, 83] on div "Expand 2" at bounding box center [118, 85] width 141 height 9
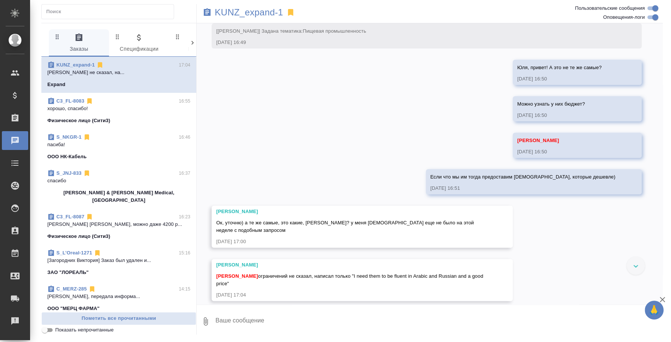
scroll to position [0, 0]
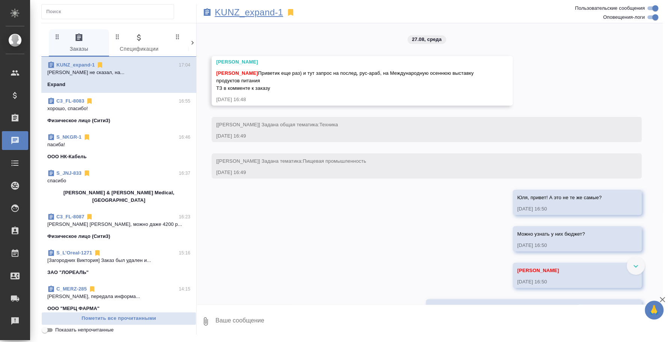
click at [269, 12] on p "KUNZ_expand-1" at bounding box center [249, 13] width 68 height 8
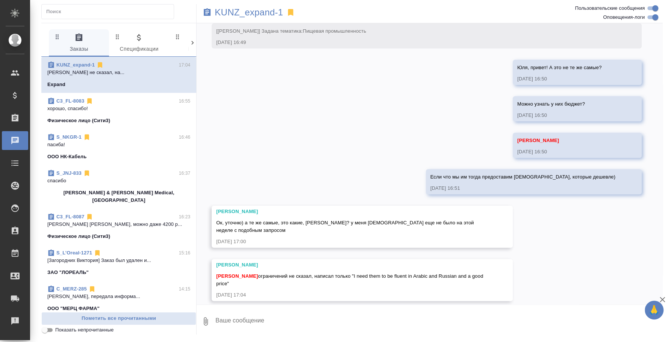
click at [322, 318] on textarea at bounding box center [439, 322] width 448 height 26
type textarea "#"
type textarea "<"
type textarea "Ой, [PERSON_NAME], сори ) Это у [PERSON_NAME] было)"
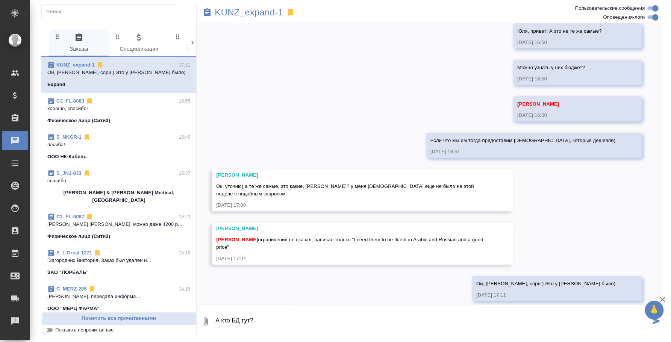
type textarea "А кто БД тут?"
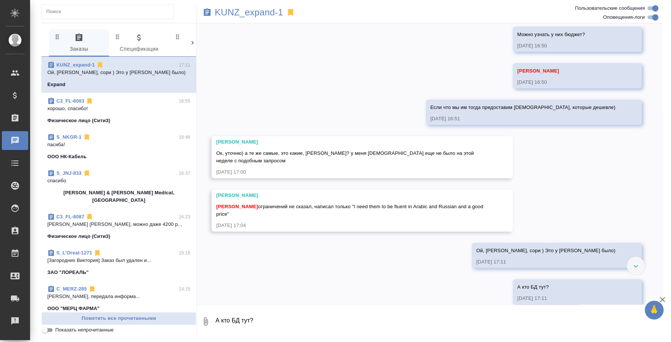
scroll to position [203, 0]
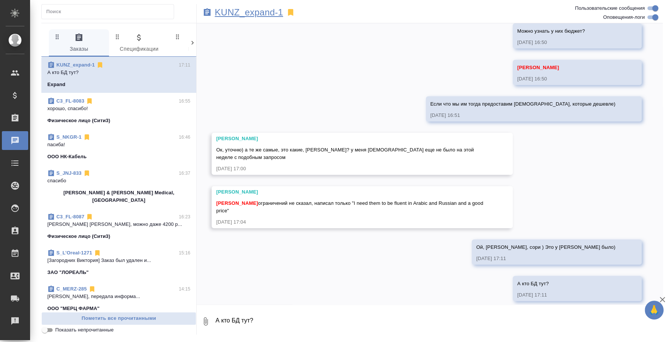
click at [268, 15] on p "KUNZ_expand-1" at bounding box center [249, 13] width 68 height 8
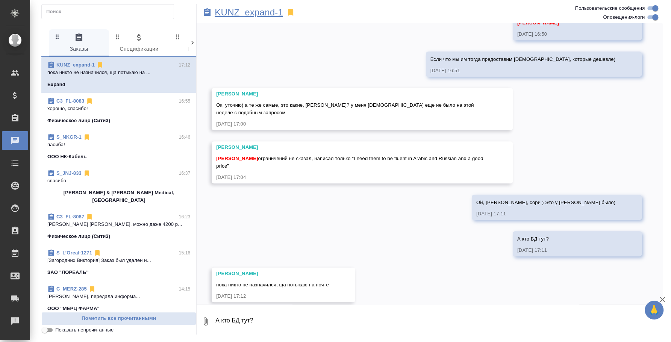
scroll to position [249, 0]
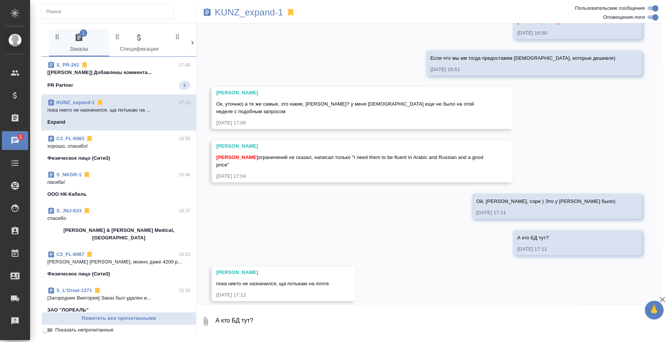
click at [122, 81] on div "PR Partner 2" at bounding box center [118, 85] width 143 height 9
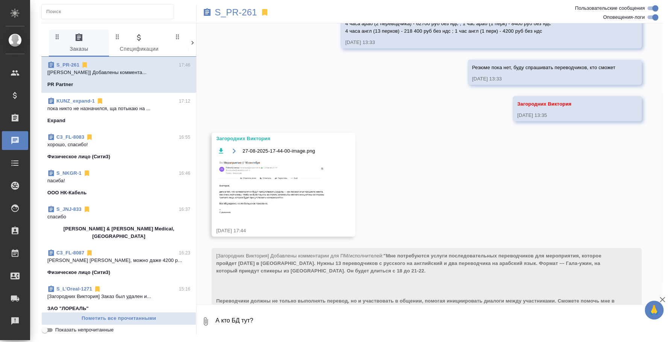
scroll to position [1416, 0]
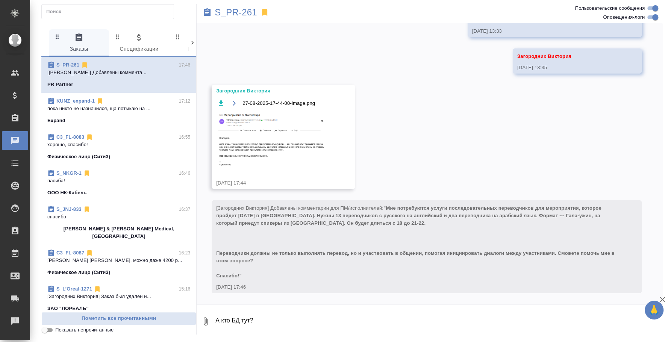
click at [310, 139] on img at bounding box center [272, 139] width 113 height 54
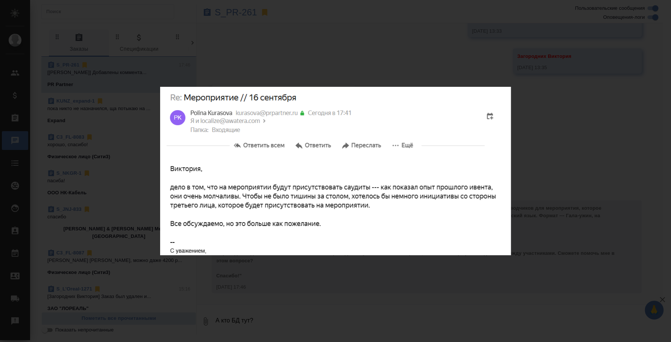
click at [591, 141] on div "27-08-2025-17-44-00-image.png 1 of 1" at bounding box center [335, 171] width 671 height 342
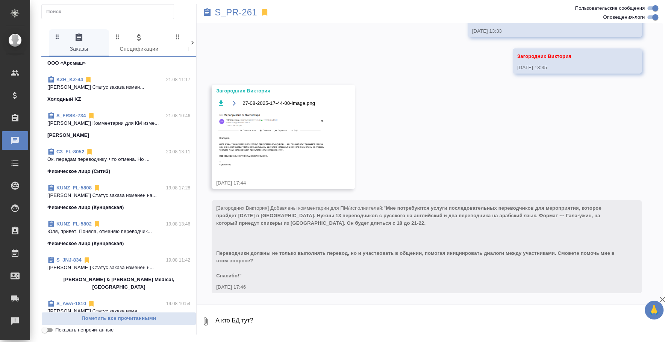
scroll to position [1269, 0]
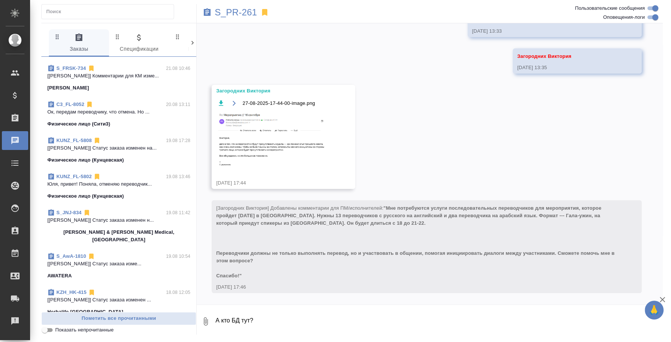
click at [65, 14] on input "text" at bounding box center [109, 11] width 127 height 11
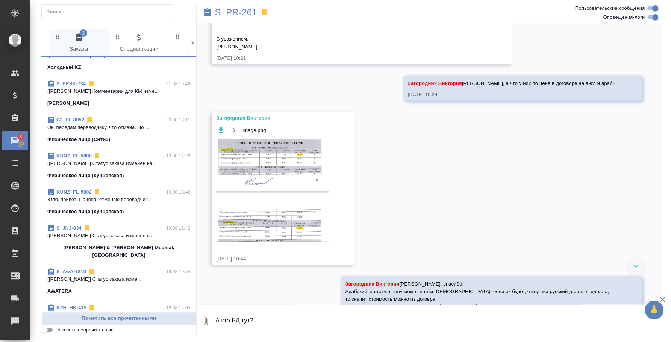
scroll to position [718, 0]
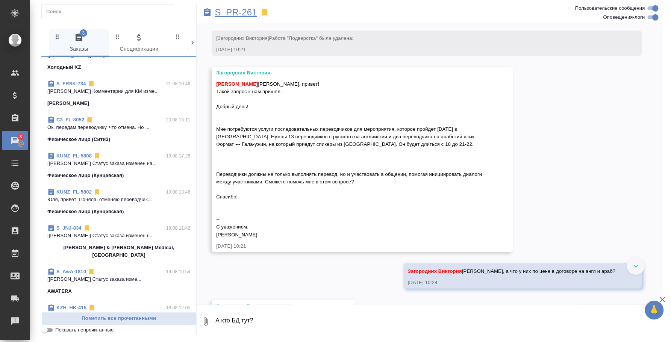
click at [238, 14] on p "S_PR-261" at bounding box center [236, 13] width 42 height 8
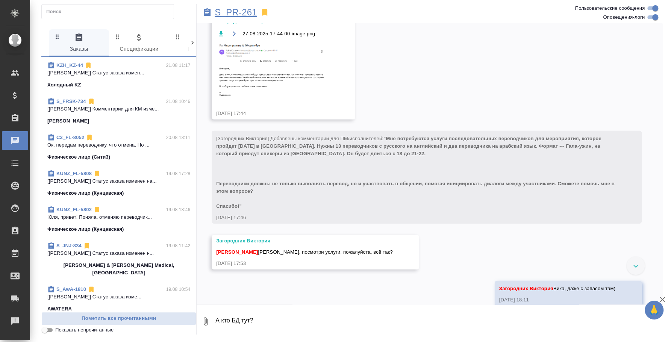
scroll to position [1305, 0]
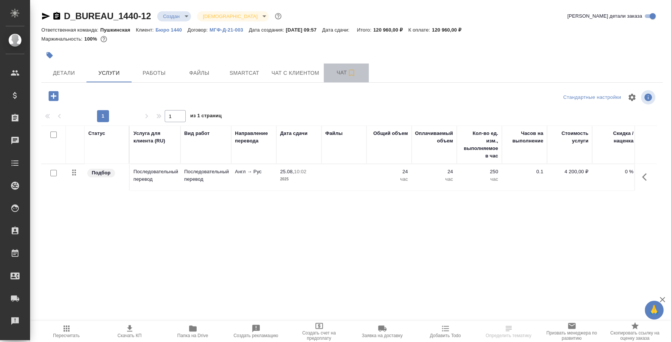
click at [342, 74] on span "Чат" at bounding box center [346, 72] width 36 height 9
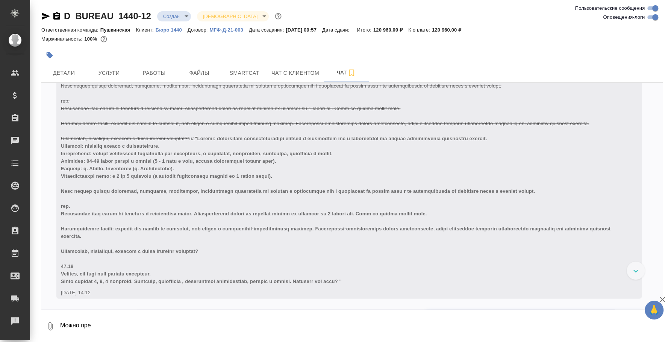
scroll to position [1330, 0]
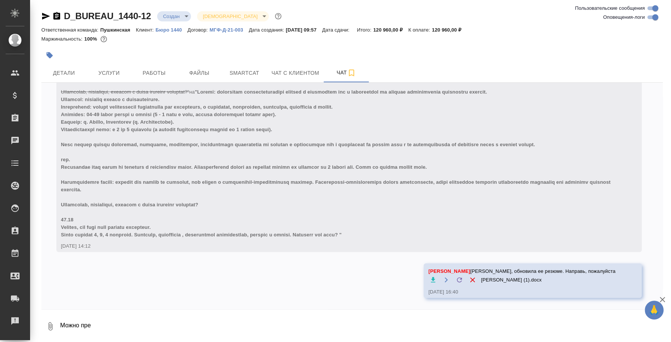
click at [70, 327] on textarea "Можно пре" at bounding box center [360, 327] width 603 height 26
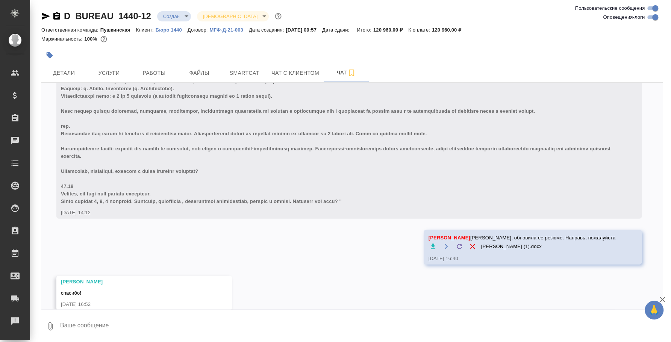
scroll to position [1375, 0]
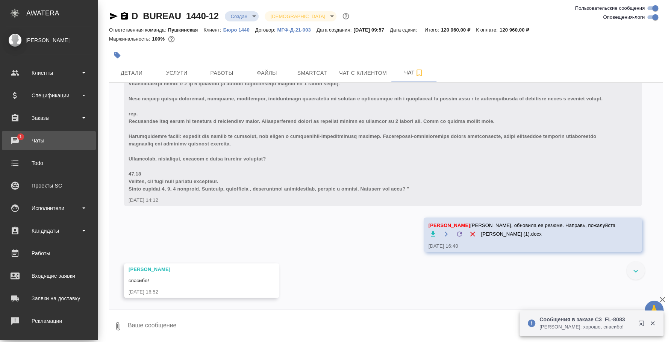
click at [21, 136] on div "Чаты" at bounding box center [49, 140] width 86 height 11
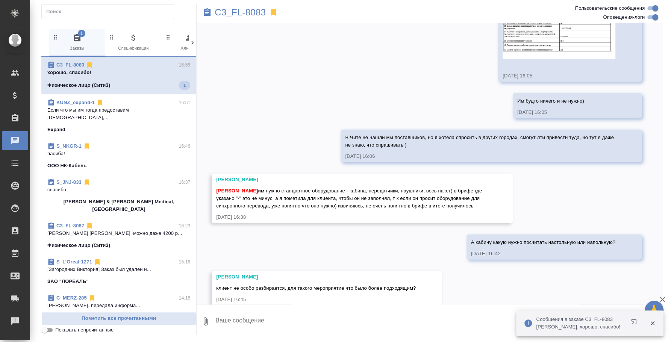
scroll to position [1451, 0]
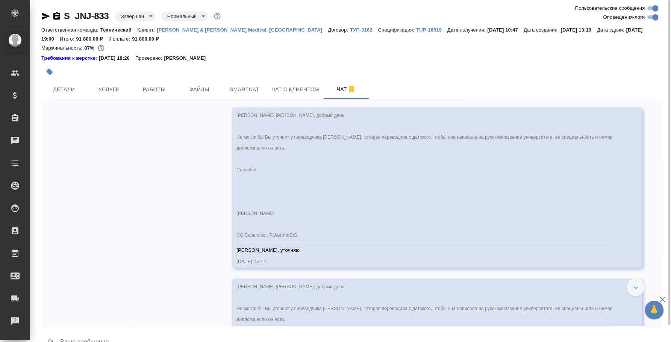
scroll to position [3998, 0]
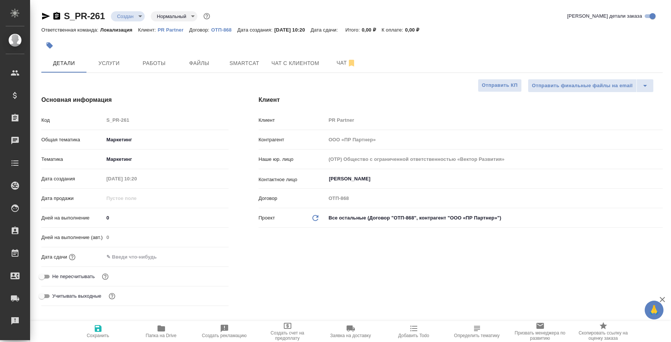
select select "RU"
click at [331, 64] on span "Чат" at bounding box center [346, 62] width 36 height 9
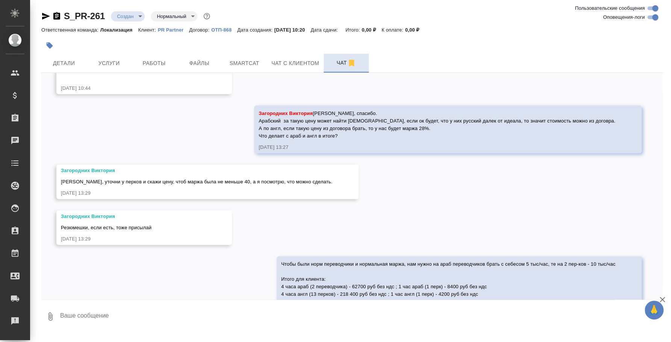
scroll to position [1230, 0]
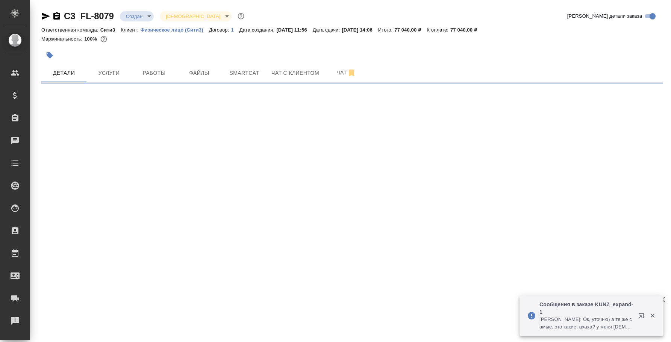
select select "RU"
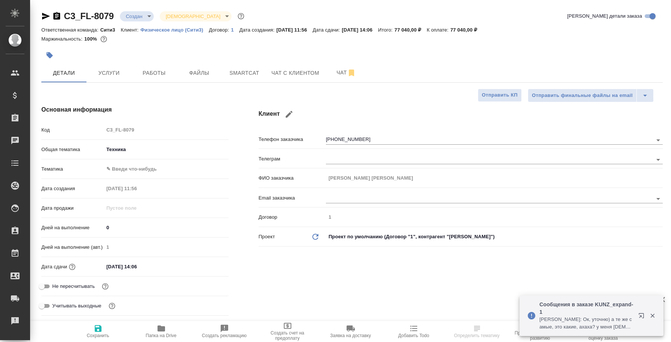
type textarea "x"
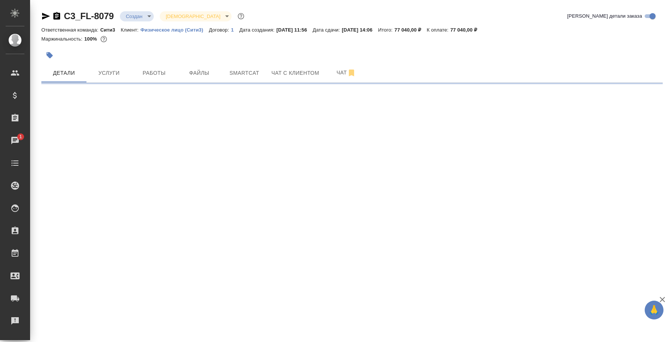
select select "RU"
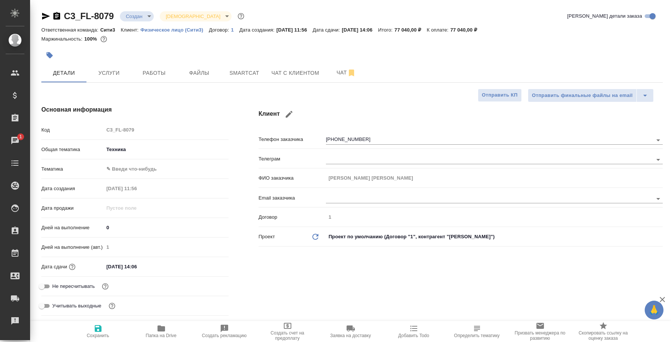
type textarea "x"
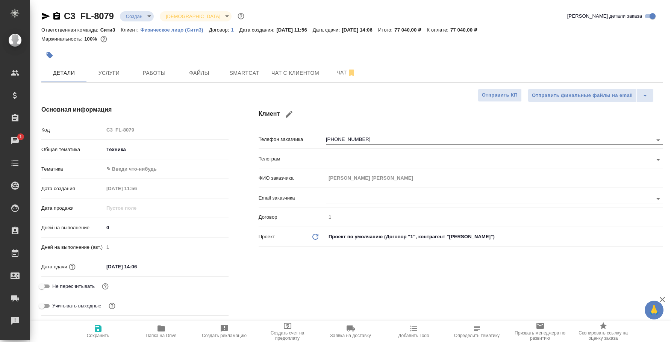
type textarea "x"
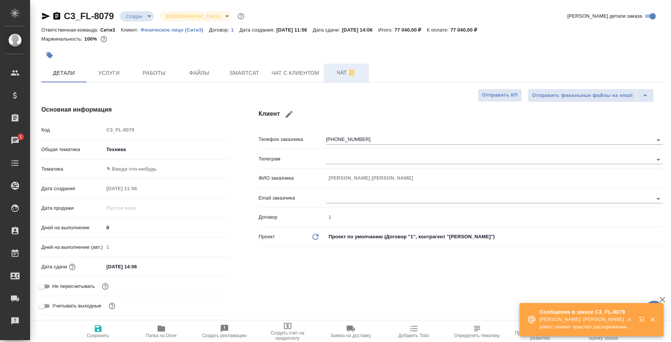
click at [350, 74] on icon "button" at bounding box center [351, 73] width 5 height 7
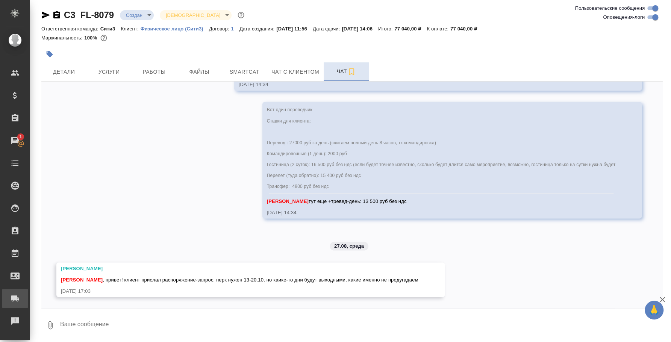
scroll to position [910, 0]
click at [133, 327] on textarea at bounding box center [360, 325] width 603 height 26
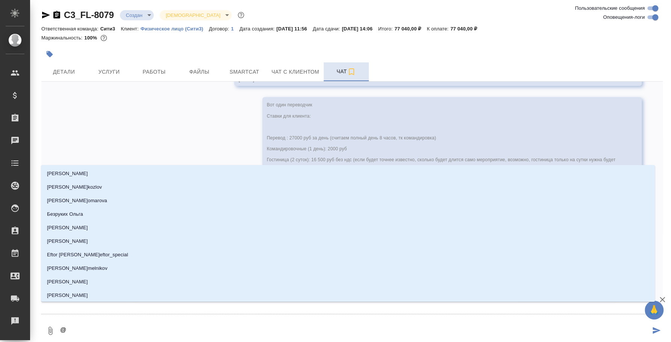
type textarea "@y"
type input "y"
type textarea "@"
type textarea "@yb"
type input "yb"
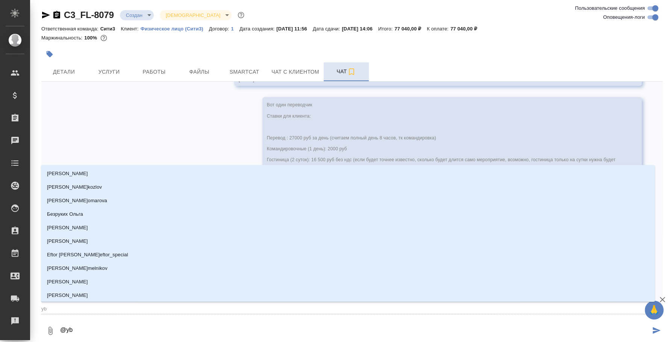
type textarea "@ybr"
type input "ybr"
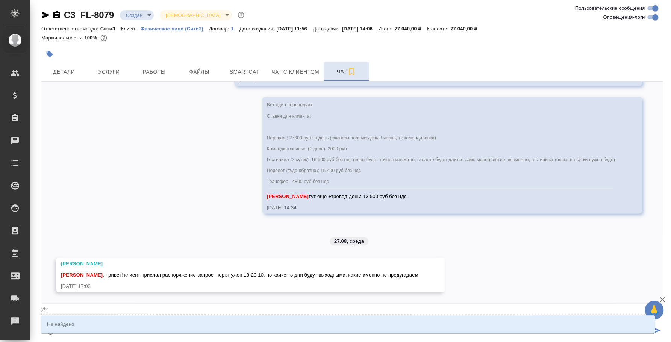
type textarea "@ybrb"
type input "ybrb"
type textarea "@ybr"
type input "ybr"
type textarea "@yb"
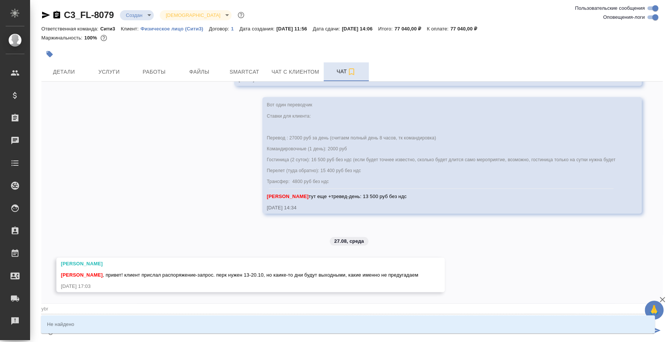
type input "yb"
type textarea "@y"
type input "y"
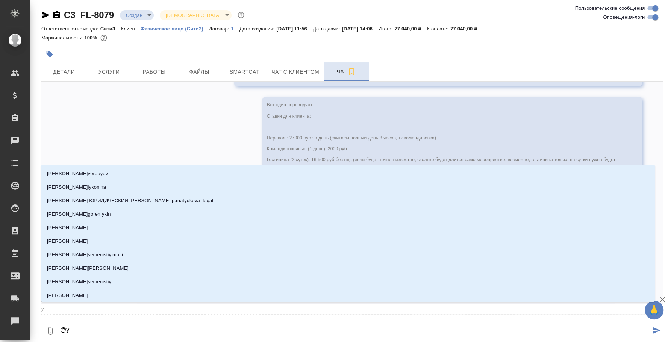
type textarea "@"
click at [133, 323] on textarea "@" at bounding box center [354, 331] width 591 height 26
type textarea "@y"
type input "y"
type textarea "@yb"
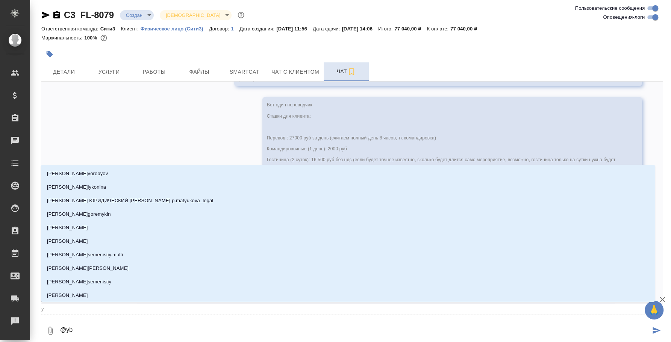
type input "yb"
type textarea "@ybr"
type input "ybr"
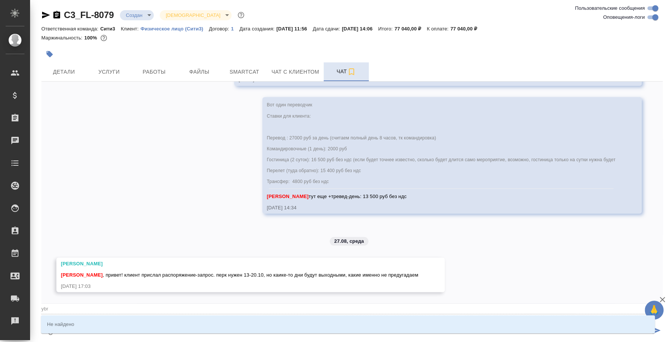
type textarea "@ybrb"
type input "ybrb"
type textarea "@ybr"
type input "ybr"
type textarea "@yb"
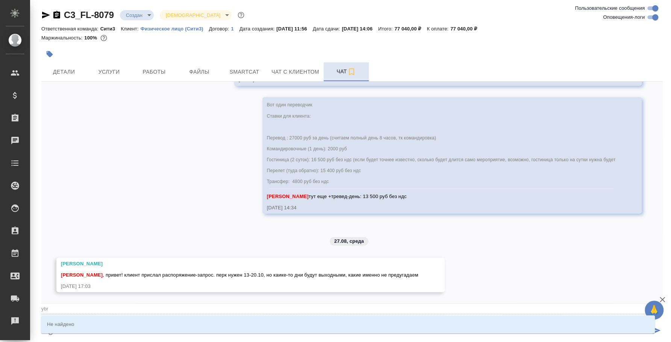
type input "yb"
type textarea "@y"
type input "y"
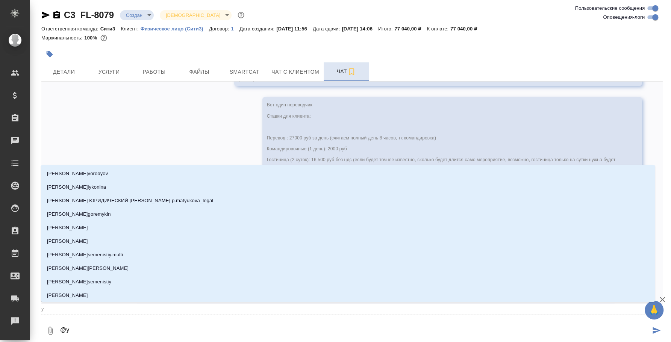
type textarea "@"
type textarea "@y"
type input "y"
type textarea "@yb"
type input "yb"
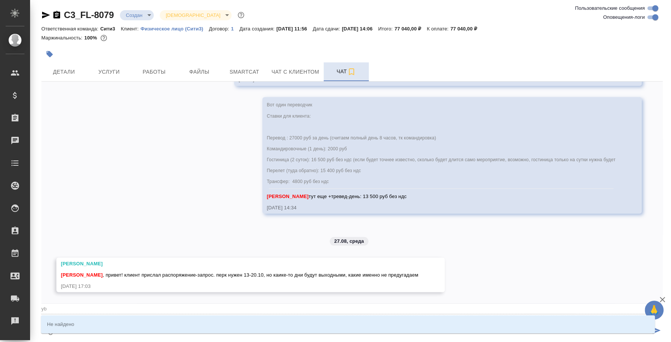
type textarea "@ybr"
type input "ybr"
type textarea "@ybrb"
type input "ybrb"
type textarea "@ybr"
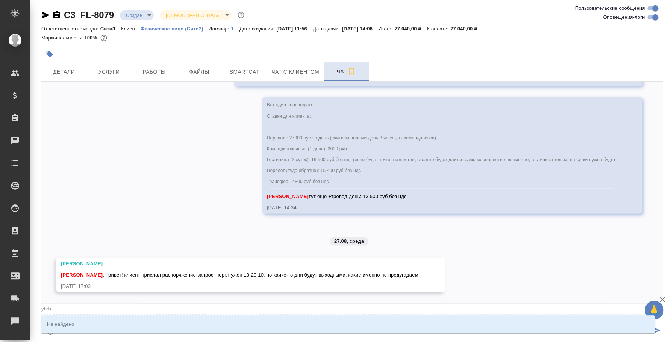
type input "ybr"
type textarea "@yb"
type input "yb"
type textarea "@y"
type input "y"
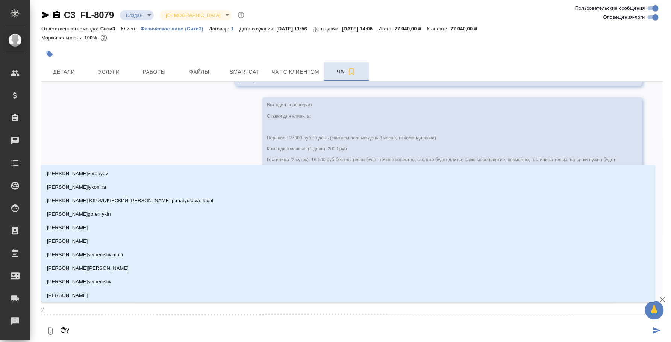
type textarea "@"
type textarea "@н"
type input "н"
type textarea "@ни"
type input "ни"
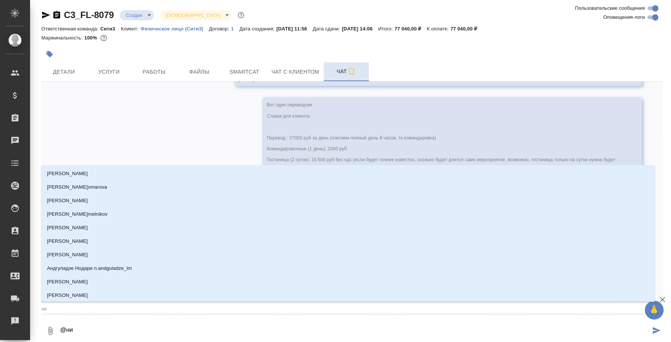
type textarea "@ник"
type input "ник"
type textarea "@ники"
type input "ники"
type textarea "@никит"
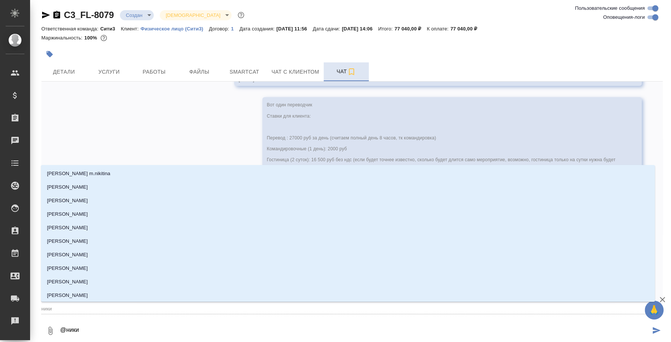
type input "никит"
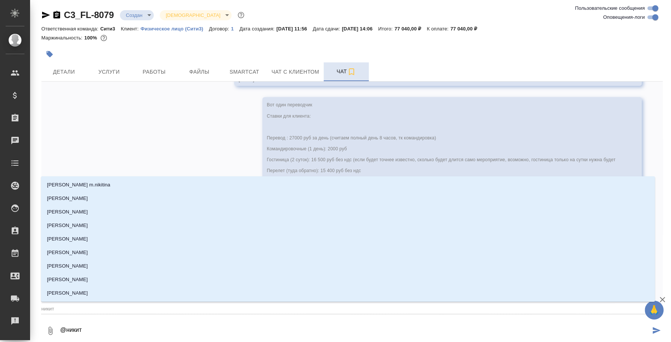
type textarea "@никити"
type input "никити"
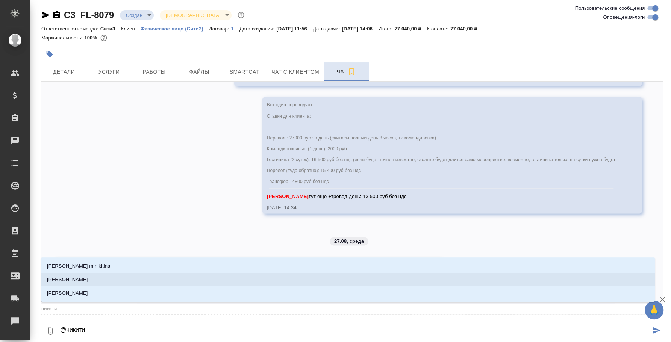
click at [112, 279] on li "Никитина Татьяна" at bounding box center [348, 280] width 614 height 14
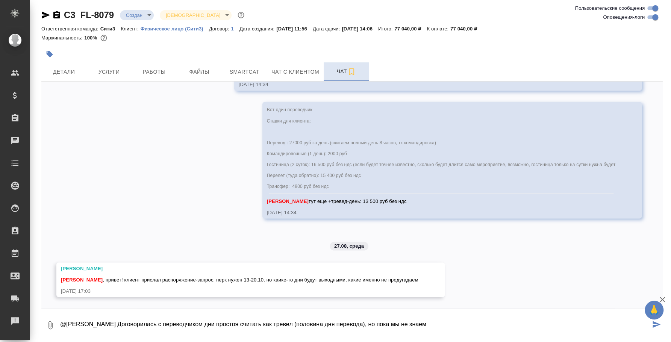
click at [441, 325] on textarea "@Никитина Татьяна Договорилась с переводчиком дни простоя считать как тревел (п…" at bounding box center [354, 325] width 591 height 26
type textarea "@Никитина Татьяна Договорилась с переводчиком дни простоя считать как тревел (п…"
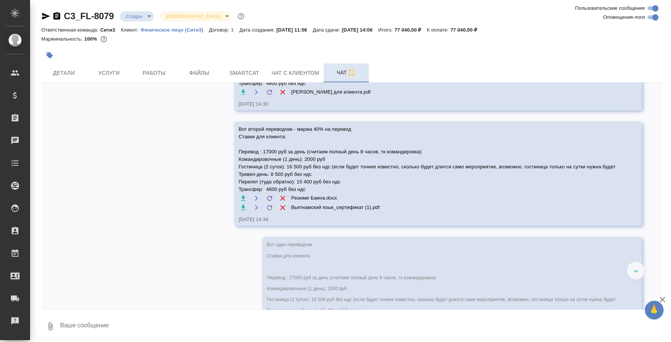
scroll to position [758, 0]
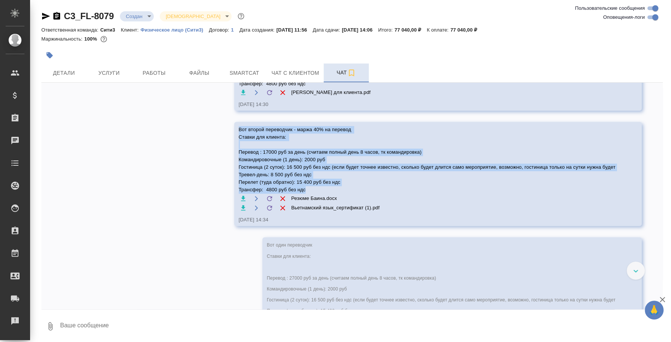
drag, startPoint x: 301, startPoint y: 203, endPoint x: 228, endPoint y: 138, distance: 98.0
click at [234, 138] on div "Вот второй переводчик - маржа 40% на перевод Ставки для клиента: Перевод : 1700…" at bounding box center [437, 174] width 407 height 104
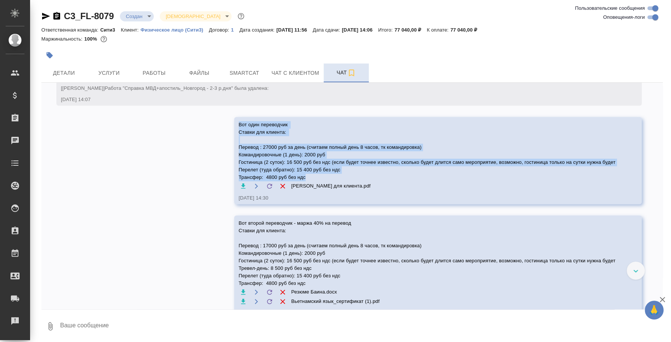
drag, startPoint x: 286, startPoint y: 179, endPoint x: 227, endPoint y: 127, distance: 78.3
click at [234, 127] on div "Вот один переводчик Ставки для клиента: Перевод : 27000 руб за день (считаем по…" at bounding box center [437, 160] width 407 height 87
copy span "Вот один переводчик Ставки для клиента: Перевод : 27000 руб за день (считаем по…"
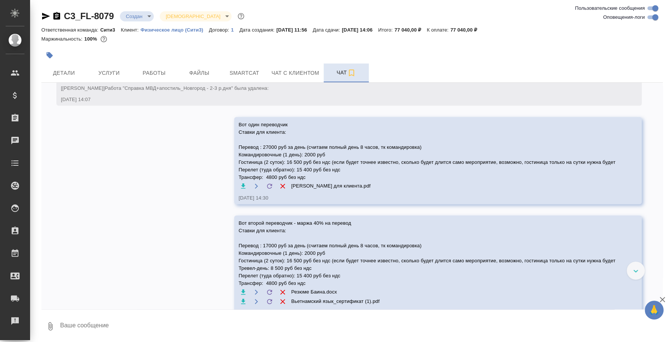
click at [189, 322] on textarea at bounding box center [360, 327] width 603 height 26
paste textarea "Вот один переводчик Ставки для клиента: Перевод : 27000 руб за день (считаем по…"
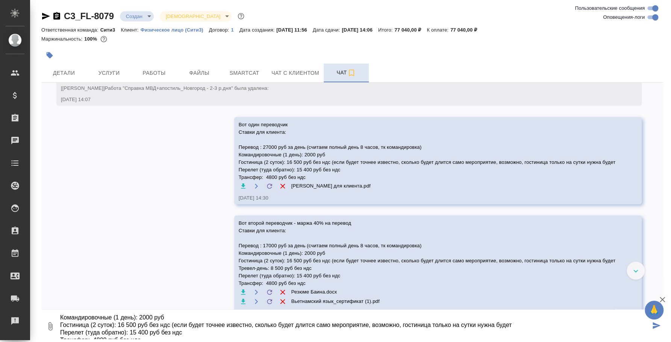
scroll to position [30, 0]
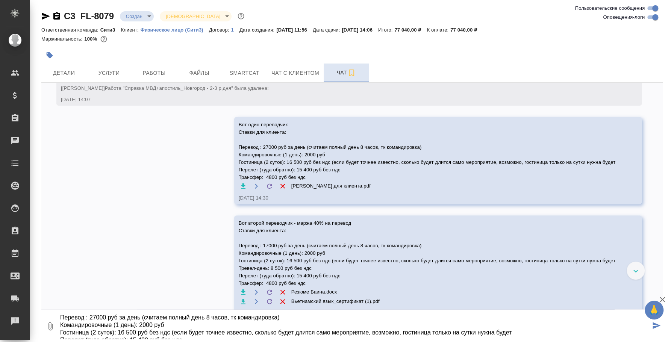
click at [138, 317] on textarea "Вот один переводчик Ставки для клиента: Перевод : 27000 руб за день (считаем по…" at bounding box center [354, 327] width 591 height 26
click at [118, 324] on textarea "Вот один переводчик Ставки для клиента: Перевод : 27000 руб за день (считаем по…" at bounding box center [354, 327] width 591 height 26
click at [171, 324] on textarea "Вот один переводчик Ставки для клиента: Перевод : 27000 руб за день (считаем по…" at bounding box center [354, 327] width 591 height 26
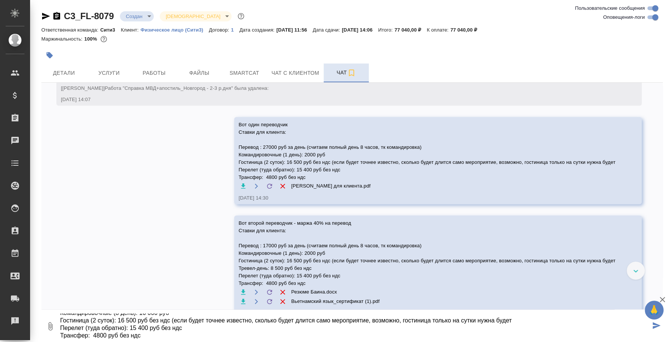
scroll to position [50, 0]
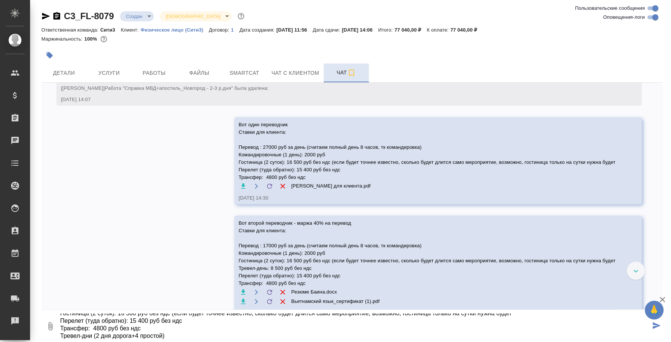
click at [134, 319] on textarea "Вот один переводчик Ставки для клиента: Перевод : 27000 руб за день (считаем по…" at bounding box center [354, 327] width 591 height 26
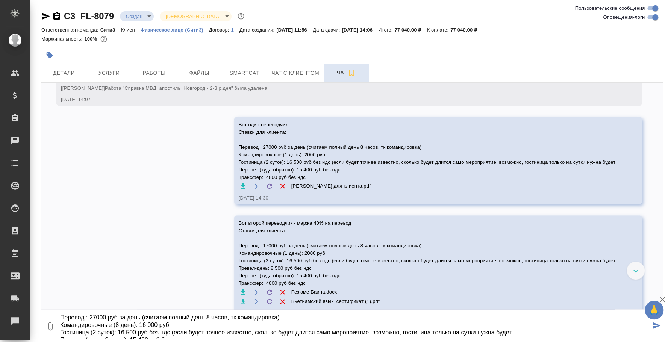
scroll to position [23, 0]
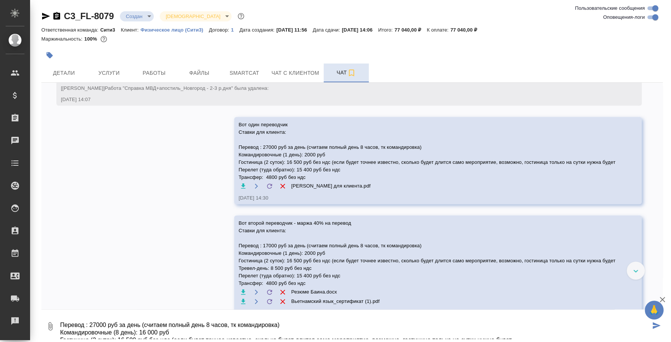
click at [108, 323] on textarea "Вот один переводчик Ставки для клиента: Перевод : 27000 руб за день (считаем по…" at bounding box center [354, 327] width 591 height 26
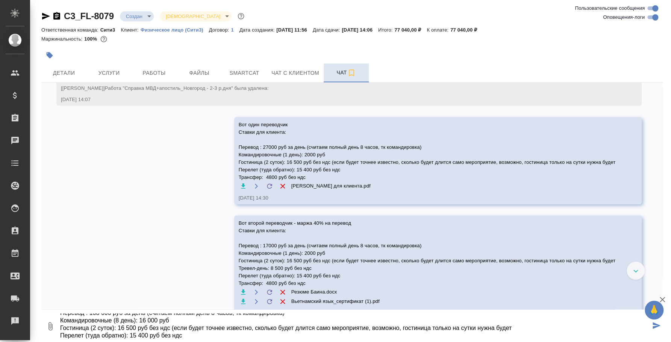
scroll to position [42, 0]
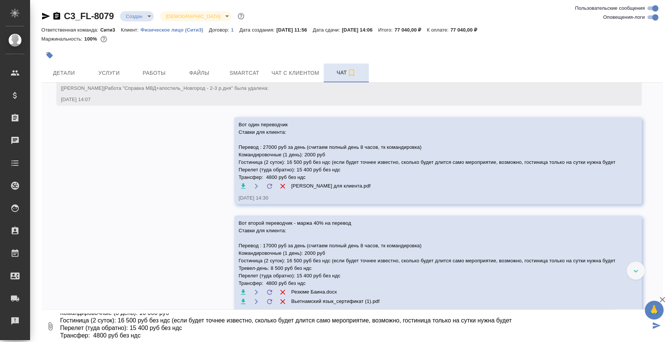
click at [135, 319] on textarea "Вот один переводчик Ставки для клиента: Перевод : 108 000 руб за день (считаем …" at bounding box center [354, 327] width 591 height 26
drag, startPoint x: 171, startPoint y: 320, endPoint x: 516, endPoint y: 321, distance: 344.7
click at [516, 321] on textarea "Вот один переводчик Ставки для клиента: Перевод : 108 000 руб за день (считаем …" at bounding box center [354, 327] width 591 height 26
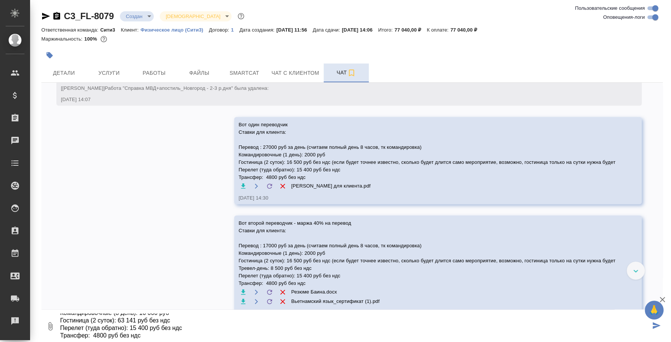
drag, startPoint x: 111, startPoint y: 320, endPoint x: 94, endPoint y: 318, distance: 17.1
click at [93, 318] on textarea "Вот один переводчик Ставки для клиента: Перевод : 108 000 руб за день (считаем …" at bounding box center [354, 327] width 591 height 26
click at [150, 333] on textarea "Вот один переводчик Ставки для клиента: Перевод : 108 000 руб за день (считаем …" at bounding box center [354, 327] width 591 height 26
type textarea "Вот один переводчик Ставки для клиента: Перевод : 108 000 руб за день (считаем …"
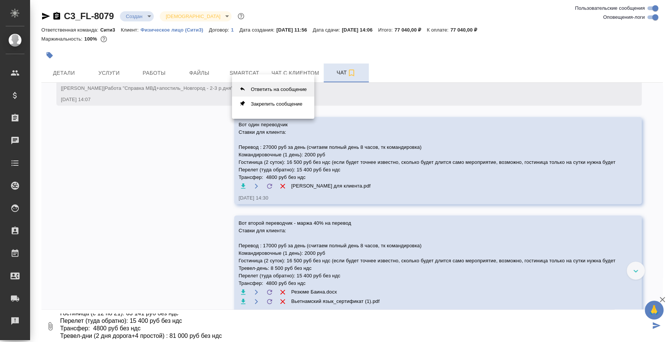
click at [295, 91] on button "Ответить на сообщение" at bounding box center [273, 89] width 82 height 15
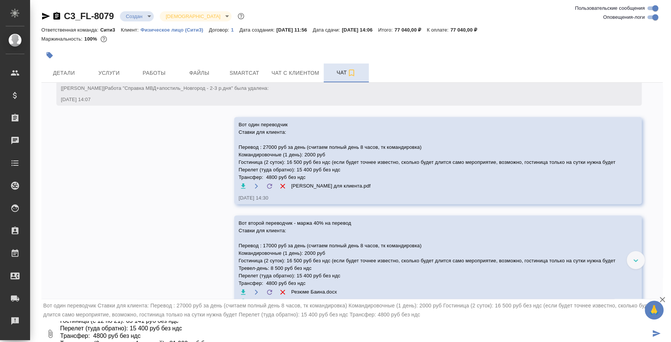
click at [653, 333] on icon "submit" at bounding box center [657, 333] width 8 height 7
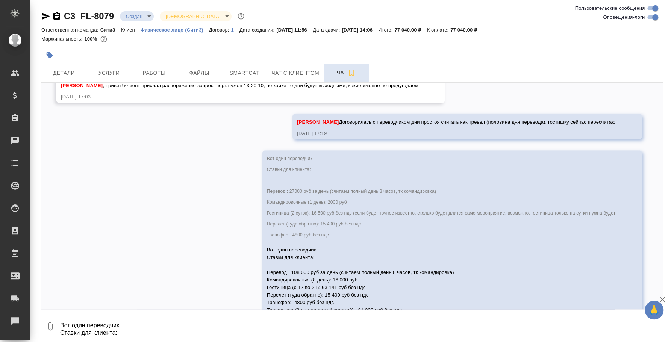
scroll to position [1137, 0]
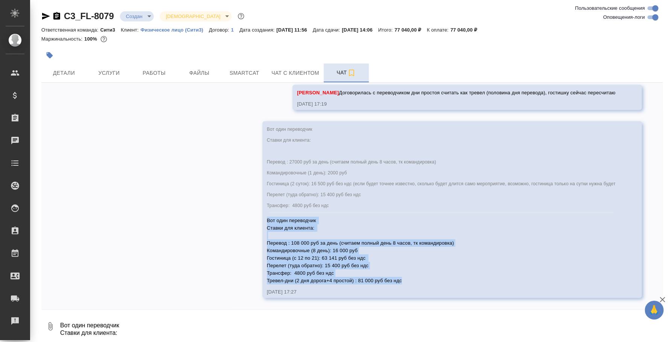
drag, startPoint x: 393, startPoint y: 279, endPoint x: 249, endPoint y: 223, distance: 154.6
click at [262, 223] on div "Вот один переводчик Ставки для клиента: Перевод : 27000 руб за день (считаем по…" at bounding box center [451, 209] width 379 height 177
copy span "Вот один переводчик Ставки для клиента: Перевод : 108 000 руб за день (считаем …"
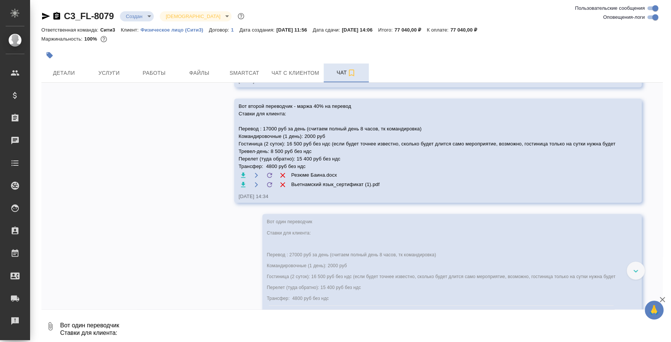
scroll to position [761, 0]
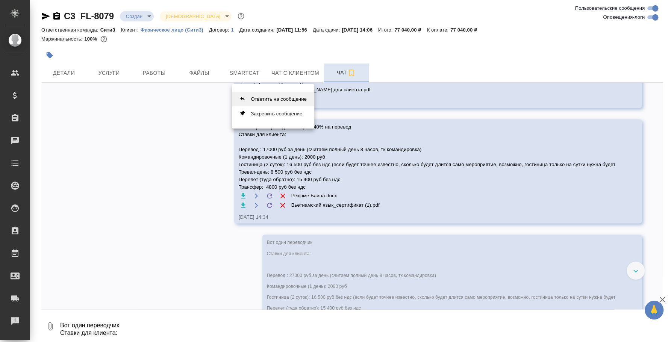
click at [288, 101] on button "Ответить на сообщение" at bounding box center [273, 99] width 82 height 15
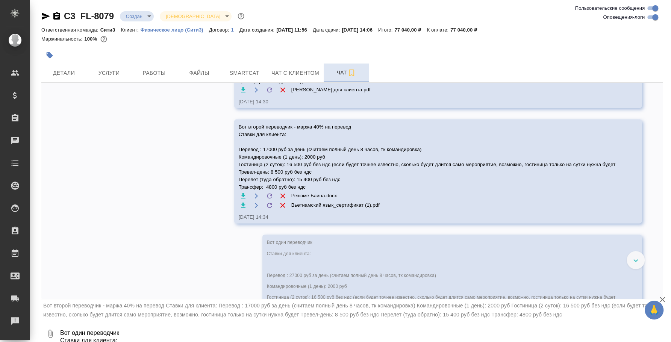
click at [140, 332] on textarea "Вот один переводчик Ставки для клиента: Перевод : 108 000 руб за день (считаем …" at bounding box center [360, 334] width 603 height 26
paste textarea "Вот один переводчик Ставки для клиента: Перевод : 108 000 руб за день (считаем …"
type textarea "Вот один переводчик Ставки для клиента: Перевод : 108 000 руб за день (считаем …"
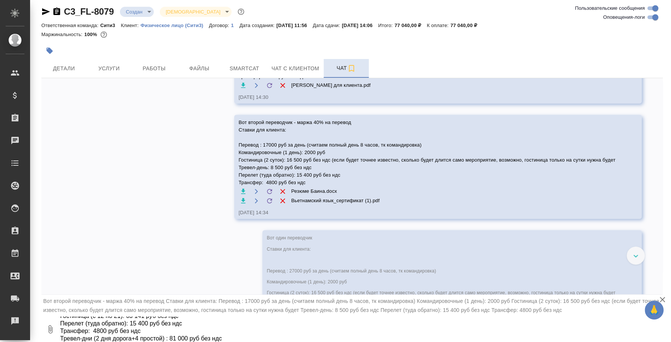
click at [176, 329] on textarea "Вот один переводчик Ставки для клиента: Перевод : 108 000 руб за день (считаем …" at bounding box center [360, 330] width 603 height 26
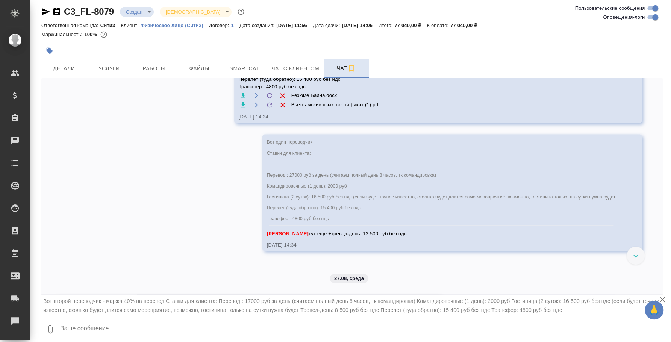
scroll to position [855, 0]
click at [115, 324] on textarea at bounding box center [360, 330] width 603 height 26
drag, startPoint x: 94, startPoint y: 328, endPoint x: 177, endPoint y: 342, distance: 83.6
click at [177, 342] on html "🙏 .cls-1 fill:#fff; AWATERA Fedotova Irina Клиенты Спецификации Заказы 0 Чаты T…" at bounding box center [335, 171] width 671 height 342
click at [660, 297] on icon "button" at bounding box center [662, 299] width 5 height 5
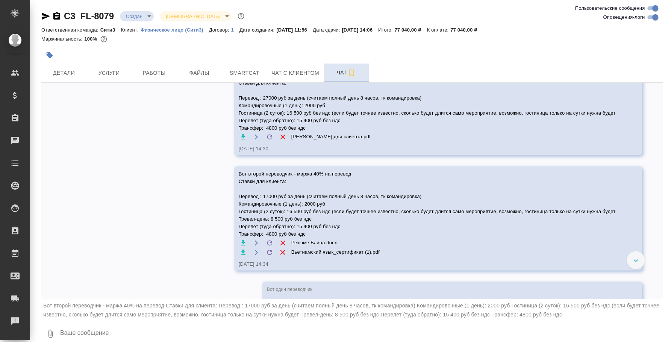
scroll to position [667, 0]
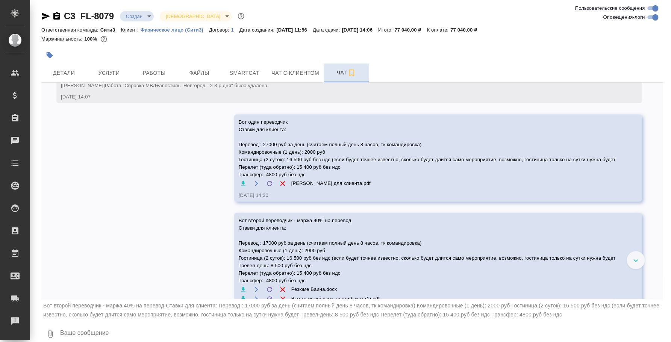
click at [397, 166] on span "Вот один переводчик Ставки для клиента: Перевод : 27000 руб за день (считаем по…" at bounding box center [427, 148] width 377 height 60
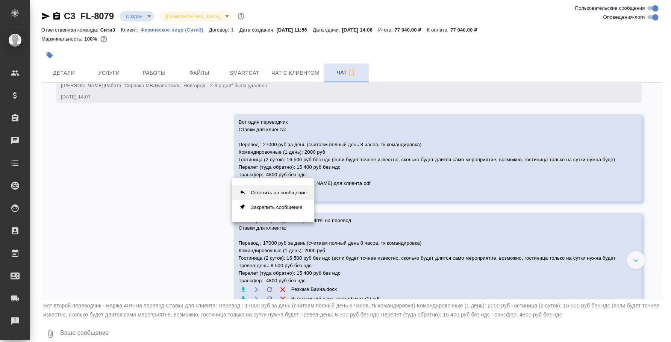
click at [284, 188] on button "Ответить на сообщение" at bounding box center [273, 192] width 82 height 15
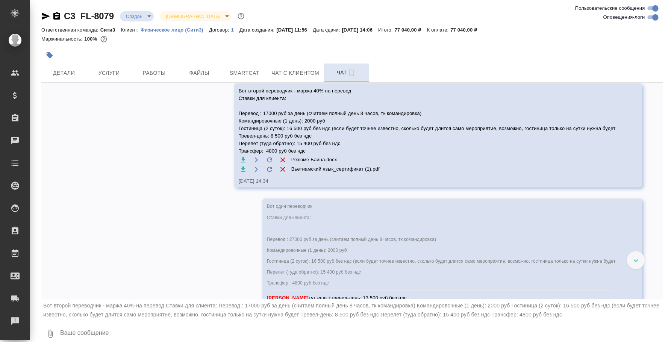
scroll to position [808, 0]
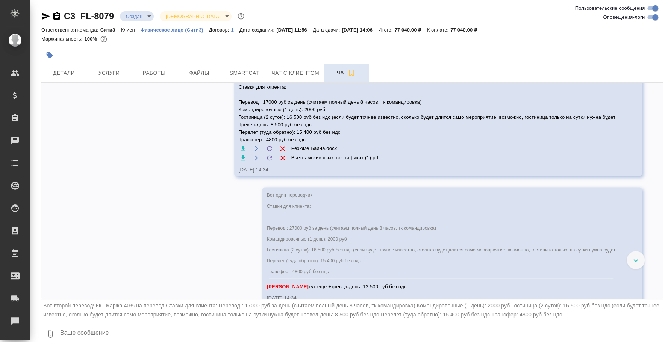
click at [141, 333] on textarea at bounding box center [360, 334] width 603 height 26
paste textarea "Вот один переводчик Ставки для клиента: Перевод : 108 000 руб за день (считаем …"
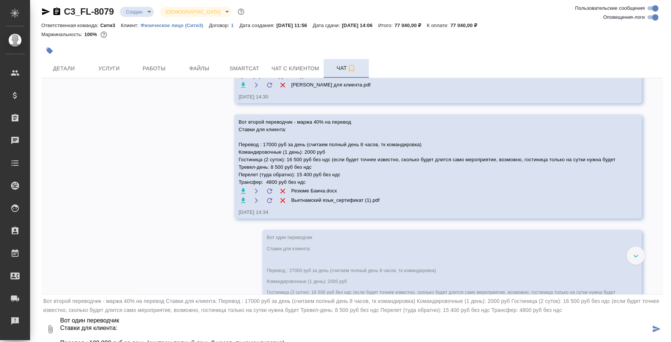
scroll to position [761, 0]
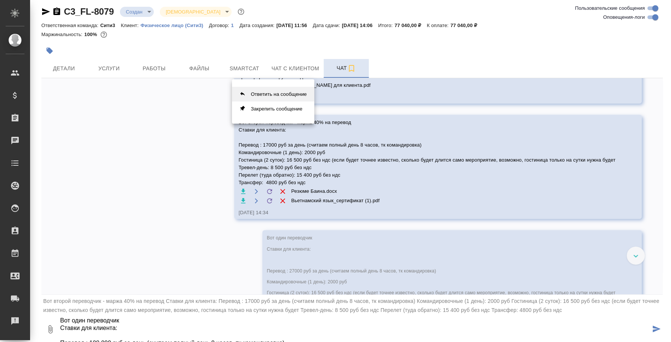
click at [267, 94] on button "Ответить на сообщение" at bounding box center [273, 94] width 82 height 15
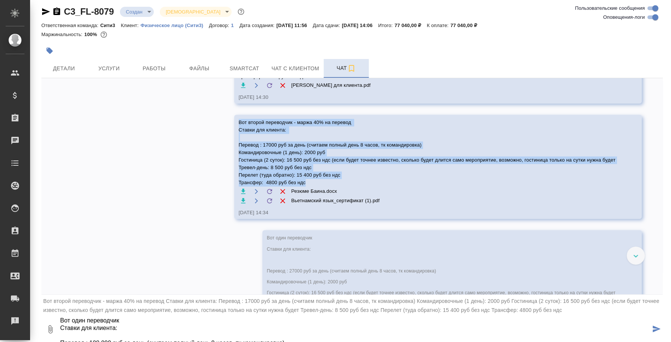
drag, startPoint x: 232, startPoint y: 128, endPoint x: 335, endPoint y: 195, distance: 122.8
click at [335, 186] on span "Вот второй переводчик - маржа 40% на перевод Ставки для клиента: Перевод : 1700…" at bounding box center [427, 153] width 377 height 68
click at [143, 334] on textarea "Вот один переводчик Ставки для клиента: Перевод : 108 000 руб за день (считаем …" at bounding box center [354, 330] width 591 height 26
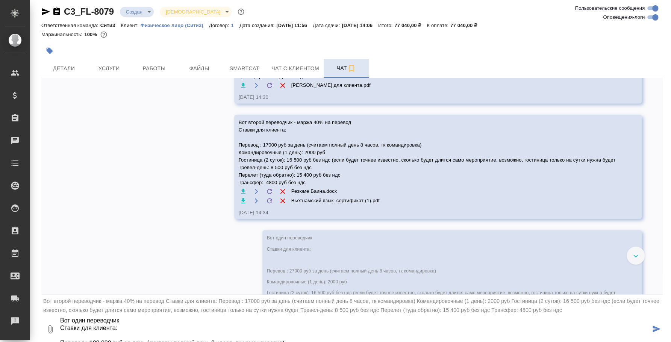
click at [86, 322] on textarea "Вот один переводчик Ставки для клиента: Перевод : 108 000 руб за день (считаем …" at bounding box center [354, 330] width 591 height 26
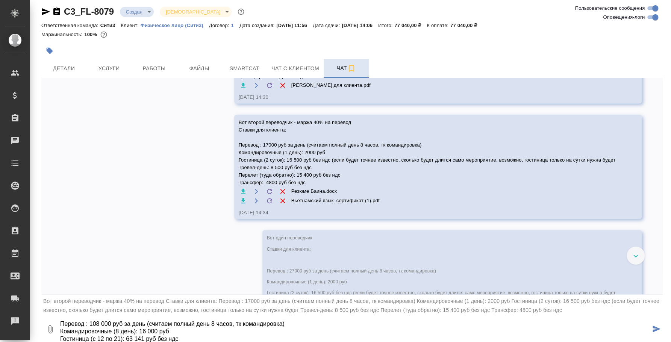
drag, startPoint x: 112, startPoint y: 321, endPoint x: 92, endPoint y: 323, distance: 20.1
click at [92, 323] on textarea "Вот второй переводчик Ставки для клиента: Перевод : 108 000 руб за день (считае…" at bounding box center [354, 330] width 591 height 26
click at [177, 332] on textarea "Вот второй переводчик Ставки для клиента: Перевод : 68 000 руб за день (считаем…" at bounding box center [354, 330] width 591 height 26
drag, startPoint x: 187, startPoint y: 336, endPoint x: 171, endPoint y: 338, distance: 16.2
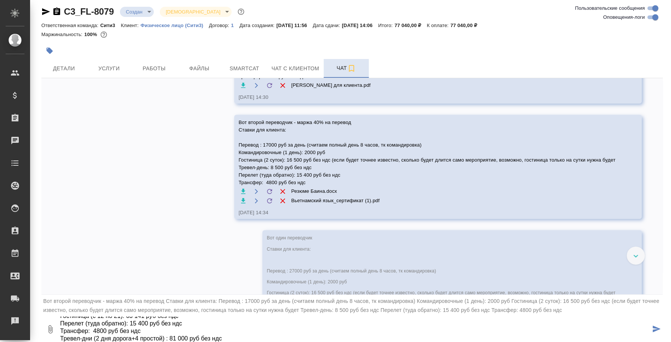
click at [171, 338] on textarea "Вот второй переводчик Ставки для клиента: Перевод : 68 000 руб за день (считаем…" at bounding box center [354, 330] width 591 height 26
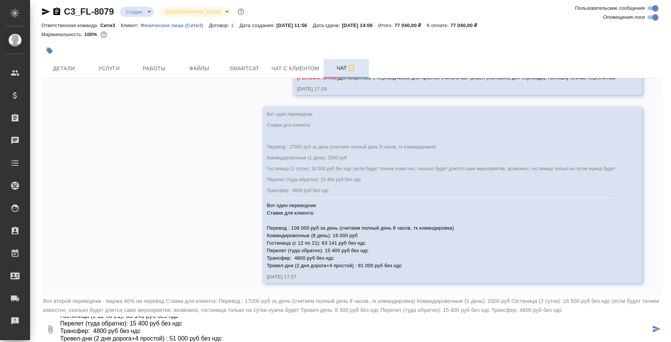
scroll to position [1148, 0]
type textarea "Вот второй переводчик Ставки для клиента: Перевод : 68 000 руб за день (считаем…"
click at [653, 328] on icon "submit" at bounding box center [657, 329] width 8 height 7
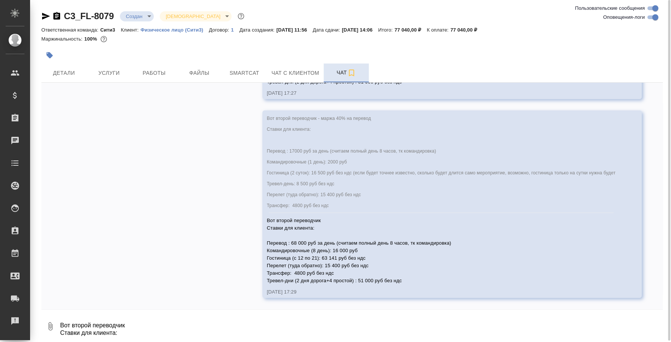
scroll to position [1, 0]
click at [379, 322] on textarea "Вот второй переводчик Ставки для клиента: Перевод : 68 000 руб за день (считаем…" at bounding box center [360, 325] width 603 height 26
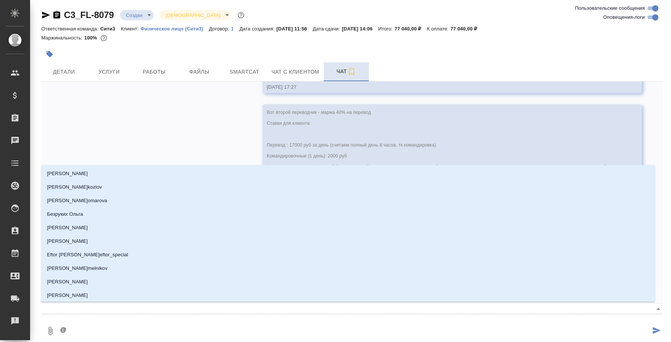
type textarea "@y"
type input "y"
type textarea "@yb"
type input "yb"
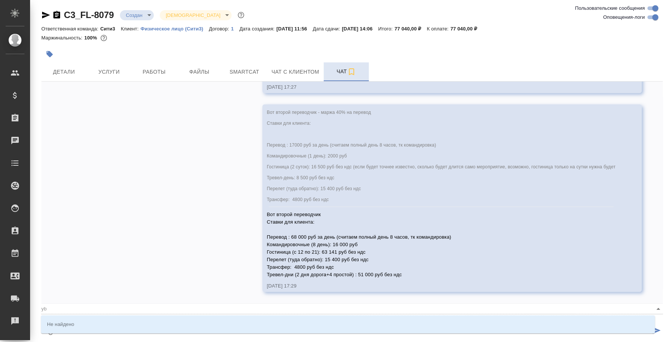
type textarea "@y"
type input "y"
type textarea "@"
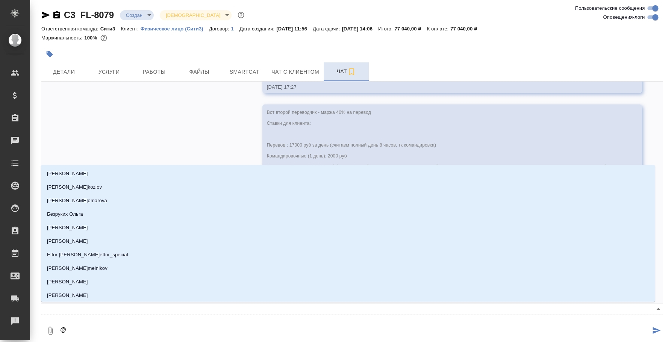
type textarea "@н"
type input "н"
type textarea "@ни"
type input "ни"
type textarea "@ник"
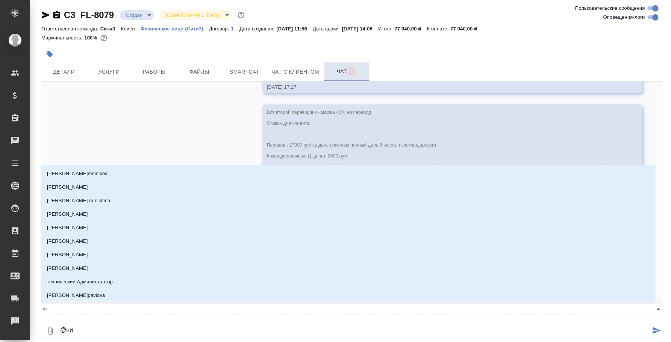
type input "ник"
type textarea "@ники"
type input "ники"
type textarea "@ник"
type input "ник"
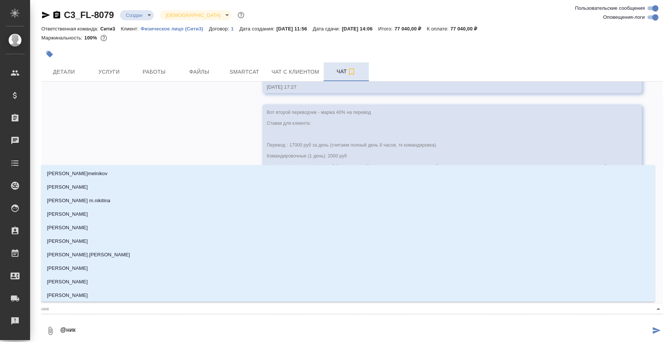
type textarea "@ники"
type input "ники"
type textarea "@никик"
type input "никик"
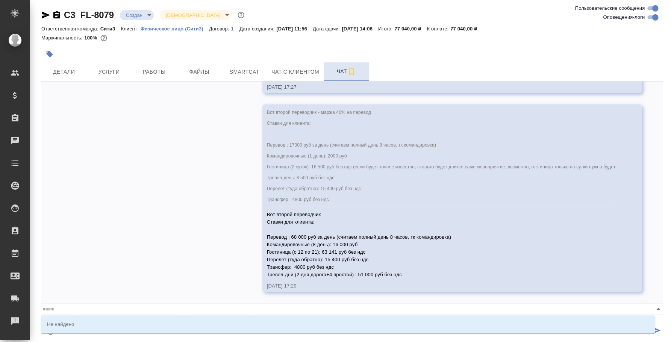
type textarea "@ники"
type input "ники"
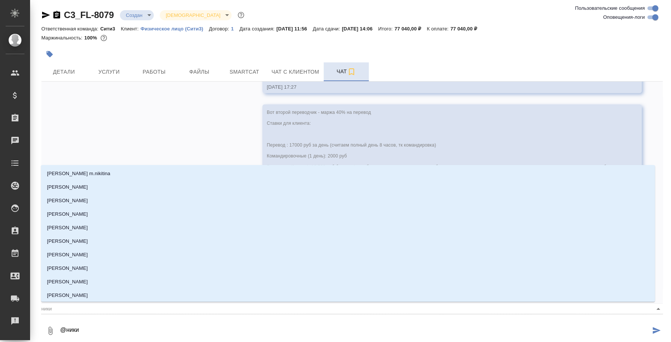
type textarea "@никит"
type input "никит"
type textarea "@никити"
type input "никити"
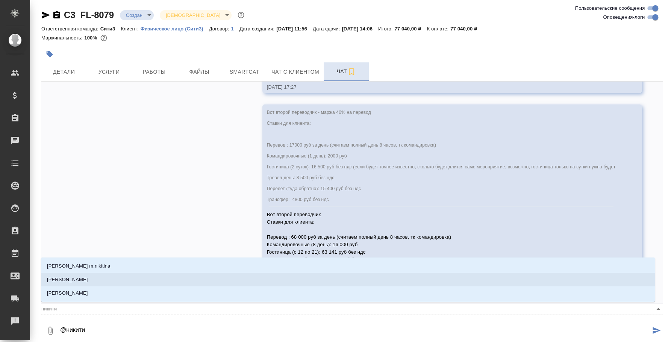
click at [303, 278] on li "Никитина Татьяна" at bounding box center [348, 280] width 614 height 14
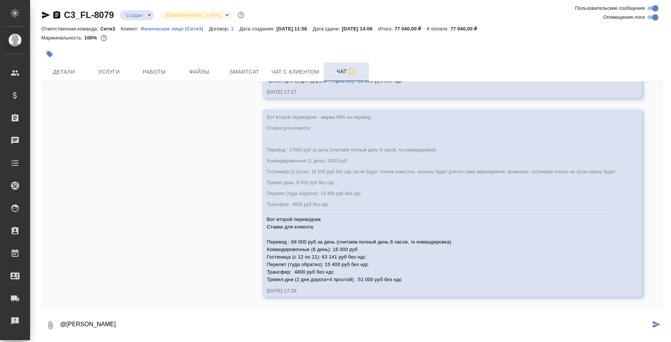
type textarea "@Никитина Татьяна"
click at [653, 324] on icon "submit" at bounding box center [657, 324] width 8 height 7
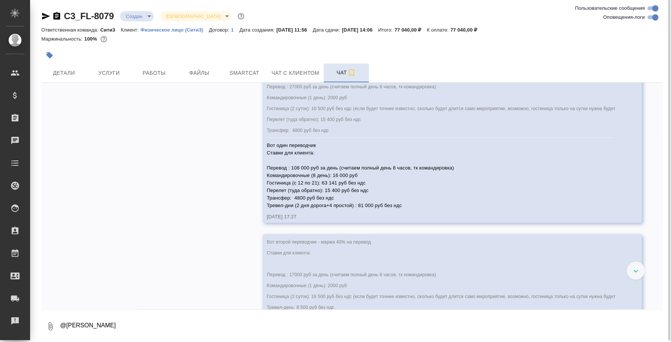
scroll to position [1188, 0]
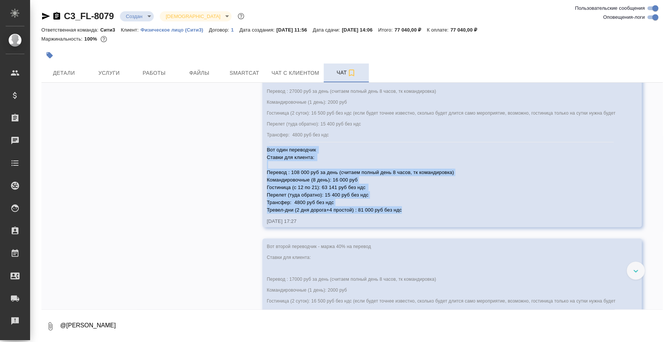
drag, startPoint x: 252, startPoint y: 168, endPoint x: 390, endPoint y: 229, distance: 150.6
click at [390, 214] on div "Вот один переводчик Ставки для клиента: Перевод : 108 000 руб за день (считаем …" at bounding box center [441, 179] width 348 height 70
copy span "Вот один переводчик Ставки для клиента: Перевод : 108 000 руб за день (считаем …"
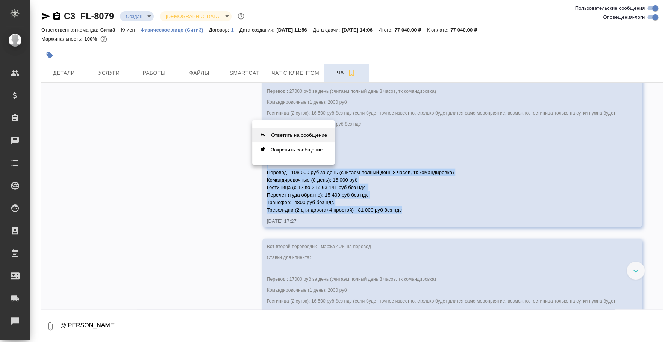
click at [305, 133] on button "Ответить на сообщение" at bounding box center [293, 135] width 82 height 15
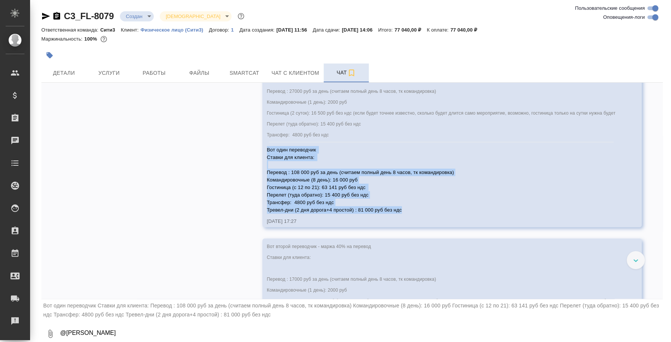
click at [217, 324] on textarea "@Никитина Татьяна" at bounding box center [360, 334] width 603 height 26
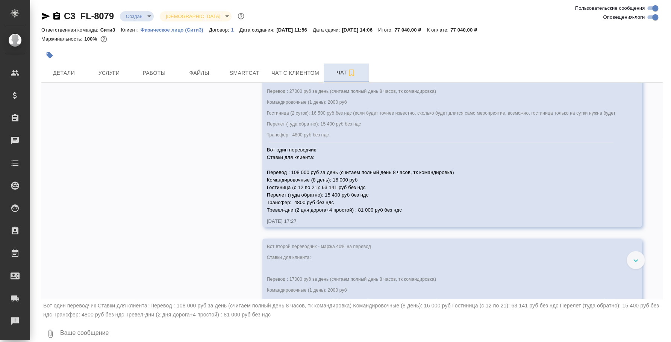
paste textarea "Вот один переводчик Ставки для клиента: Перевод : 108 000 руб за день (считаем …"
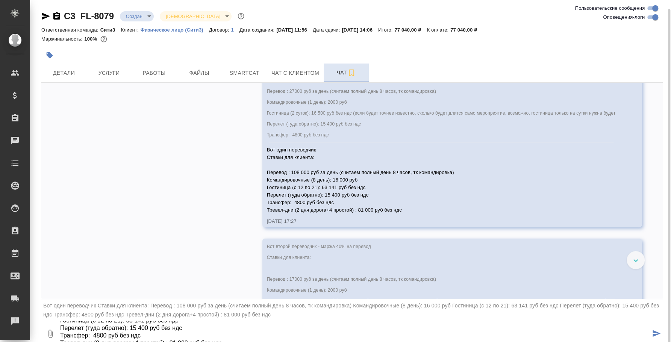
scroll to position [5, 0]
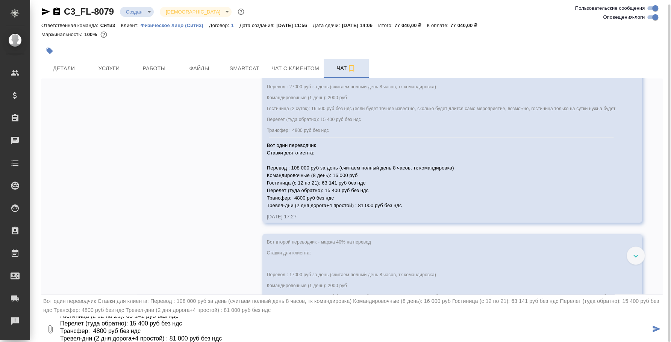
click at [203, 339] on textarea "Вот один переводчик Ставки для клиента: Перевод : 108 000 руб за день (считаем …" at bounding box center [354, 330] width 591 height 26
click at [138, 336] on textarea "Вот один переводчик Ставки для клиента: Перевод : 108 000 руб за день (считаем …" at bounding box center [354, 330] width 591 height 26
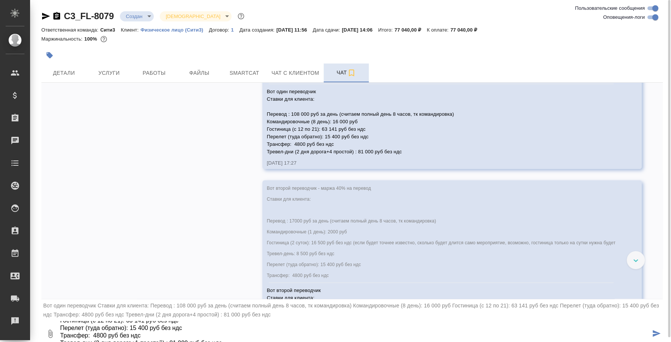
scroll to position [1245, 0]
click at [148, 329] on textarea "Вот один переводчик Ставки для клиента: Перевод : 108 000 руб за день (считаем …" at bounding box center [354, 334] width 591 height 26
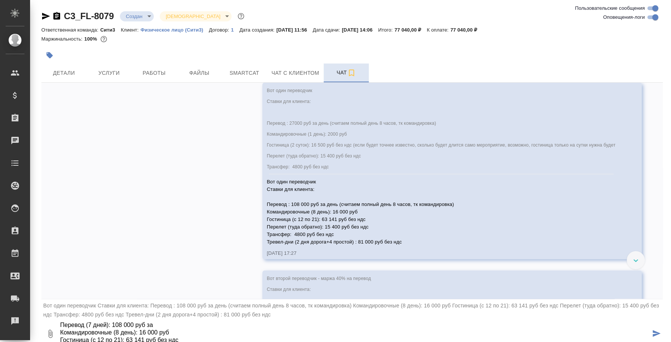
scroll to position [1104, 0]
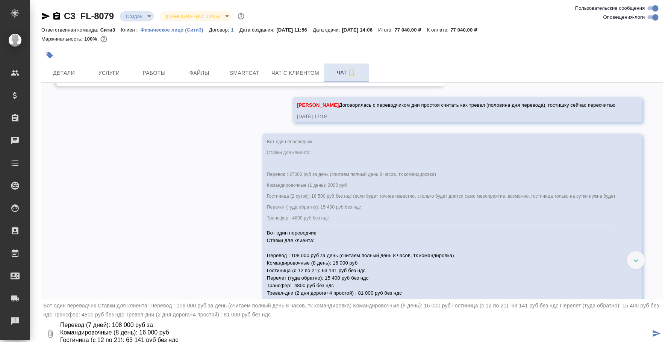
click at [120, 325] on textarea "Вот один переводчик Ставки для клиента: Перевод (7 дней): 108 000 руб за Команд…" at bounding box center [354, 334] width 591 height 26
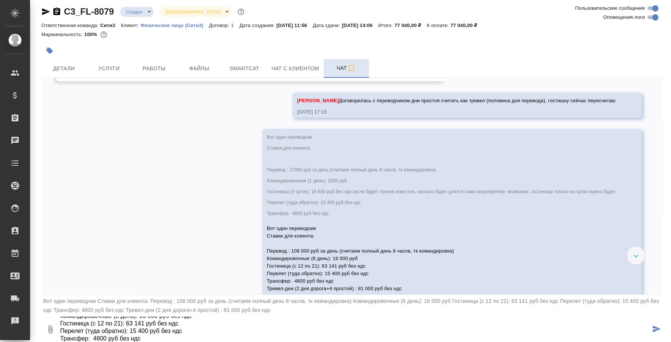
scroll to position [50, 0]
type textarea "Вот один переводчик Ставки для клиента: Перевод (7 дней): 189 000 руб без ндс К…"
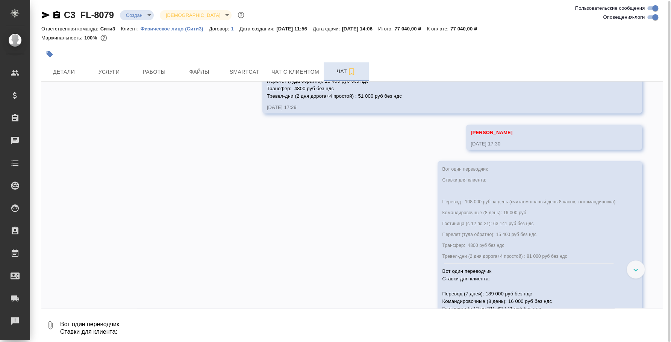
scroll to position [1577, 0]
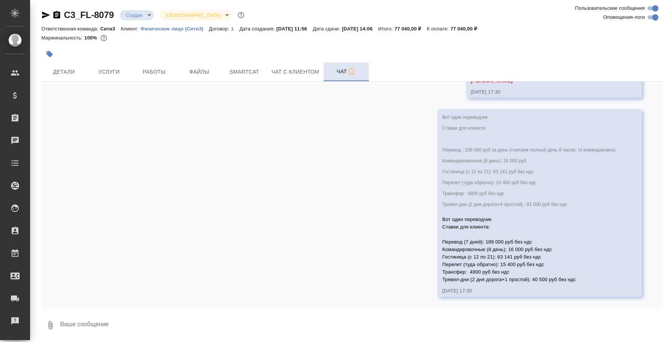
click at [442, 215] on div "Вот один переводчик Ставки для клиента: Перевод (7 дней): 189 000 руб без ндс К…" at bounding box center [528, 249] width 173 height 70
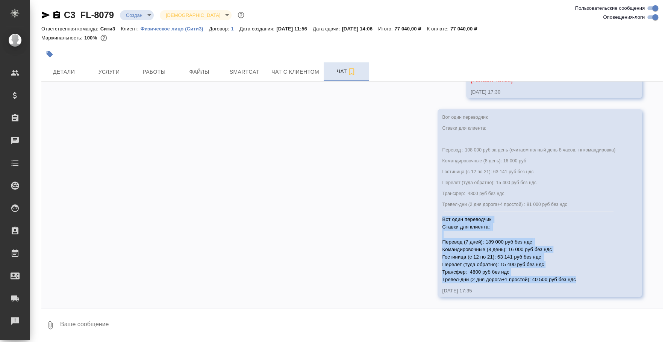
drag, startPoint x: 427, startPoint y: 215, endPoint x: 573, endPoint y: 280, distance: 159.0
click at [573, 280] on div "Вот один переводчик Ставки для клиента: Перевод (7 дней): 189 000 руб без ндс К…" at bounding box center [528, 249] width 173 height 70
copy span "Вот один переводчик Ставки для клиента: Перевод (7 дней): 189 000 руб без ндс К…"
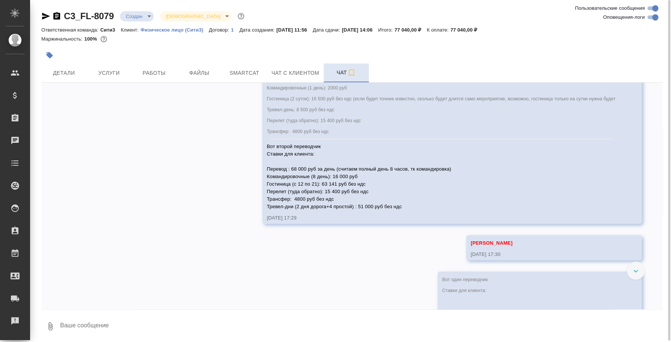
scroll to position [1389, 0]
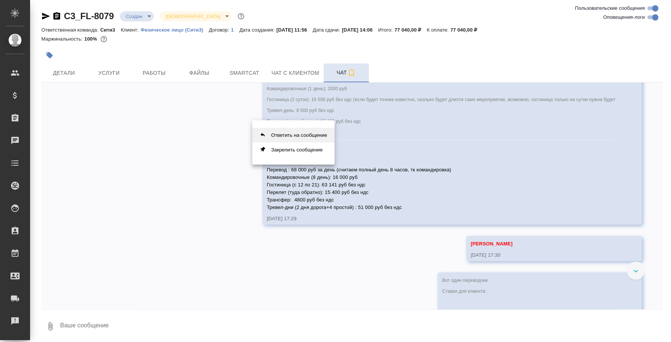
click at [286, 136] on button "Ответить на сообщение" at bounding box center [293, 135] width 82 height 15
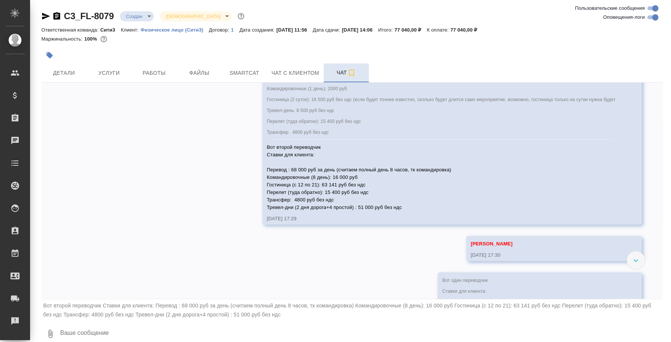
click at [136, 329] on textarea at bounding box center [360, 334] width 603 height 26
paste textarea "Вот один переводчик Ставки для клиента: Перевод (7 дней): 189 000 руб без ндс К…"
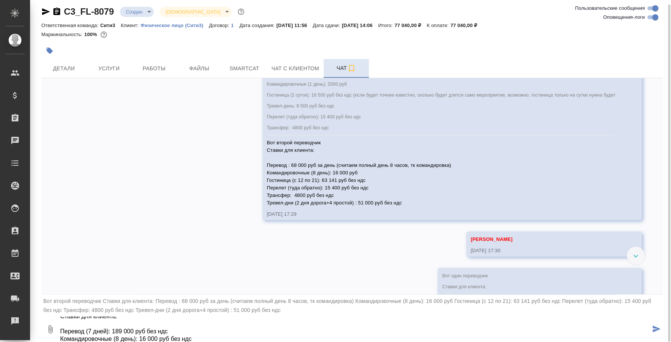
scroll to position [27, 0]
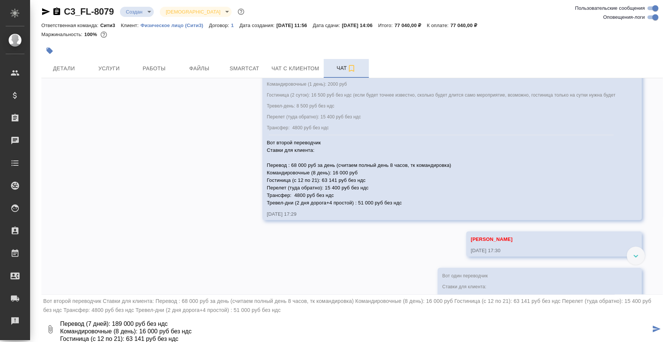
click at [118, 322] on textarea "Вот второй переводчик Ставки для клиента: Перевод (7 дней): 189 000 руб без ндс…" at bounding box center [354, 330] width 591 height 26
type textarea "Вот второй переводчик Ставки для клиента: Перевод (7 дней): 119 000 руб без ндс…"
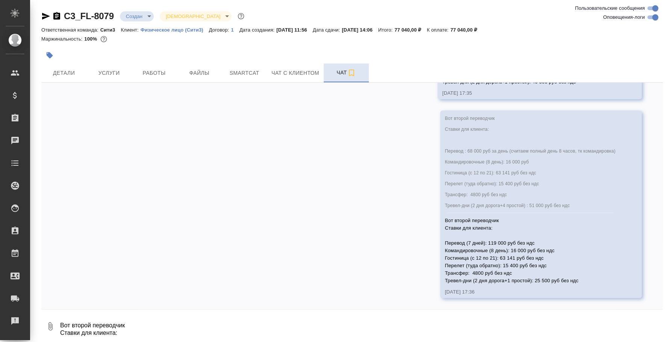
scroll to position [1, 0]
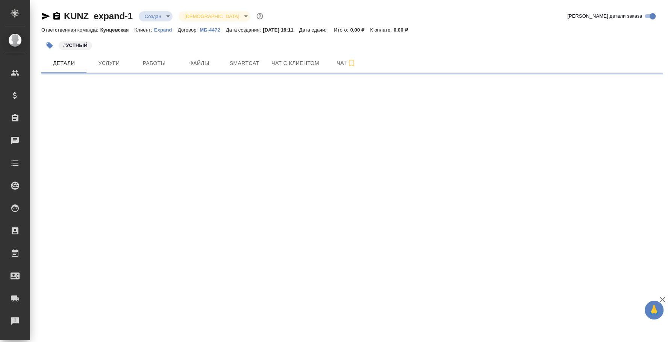
select select "RU"
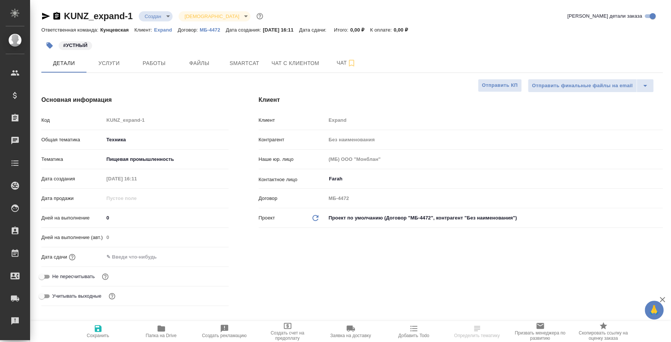
type textarea "x"
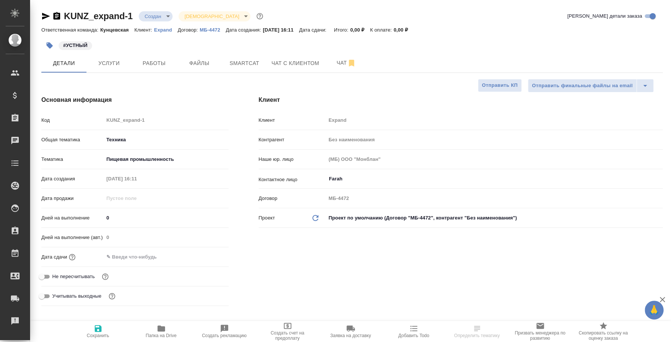
type textarea "x"
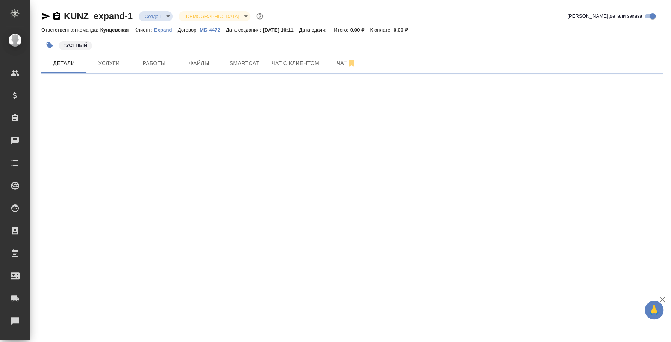
select select "RU"
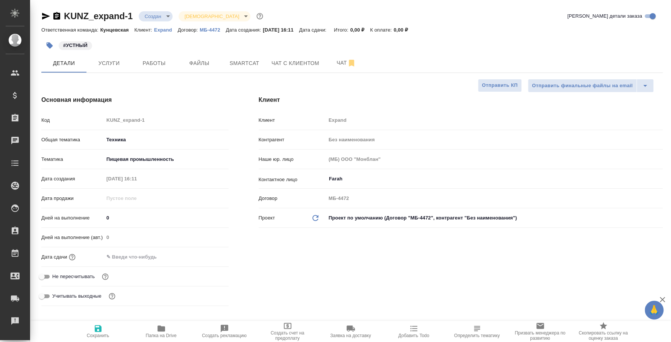
type textarea "x"
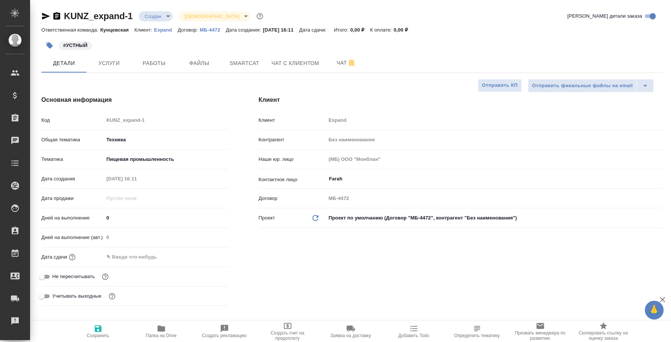
type textarea "x"
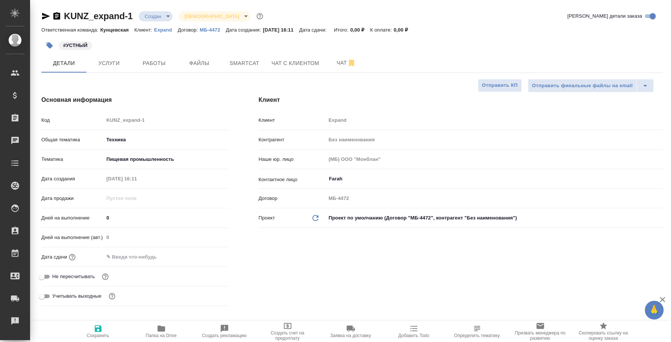
type textarea "x"
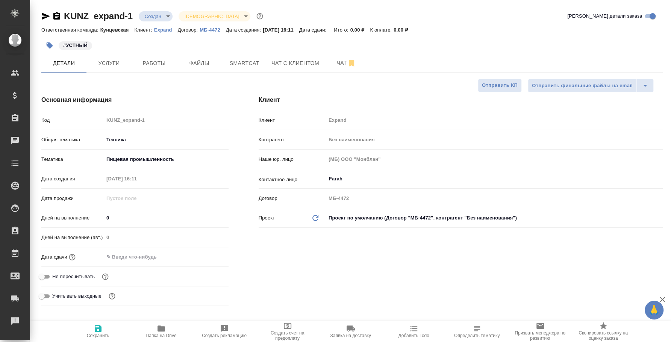
type textarea "x"
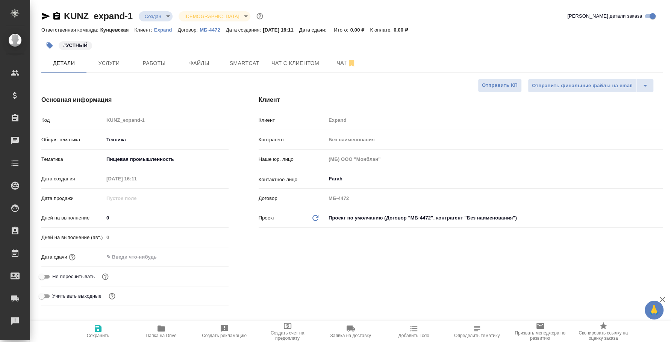
type textarea "x"
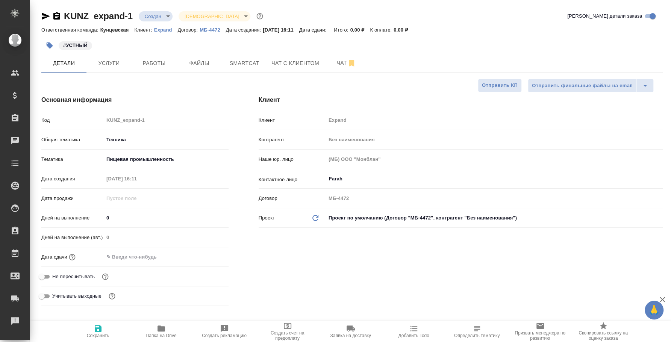
type textarea "x"
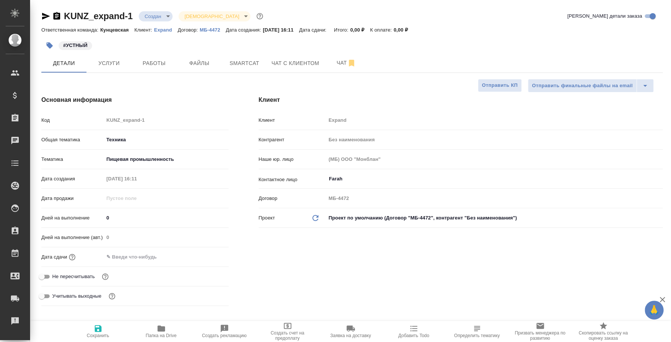
type textarea "x"
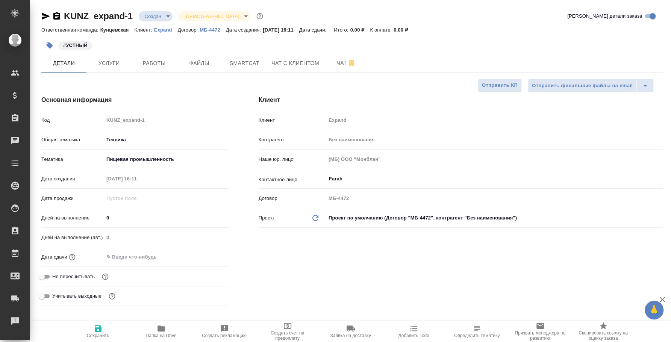
type textarea "x"
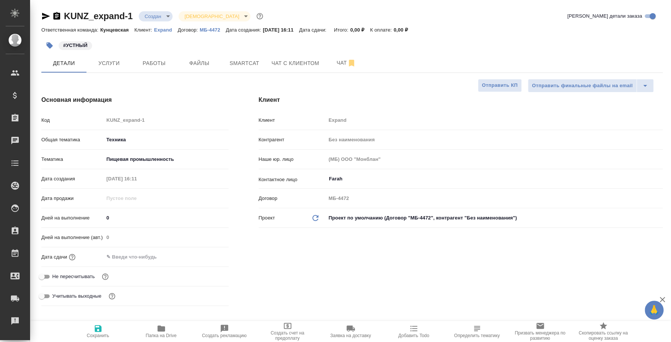
type textarea "x"
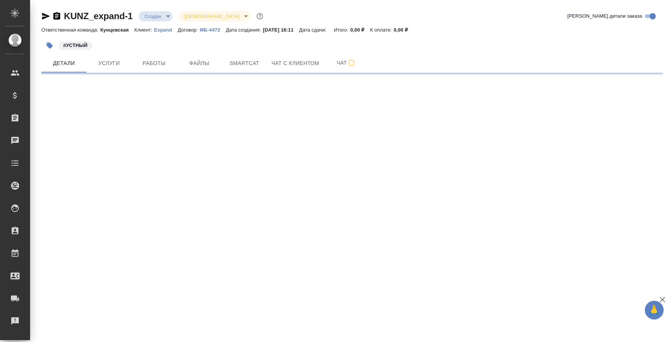
select select "RU"
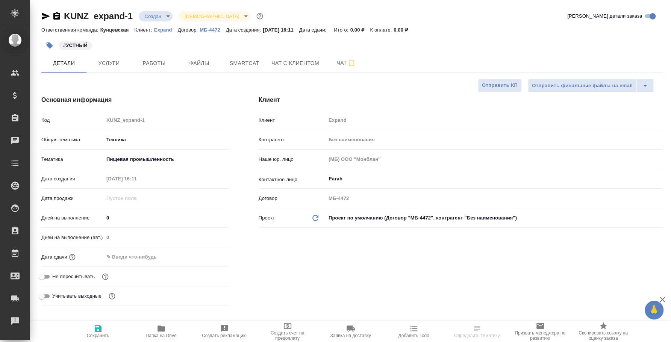
type textarea "x"
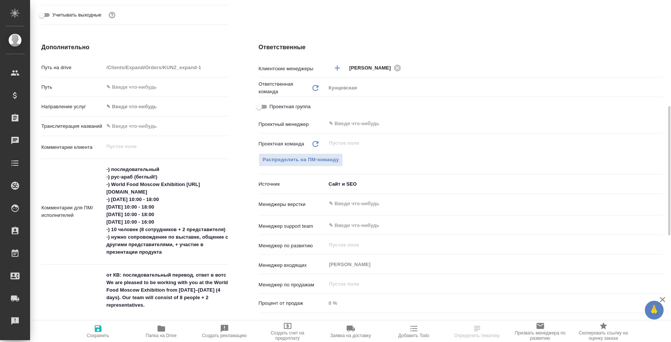
type textarea "x"
drag, startPoint x: 105, startPoint y: 168, endPoint x: 188, endPoint y: 253, distance: 119.1
click at [188, 253] on textarea "-) последовательный -) рус-араб (беглый!) -) World Food Moscow Exhibition [URL]…" at bounding box center [166, 211] width 124 height 95
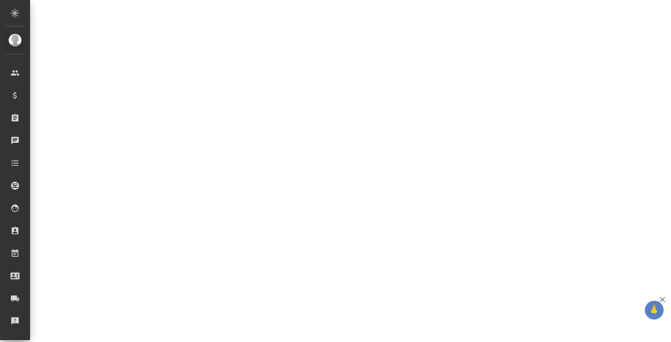
select select "RU"
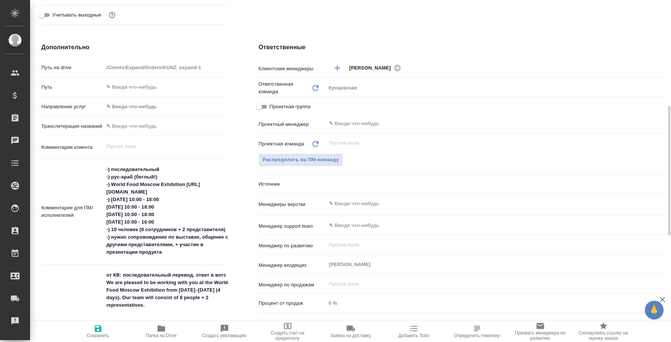
type textarea "x"
drag, startPoint x: 178, startPoint y: 253, endPoint x: 100, endPoint y: 158, distance: 123.2
click at [100, 158] on div "Путь на drive /Clients/Expand/Orders/KUNZ_expand-1 Путь Направление услуг ✎ Вве…" at bounding box center [134, 258] width 187 height 394
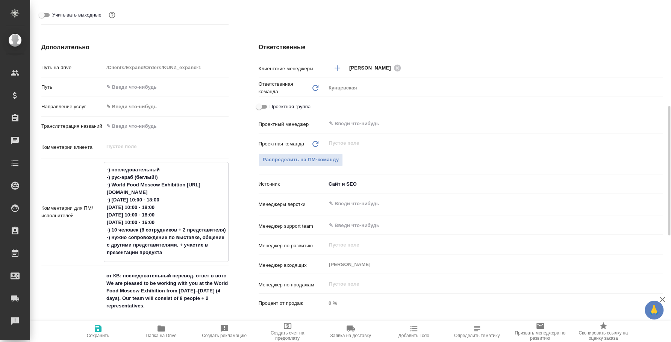
type textarea "x"
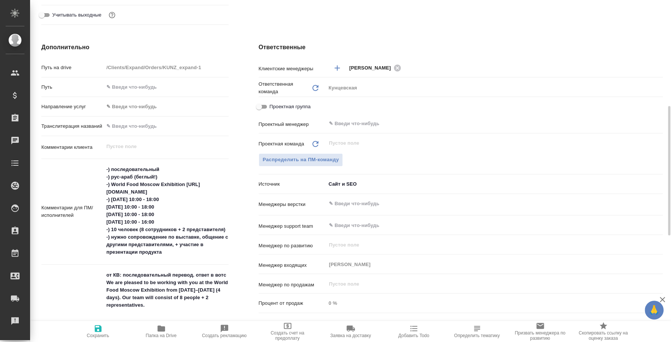
type textarea "x"
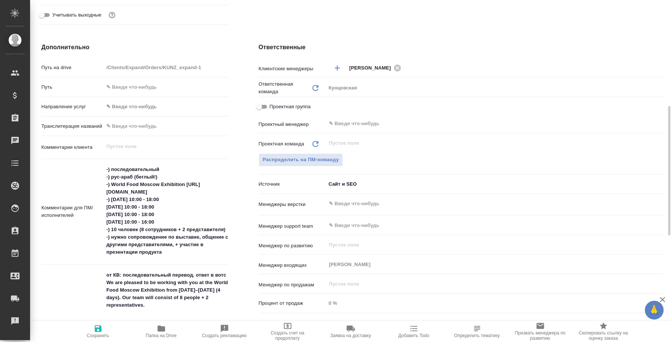
type textarea "x"
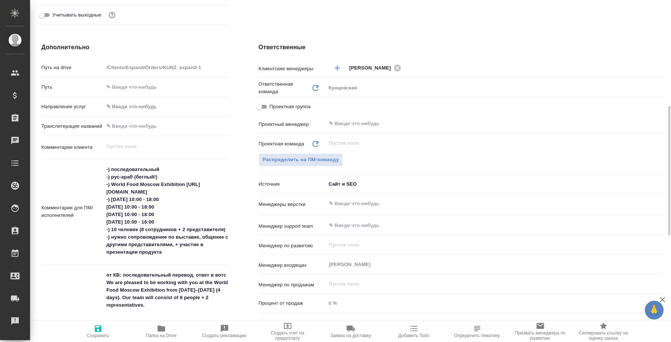
type textarea "x"
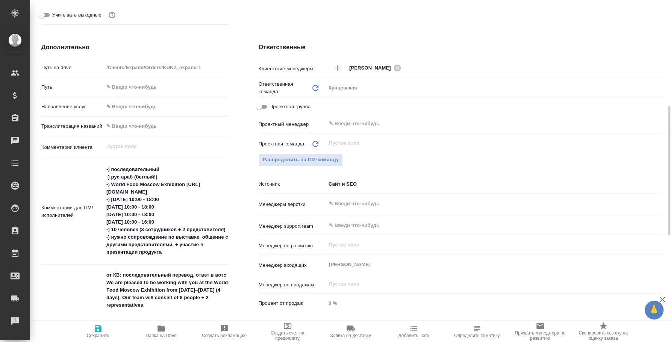
type textarea "x"
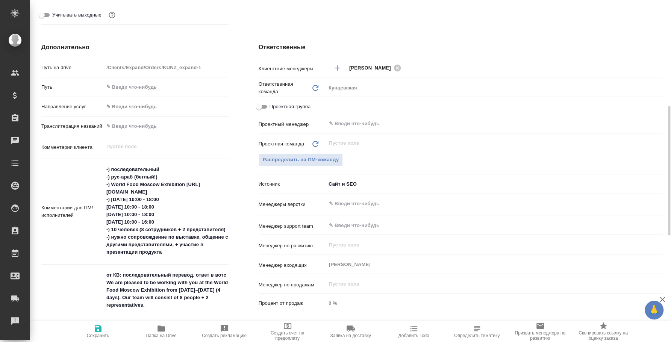
type textarea "x"
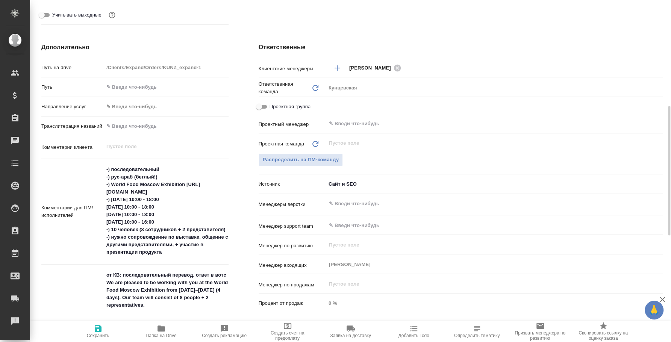
type textarea "x"
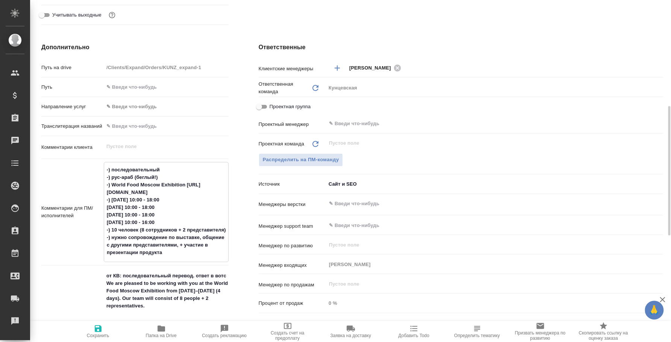
type textarea "x"
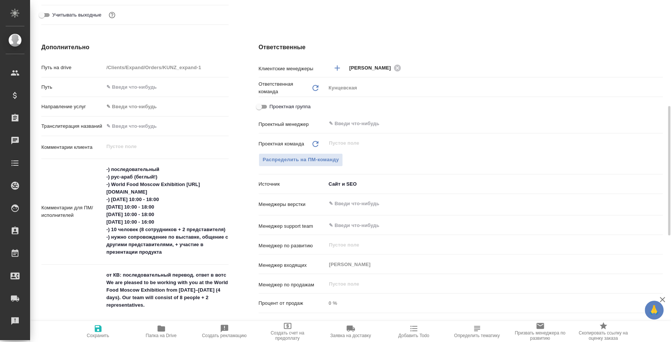
type textarea "x"
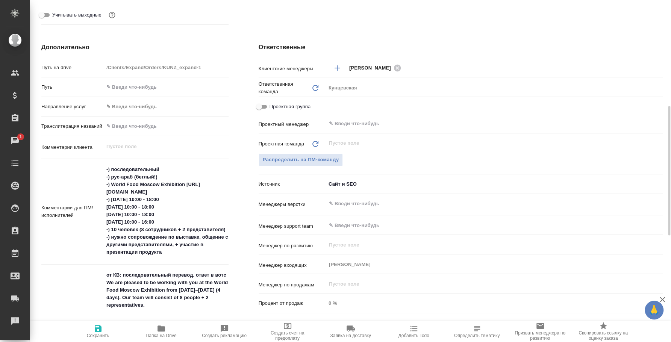
type textarea "x"
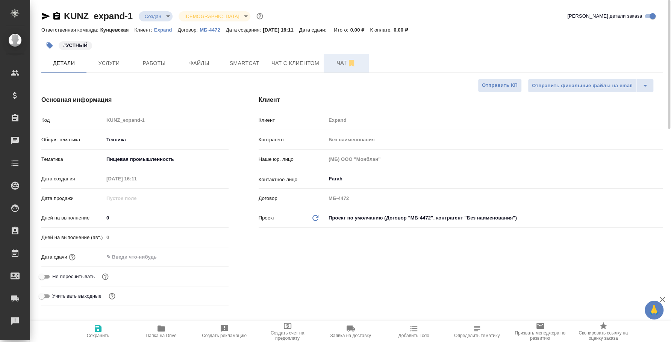
type textarea "x"
click at [341, 64] on span "Чат" at bounding box center [346, 62] width 36 height 9
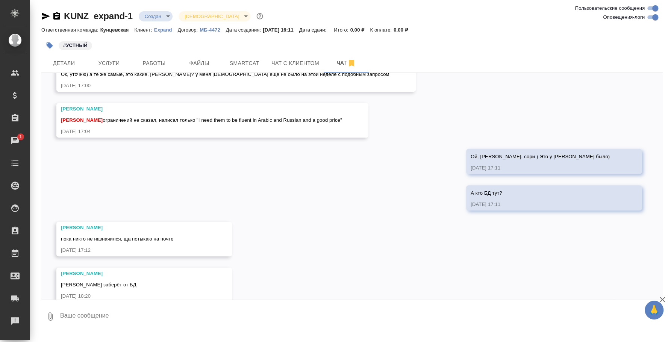
scroll to position [334, 0]
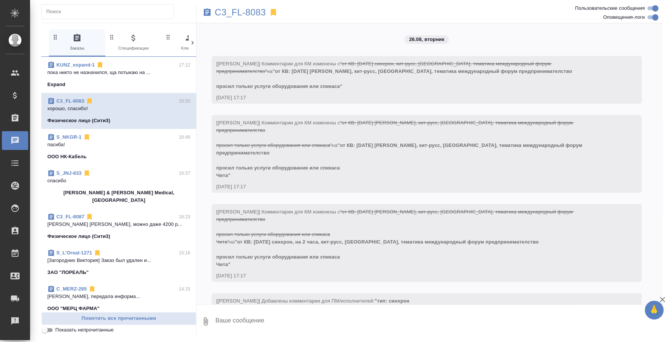
scroll to position [1451, 0]
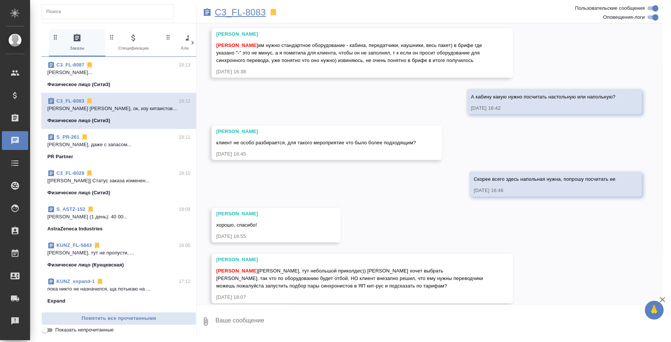
scroll to position [1548, 0]
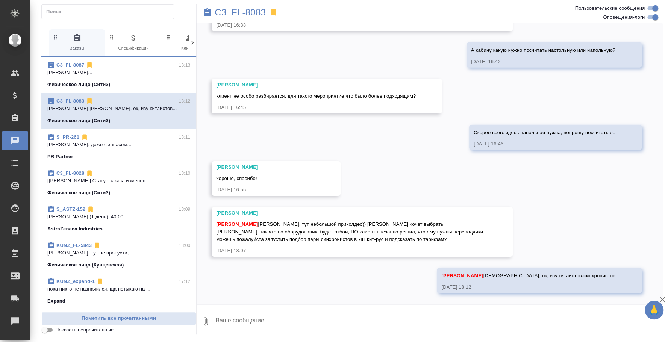
click at [102, 79] on span "C3_FL-8087 18:13 [PERSON_NAME]... Физическое лицо (Сити3)" at bounding box center [118, 74] width 143 height 27
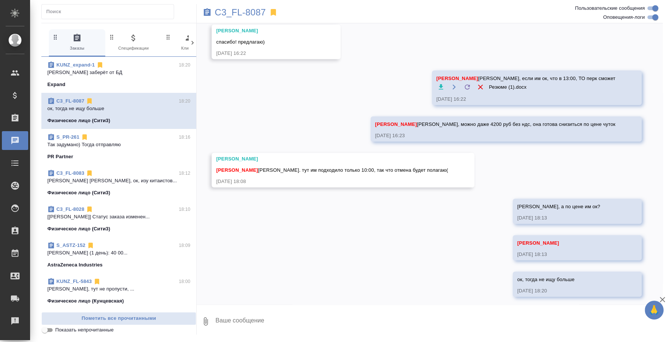
scroll to position [1079, 0]
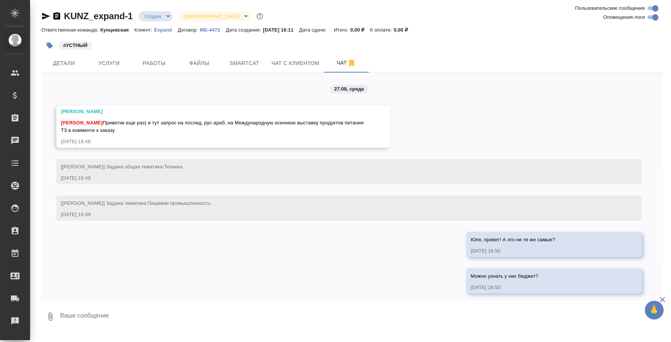
scroll to position [288, 0]
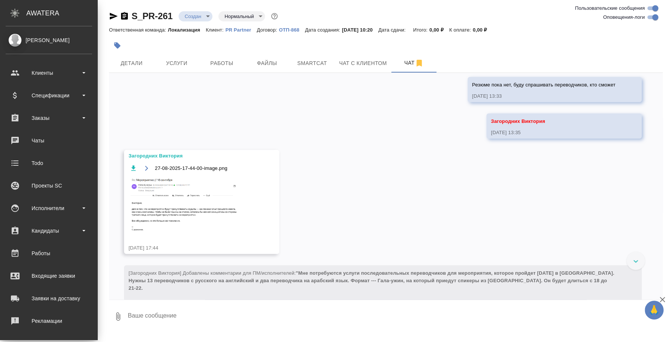
scroll to position [1395, 0]
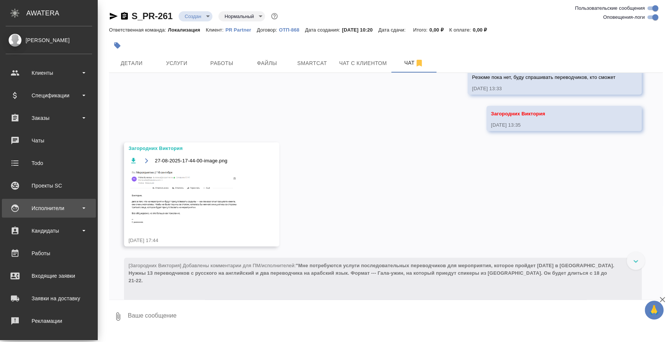
click at [51, 203] on div "Исполнители" at bounding box center [49, 208] width 86 height 11
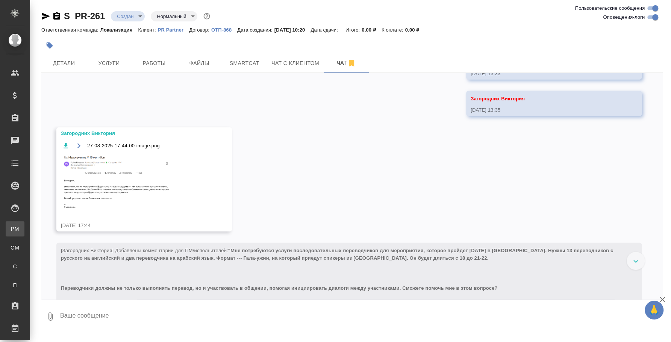
click at [11, 230] on div "Для PM/LQA" at bounding box center [5, 229] width 11 height 8
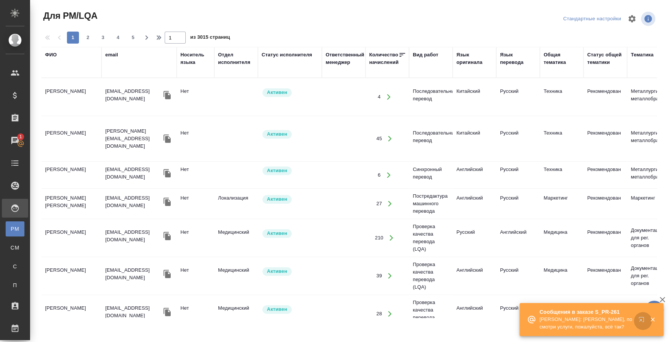
click at [641, 317] on icon "button" at bounding box center [641, 319] width 5 height 5
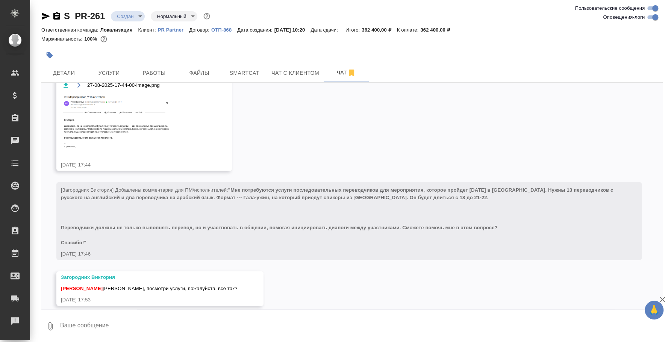
scroll to position [1487, 0]
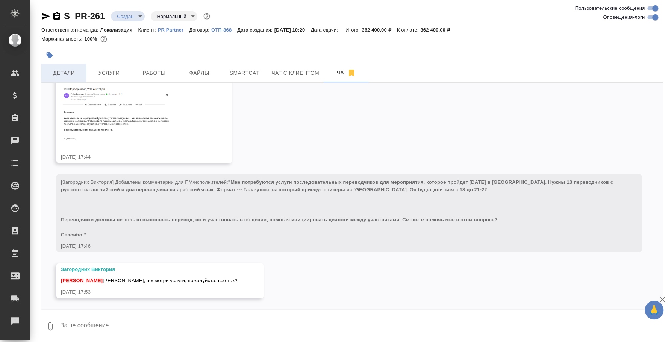
click at [71, 67] on button "Детали" at bounding box center [63, 73] width 45 height 19
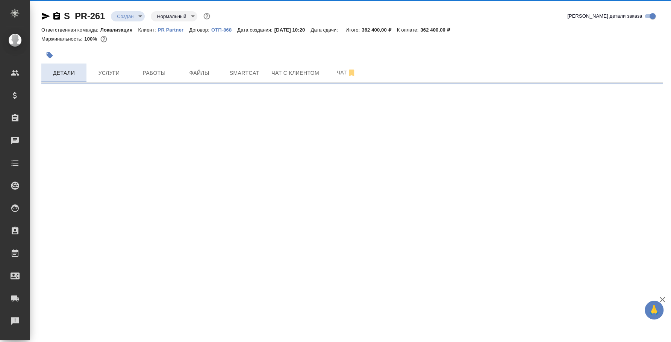
select select "RU"
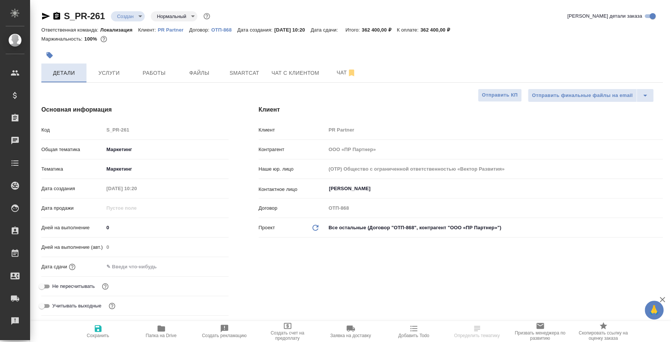
type textarea "x"
click at [119, 72] on span "Услуги" at bounding box center [109, 72] width 36 height 9
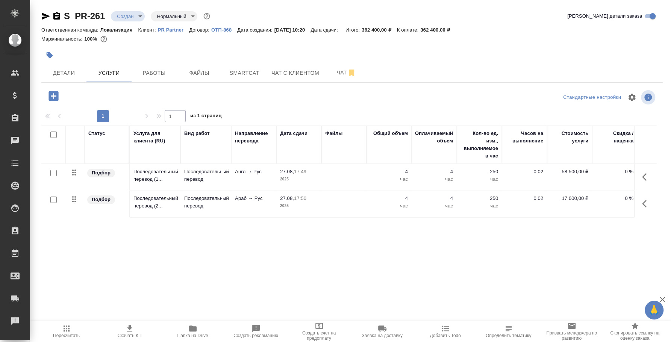
scroll to position [0, 93]
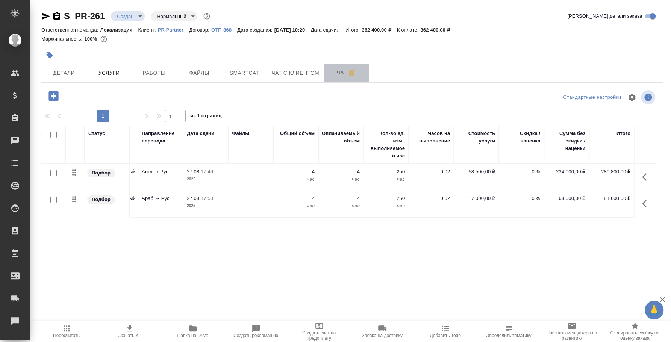
click at [342, 76] on span "Чат" at bounding box center [346, 72] width 36 height 9
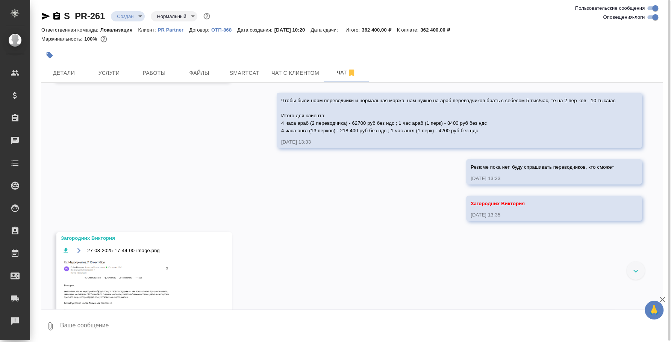
scroll to position [1299, 0]
click at [75, 68] on span "Детали" at bounding box center [64, 72] width 36 height 9
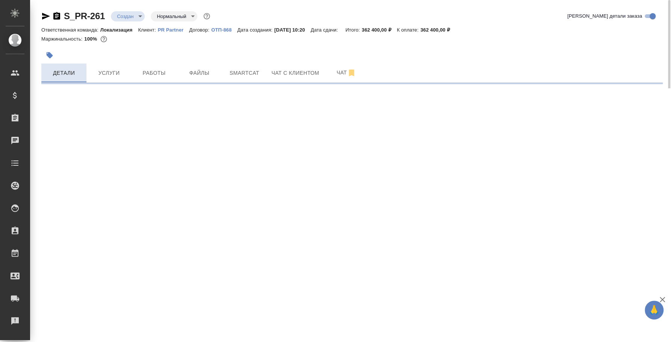
select select "RU"
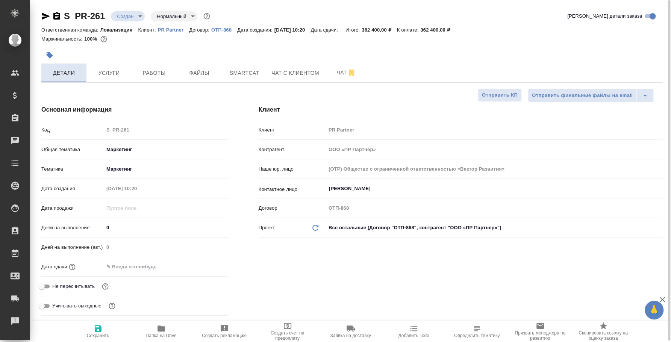
type textarea "x"
click at [129, 73] on button "Услуги" at bounding box center [108, 73] width 45 height 19
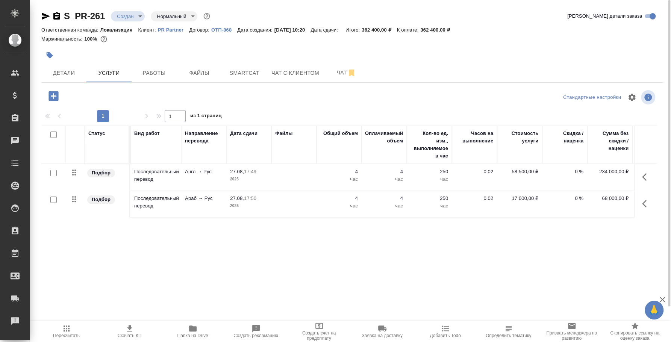
scroll to position [0, 93]
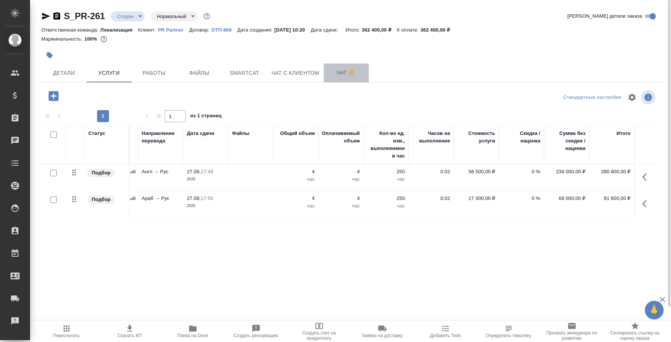
click at [349, 68] on button "Чат" at bounding box center [346, 73] width 45 height 19
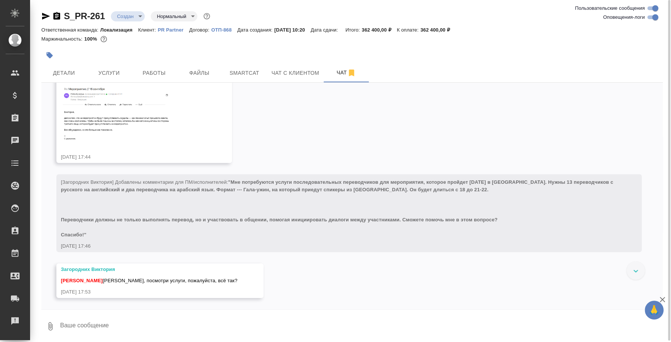
scroll to position [1252, 0]
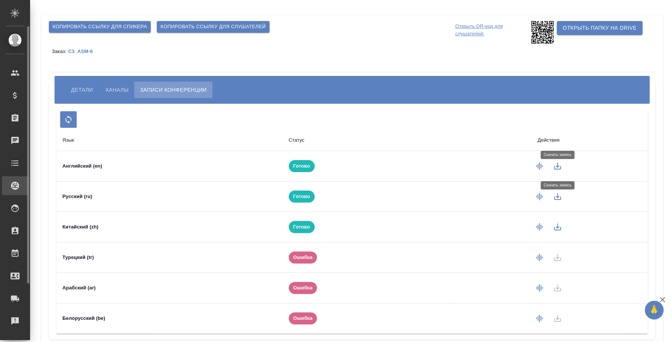
scroll to position [29, 0]
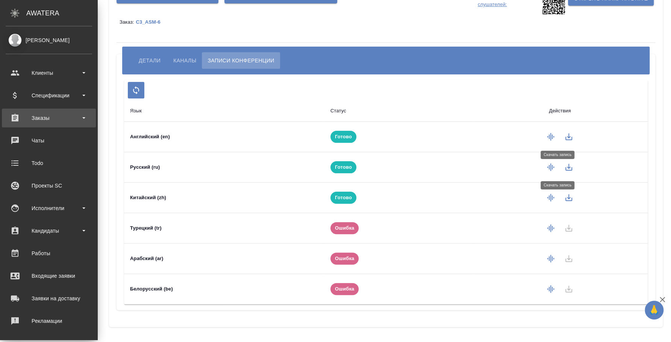
drag, startPoint x: 55, startPoint y: 119, endPoint x: 54, endPoint y: 123, distance: 4.2
click at [55, 119] on div "Заказы" at bounding box center [49, 117] width 86 height 11
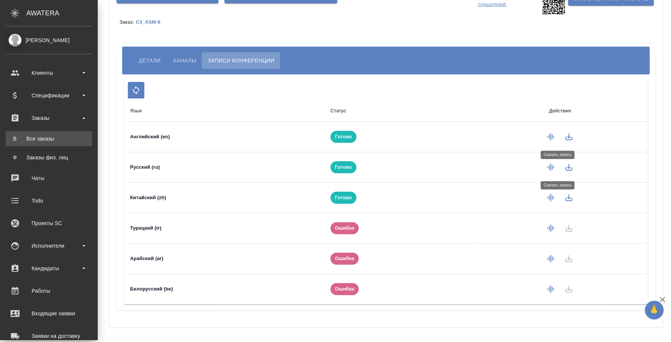
click at [50, 138] on div "Все заказы" at bounding box center [48, 139] width 79 height 8
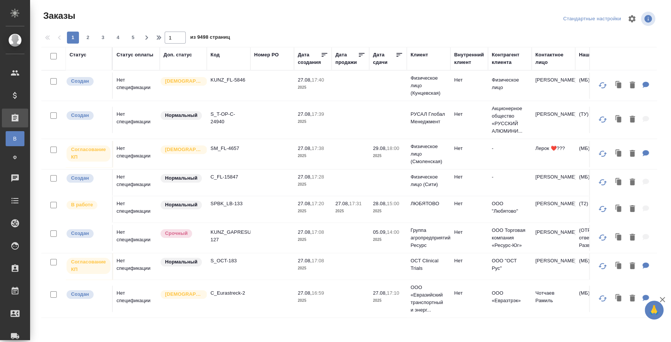
scroll to position [0, 579]
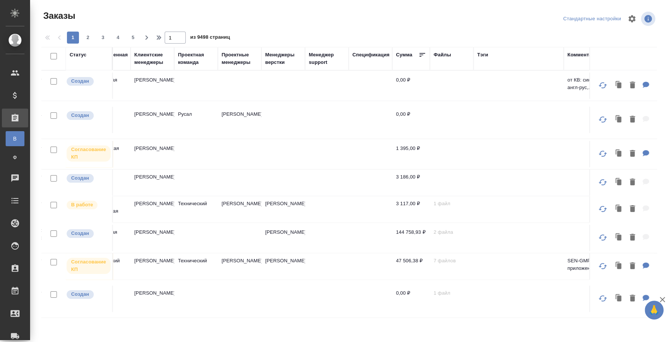
click at [241, 60] on div "Проектные менеджеры" at bounding box center [239, 58] width 36 height 15
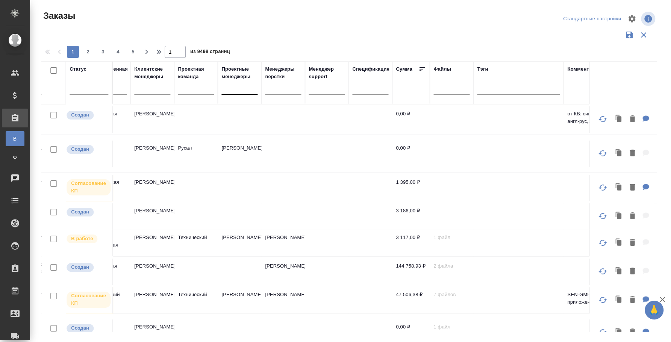
click at [232, 89] on div at bounding box center [239, 87] width 36 height 11
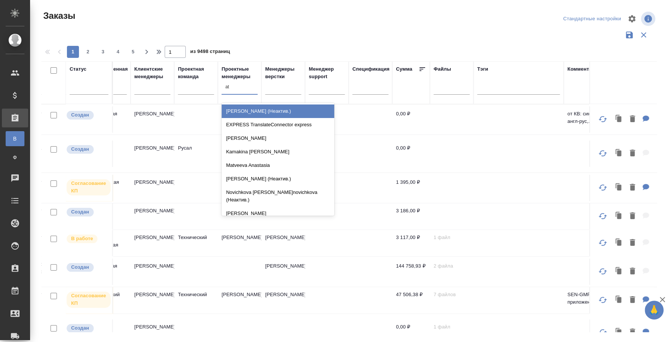
type input "a"
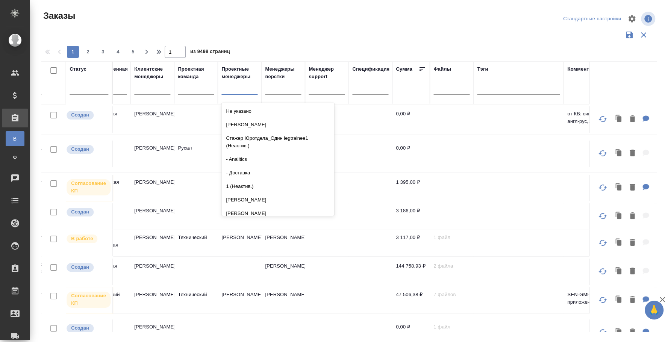
type input "a"
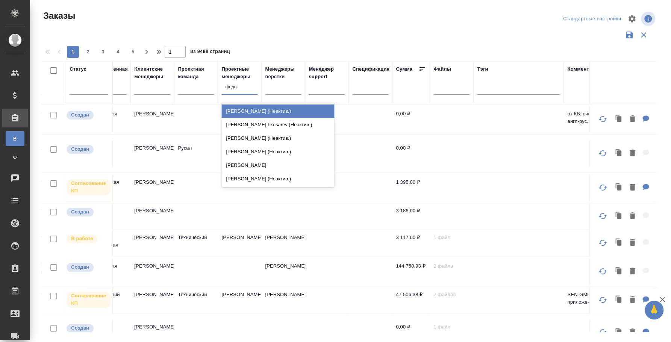
type input "федото"
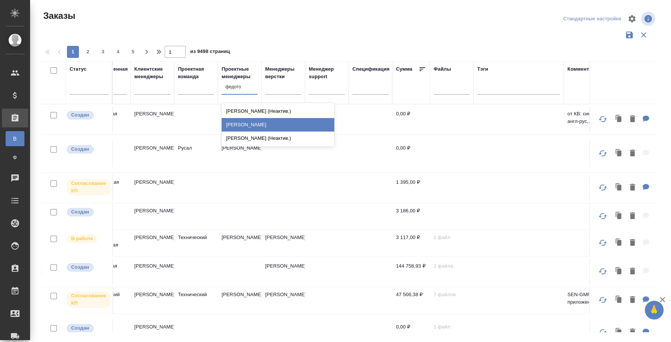
click at [271, 126] on div "[PERSON_NAME]" at bounding box center [277, 125] width 113 height 14
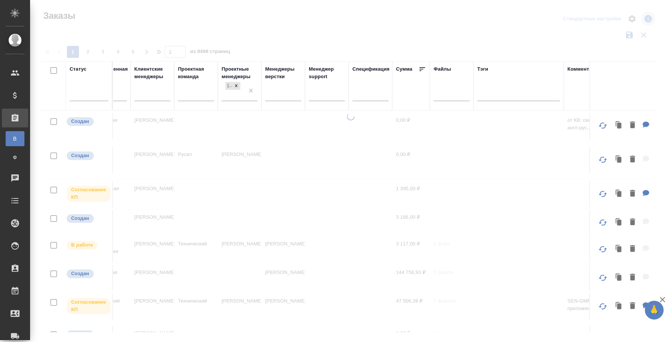
click at [199, 321] on div at bounding box center [350, 224] width 641 height 223
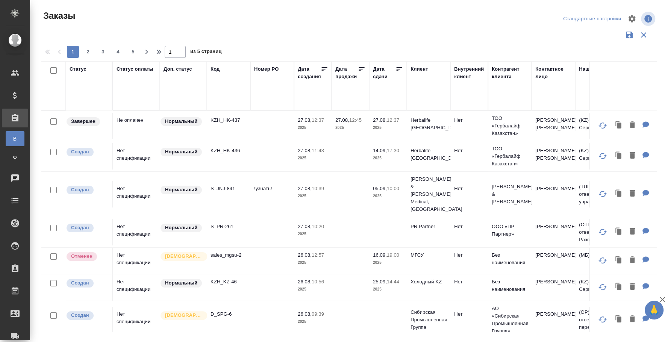
scroll to position [94, 0]
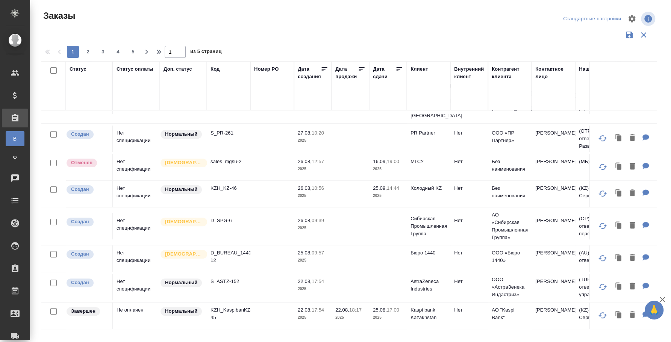
click at [227, 278] on p "S_ASTZ-152" at bounding box center [229, 282] width 36 height 8
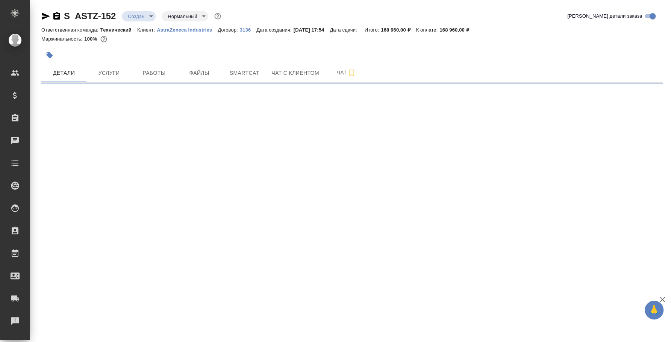
select select "RU"
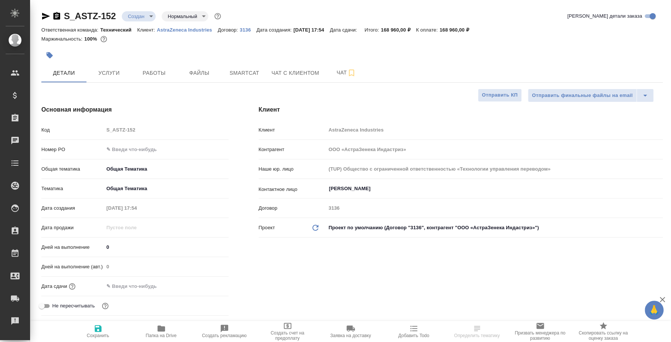
type textarea "x"
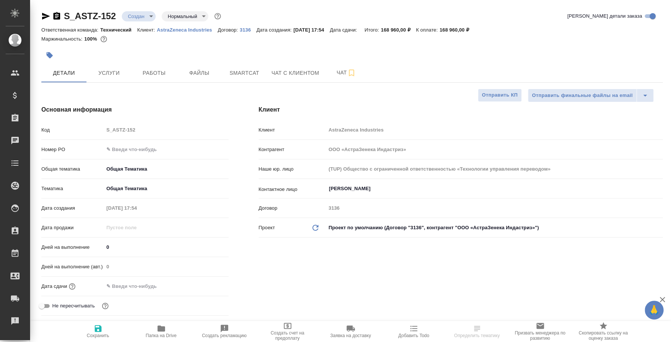
type textarea "x"
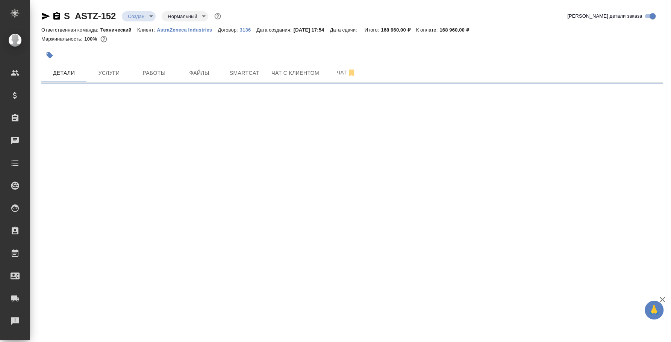
select select "RU"
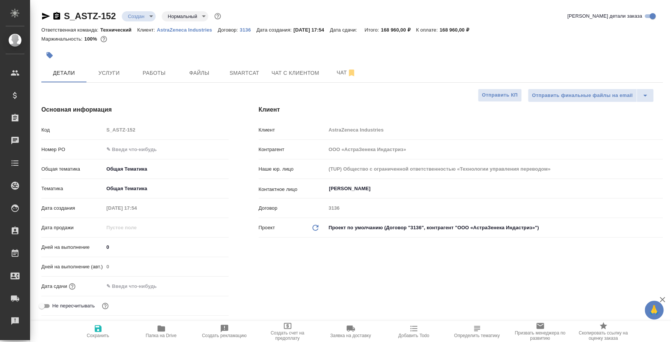
type textarea "x"
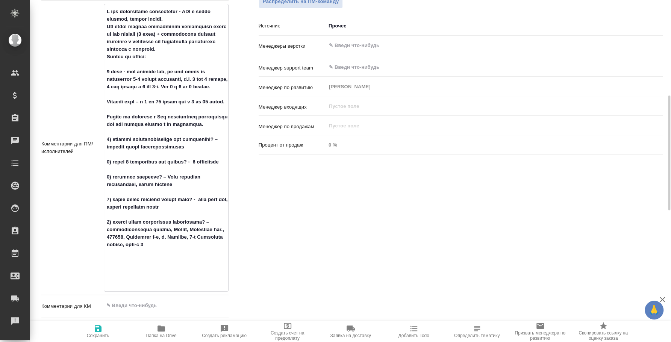
scroll to position [516, 0]
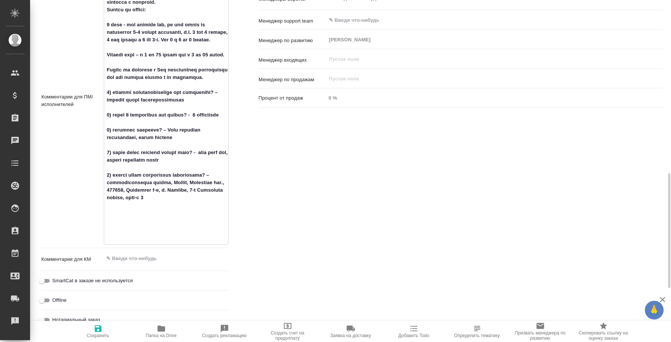
drag, startPoint x: 107, startPoint y: 147, endPoint x: 188, endPoint y: 237, distance: 121.1
click at [188, 237] on textarea at bounding box center [166, 99] width 124 height 283
type textarea "x"
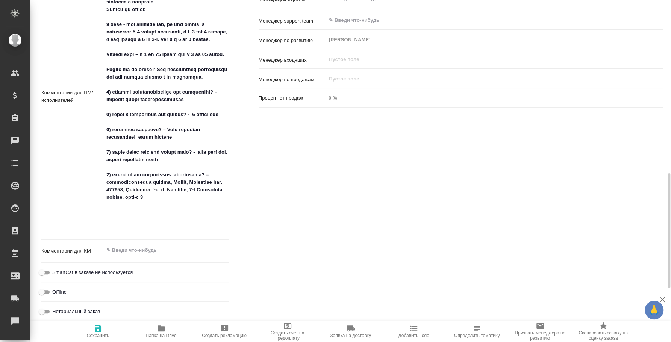
type textarea "x"
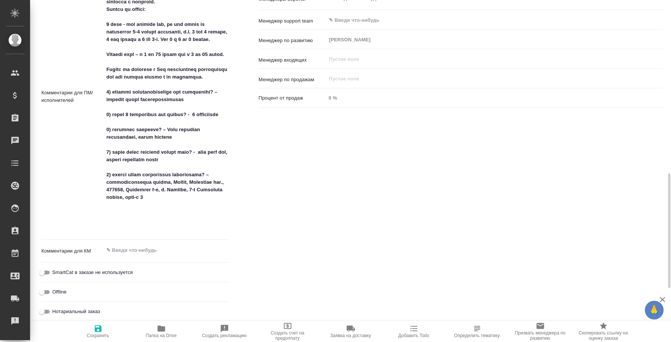
type textarea "x"
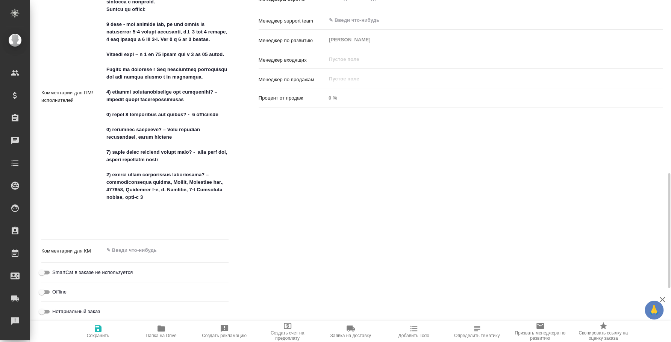
type textarea "x"
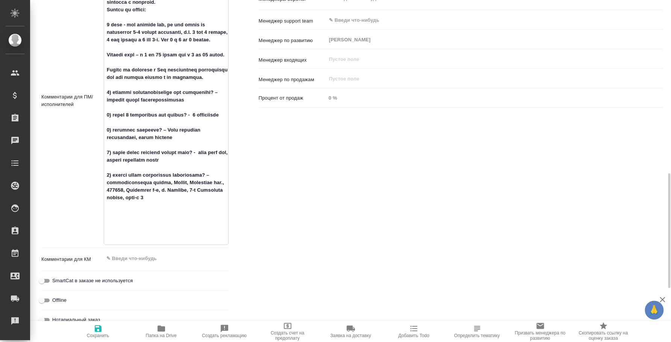
type textarea "x"
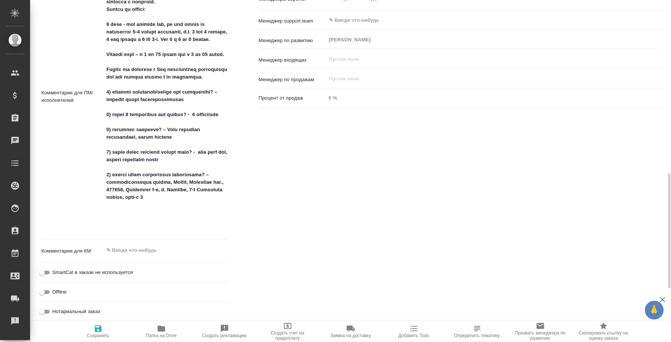
type textarea "x"
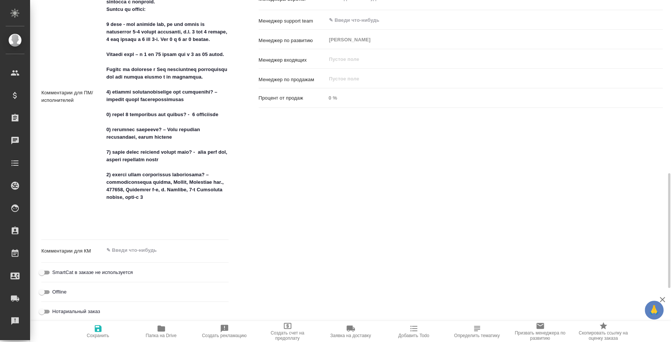
type textarea "x"
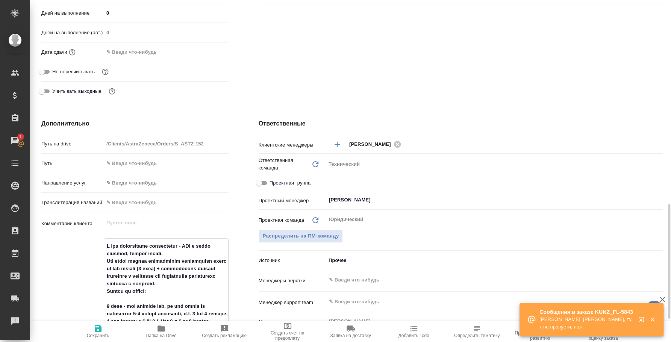
scroll to position [328, 0]
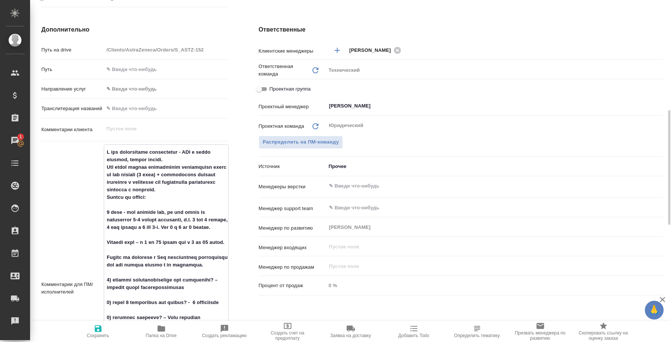
click at [163, 205] on textarea at bounding box center [166, 287] width 124 height 283
type textarea "x"
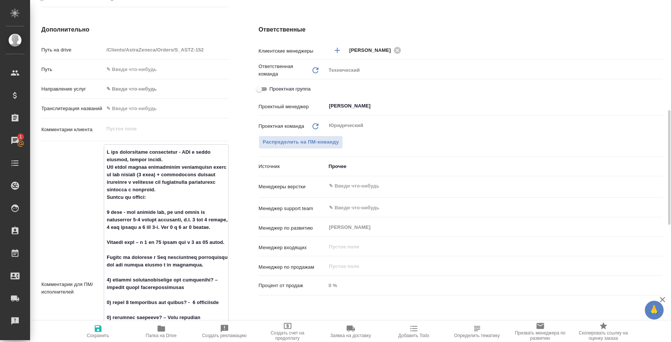
type textarea "x"
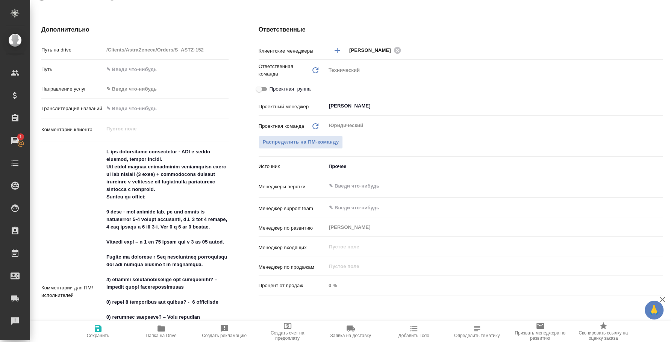
type textarea "x"
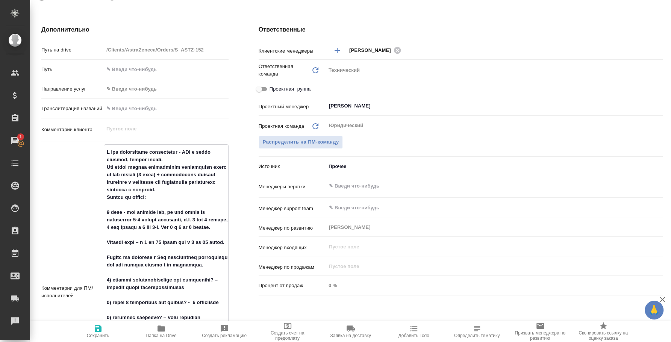
type textarea "x"
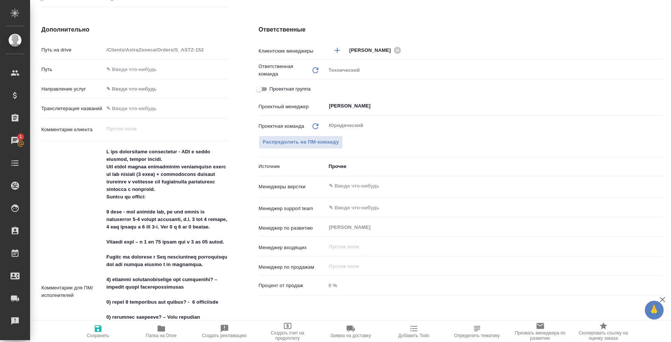
type textarea "x"
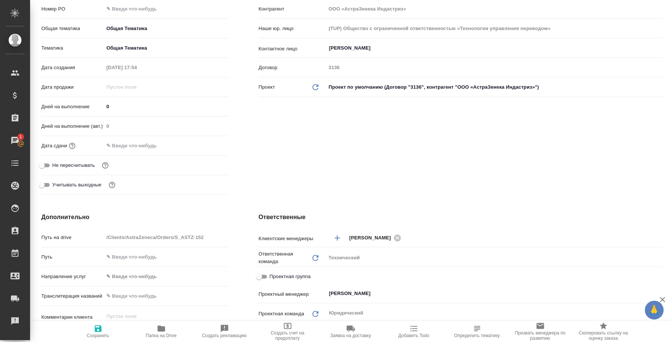
scroll to position [0, 0]
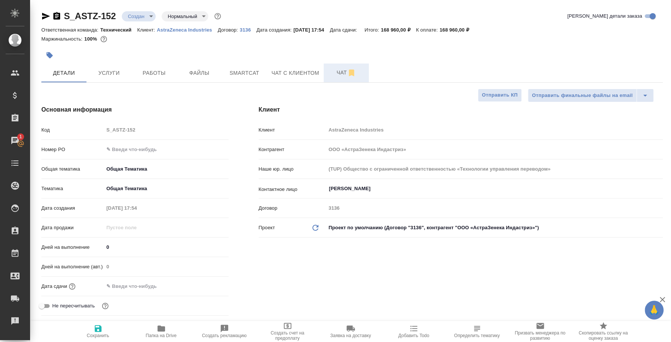
type textarea "x"
click at [335, 69] on span "Чат" at bounding box center [346, 72] width 36 height 9
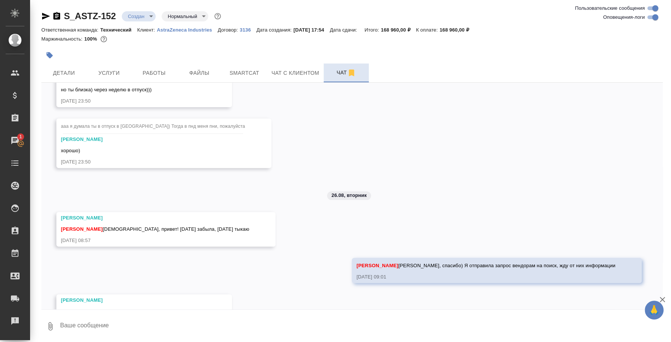
scroll to position [439, 0]
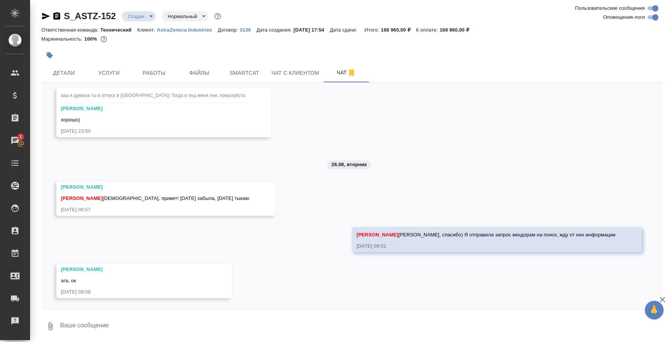
click at [228, 320] on textarea at bounding box center [360, 327] width 603 height 26
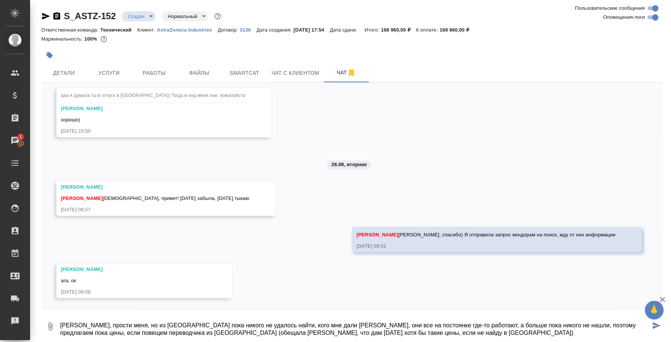
type textarea "[PERSON_NAME], прости меня, но из [GEOGRAPHIC_DATA] пока никого не удалось найт…"
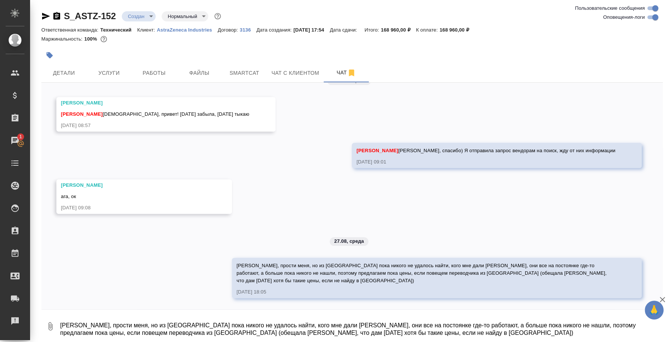
scroll to position [523, 0]
click at [138, 315] on textarea "[PERSON_NAME], прости меня, но из [GEOGRAPHIC_DATA] пока никого не удалось найт…" at bounding box center [360, 327] width 603 height 26
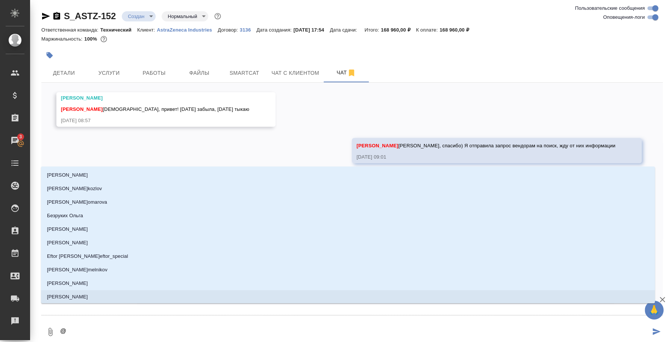
type textarea "@e"
type input "e"
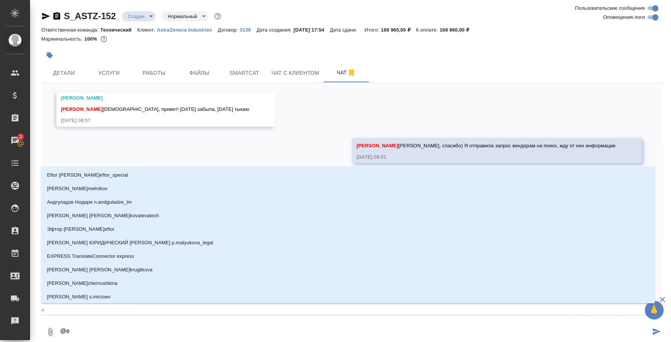
type textarea "@ec"
type input "ec"
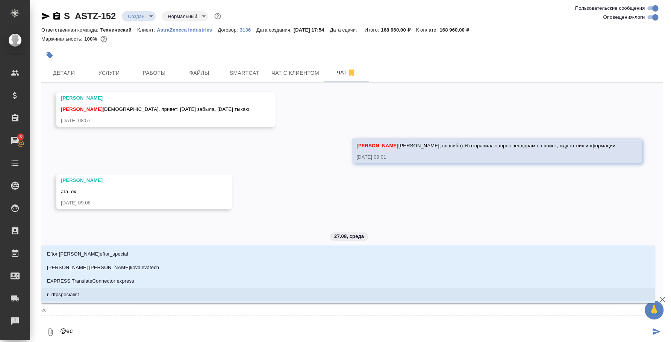
type textarea "@e"
type input "e"
type textarea "@"
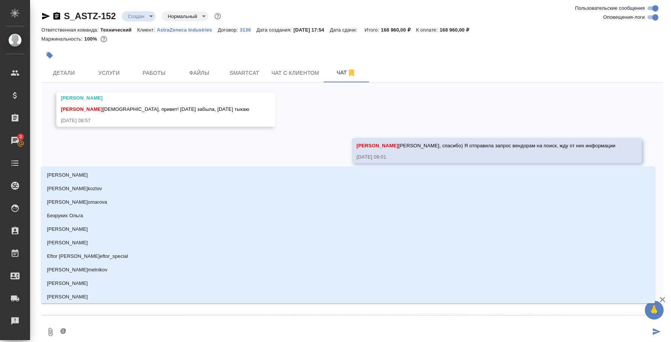
type textarea "@у"
type input "у"
type textarea "@ус"
type input "ус"
type textarea "@усм"
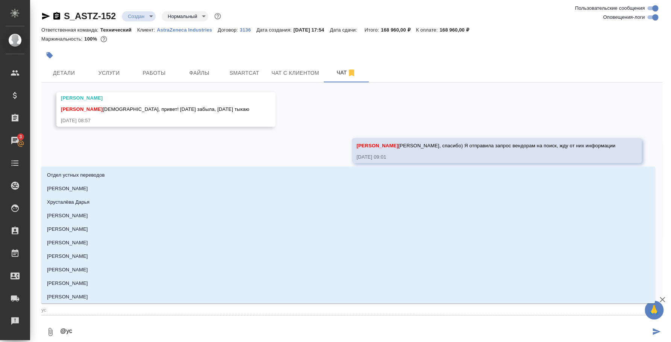
type input "усм"
type textarea "@усма"
type input "усма"
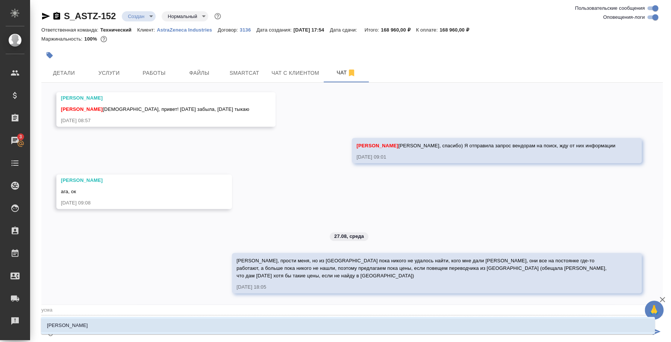
click at [160, 323] on li "[PERSON_NAME]" at bounding box center [348, 326] width 614 height 14
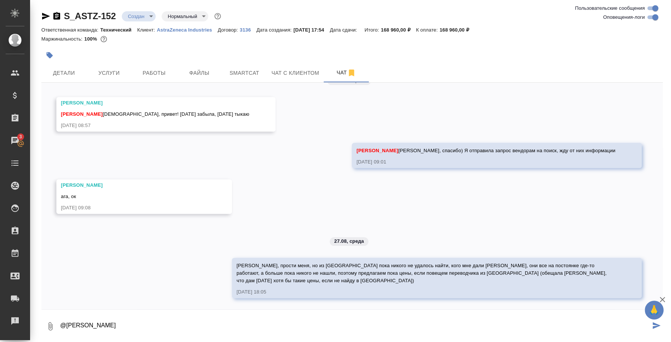
paste textarea "Перевод (1 день): 40 000 руб без ндс Перевод (8 дней): 320 000 руб без ндс Кома…"
type textarea "@Усманова Ольга Перевод (1 день): 40 000 руб без ндс Перевод (8 дней): 320 000 …"
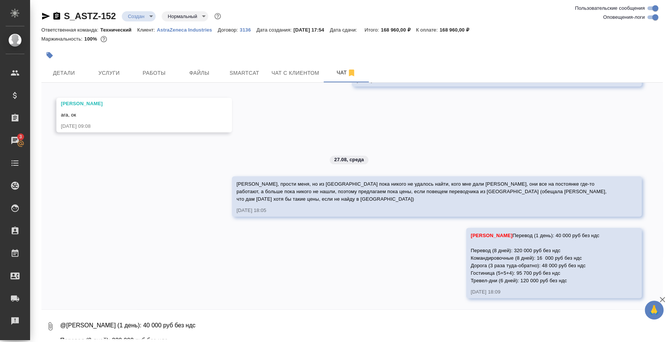
scroll to position [612, 0]
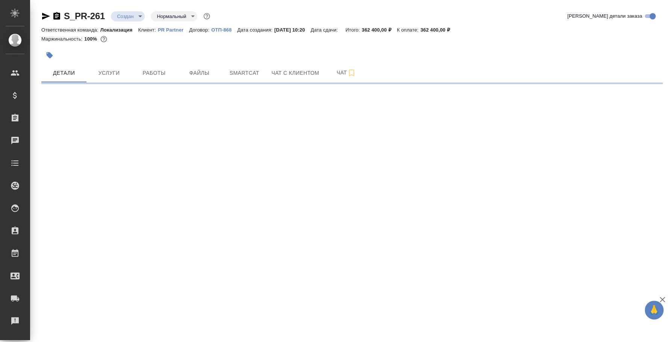
select select "RU"
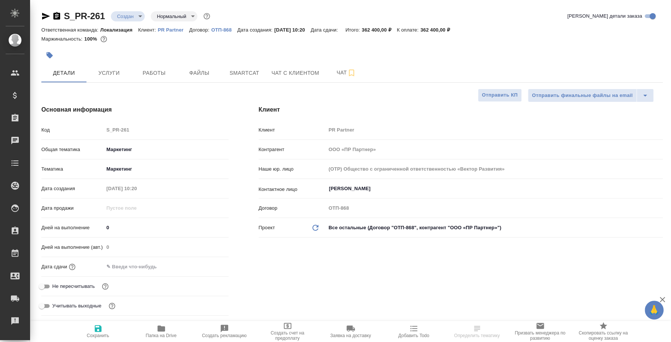
type textarea "x"
click at [121, 73] on span "Услуги" at bounding box center [109, 72] width 36 height 9
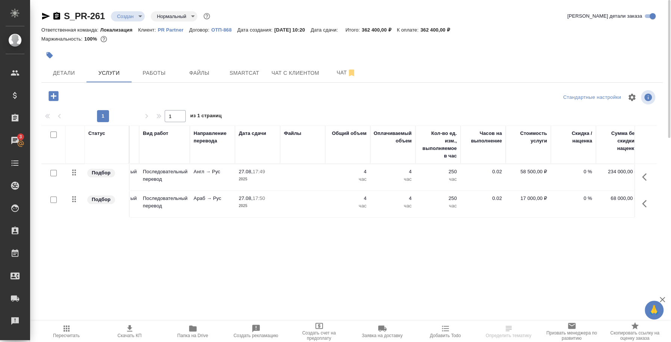
scroll to position [0, 93]
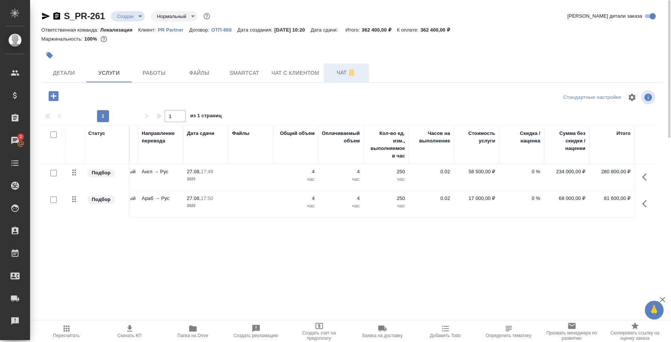
click at [344, 75] on span "Чат" at bounding box center [346, 72] width 36 height 9
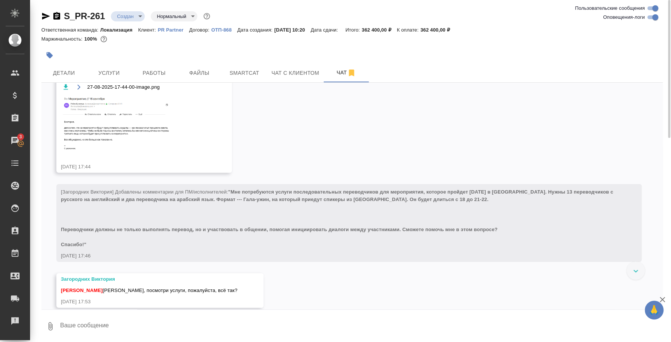
scroll to position [1487, 0]
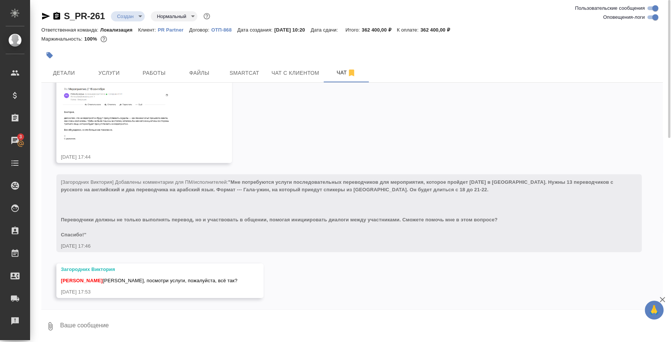
click at [209, 328] on textarea at bounding box center [360, 327] width 603 height 26
type textarea "D"
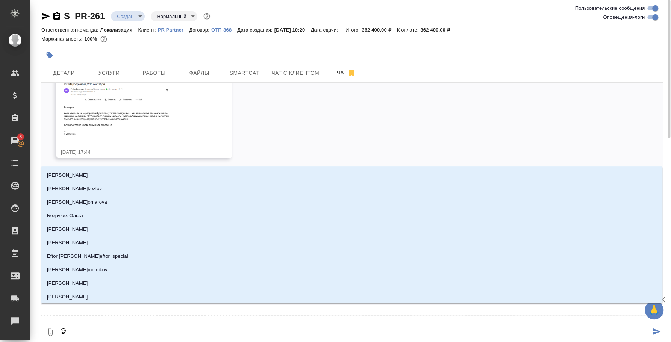
type textarea "@з"
type input "з"
type textarea "@за"
type input "за"
type textarea "@заг"
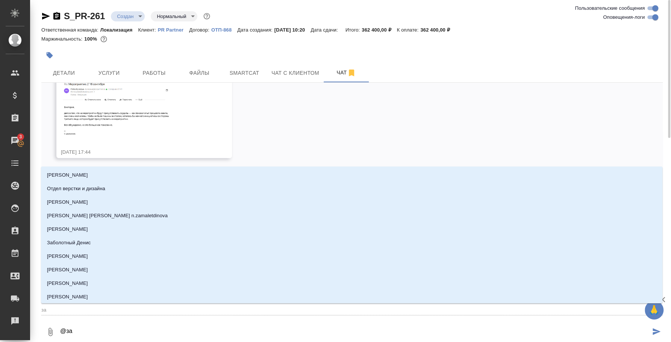
type input "заг"
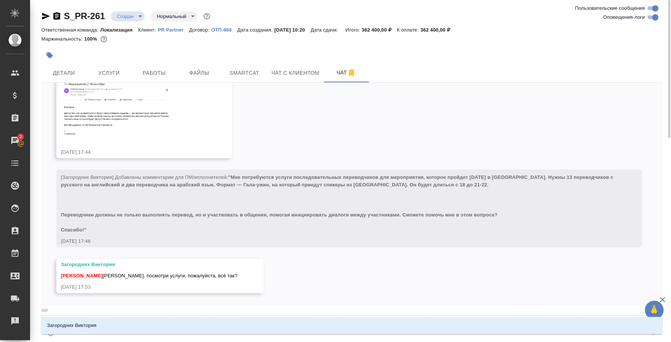
type textarea "@заго"
type input "заго"
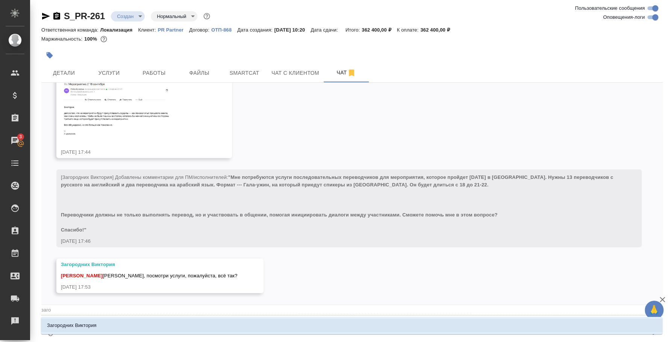
click at [224, 324] on li "Загородних Виктория" at bounding box center [351, 326] width 621 height 14
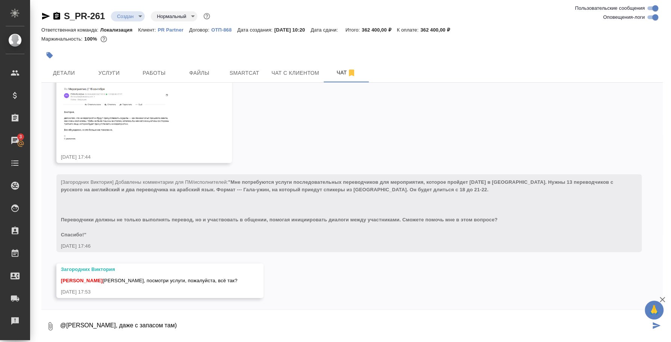
type textarea "@Загородних Виктория Вика, даже с запасом там)"
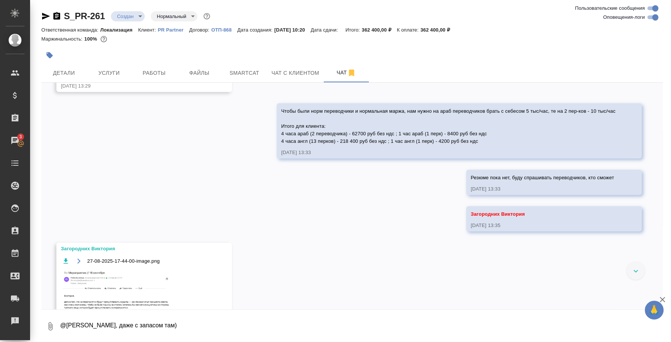
scroll to position [1242, 0]
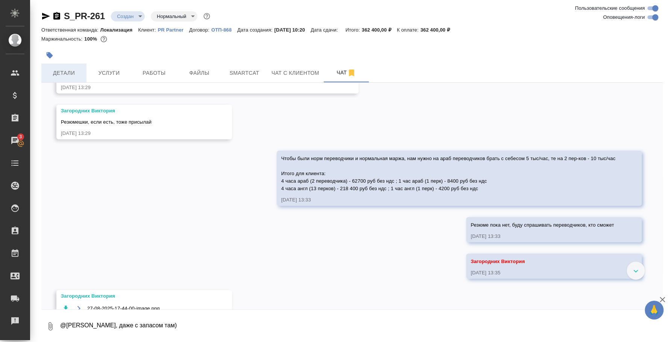
click at [76, 70] on span "Детали" at bounding box center [64, 72] width 36 height 9
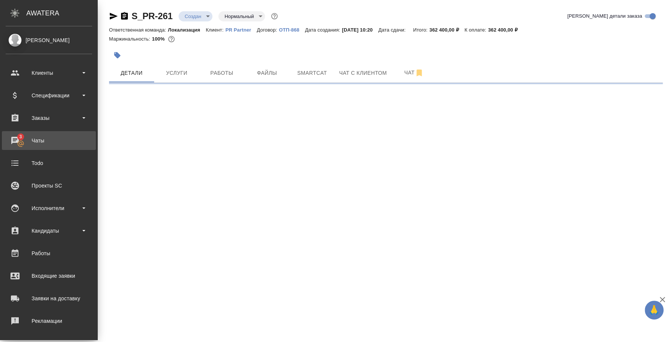
click at [23, 142] on div "Чаты" at bounding box center [49, 140] width 86 height 11
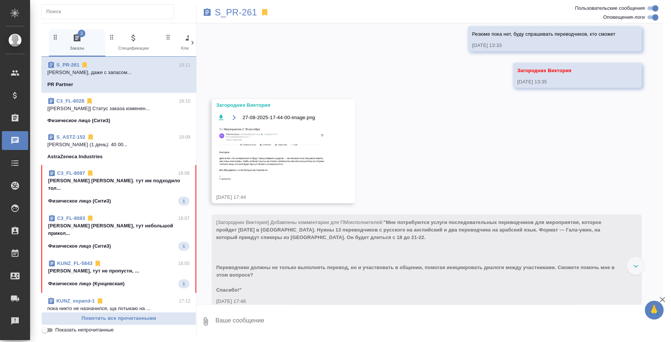
scroll to position [1506, 0]
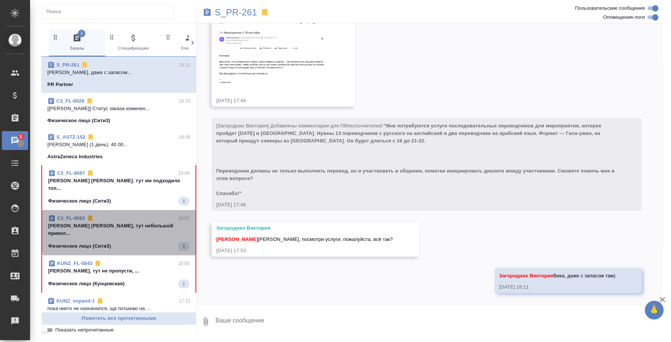
click at [132, 223] on span "C3_FL-8083 18:07 Федотова Ирина Ира, тут небольшой прикол... Физическое лицо (С…" at bounding box center [118, 233] width 141 height 36
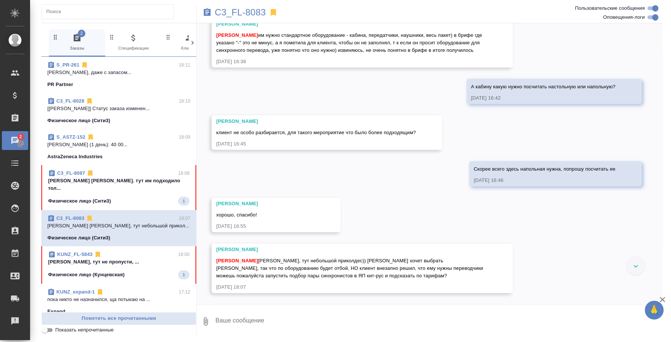
scroll to position [1512, 0]
click at [373, 314] on textarea at bounding box center [439, 322] width 448 height 26
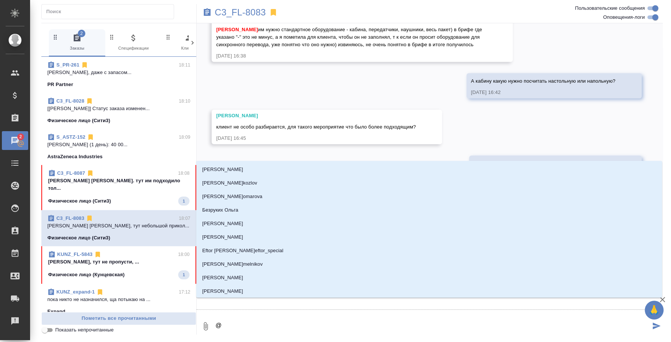
type textarea "@y"
type input "y"
type textarea "@yb"
type input "yb"
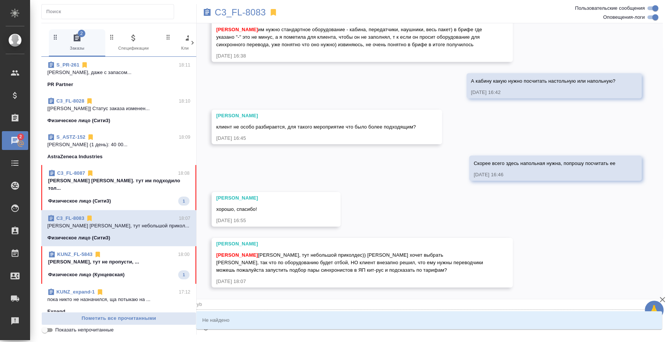
type textarea "@y"
type input "y"
type textarea "@"
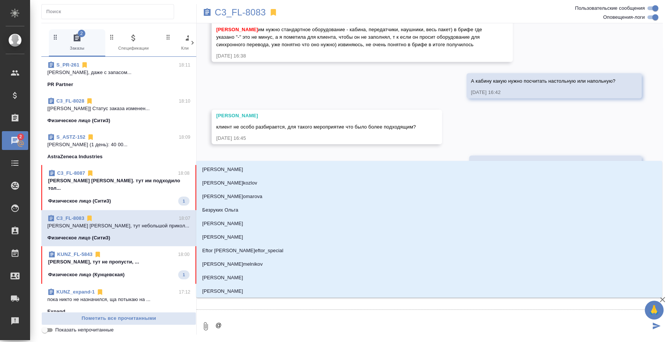
type textarea "@y"
type input "y"
type textarea "@yb"
type input "yb"
type textarea "@ybr"
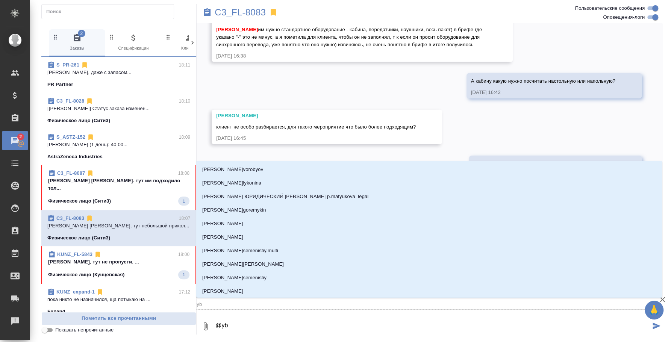
type input "ybr"
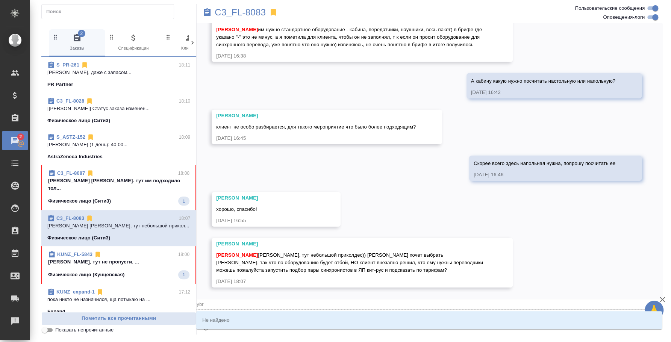
type textarea "@ybrb"
type input "ybrb"
type textarea "@ybr"
type input "ybr"
type textarea "@yb"
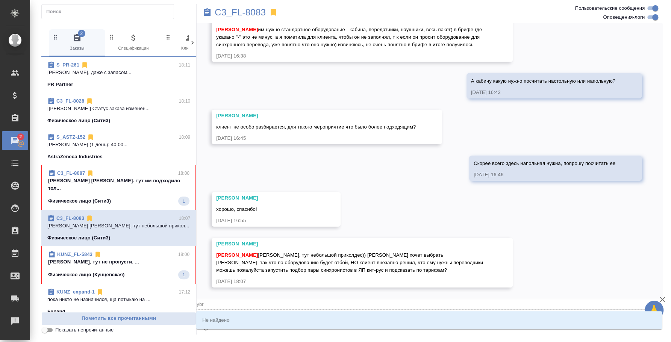
type input "yb"
type textarea "@y"
type input "y"
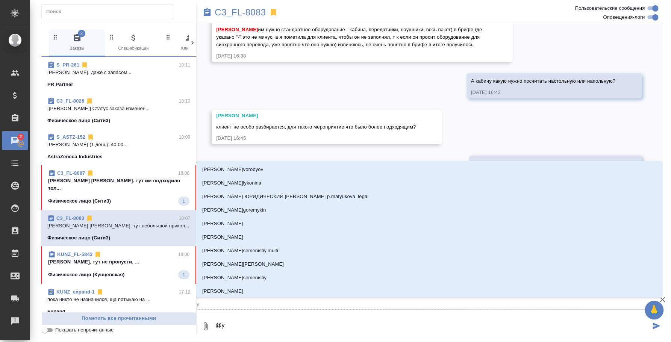
type textarea "@"
type textarea "@н"
type input "н"
type textarea "@ни"
type input "ни"
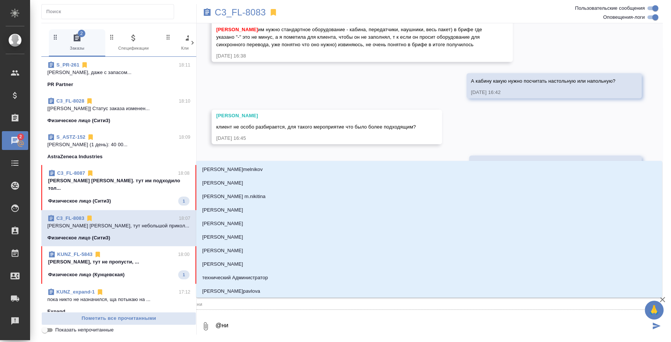
type textarea "@ник"
type input "ник"
type textarea "@н"
type input "н"
type textarea "@ни"
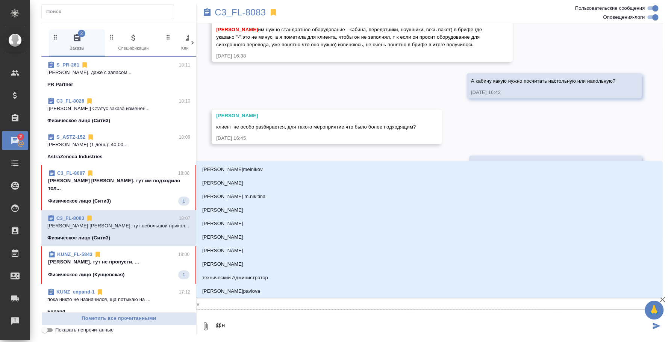
type input "ни"
type textarea "@ник"
type input "ник"
type textarea "@ники"
type input "ники"
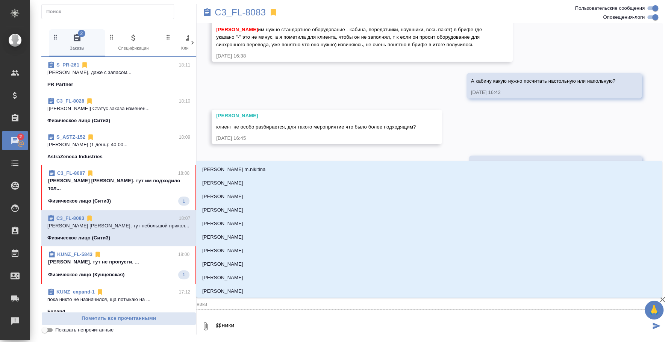
type textarea "@никит"
type input "никит"
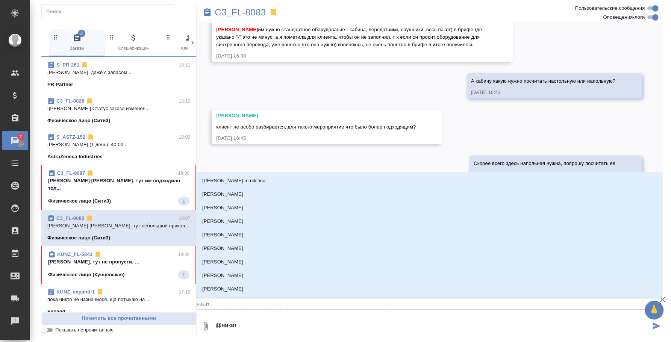
type textarea "@никити"
type input "никити"
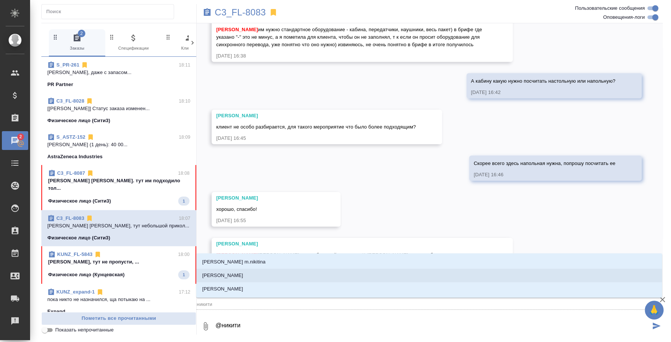
type textarea "@никит"
type input "никит"
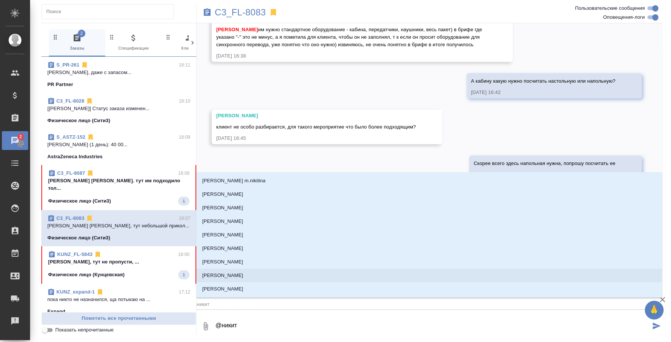
type textarea "@ники"
type input "ники"
type textarea "@ник"
type input "ник"
type textarea "@ни"
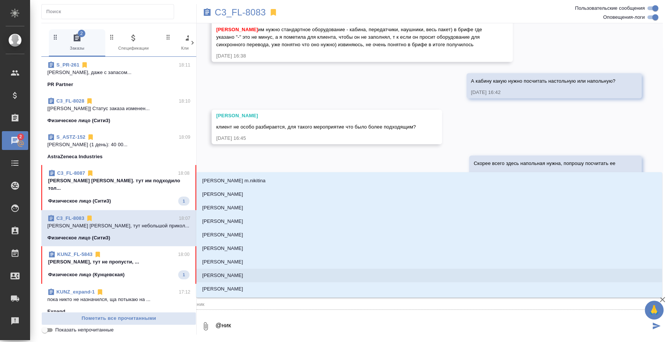
type input "ни"
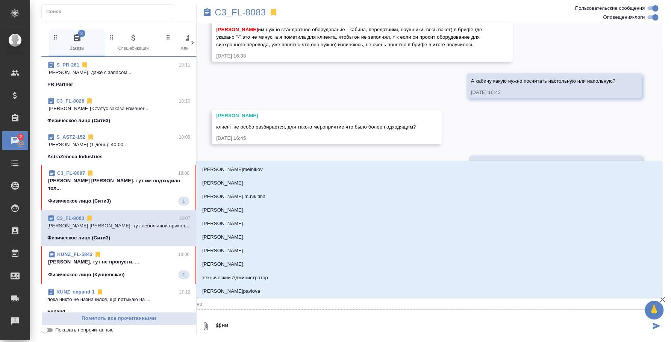
type textarea "@н"
type input "н"
type textarea "@"
type textarea "@и"
type input "и"
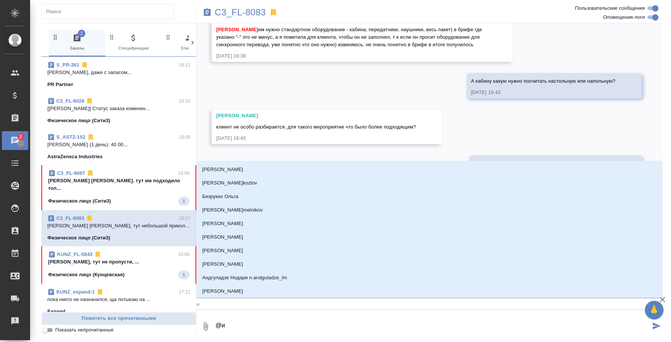
type textarea "@ил"
type input "ил"
type textarea "@иль"
type input "иль"
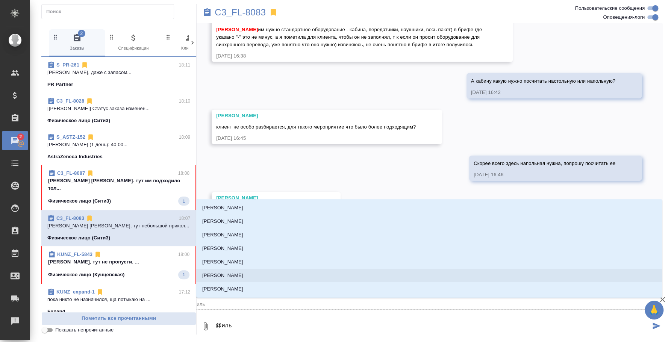
type textarea "@ильи"
type input "ильи"
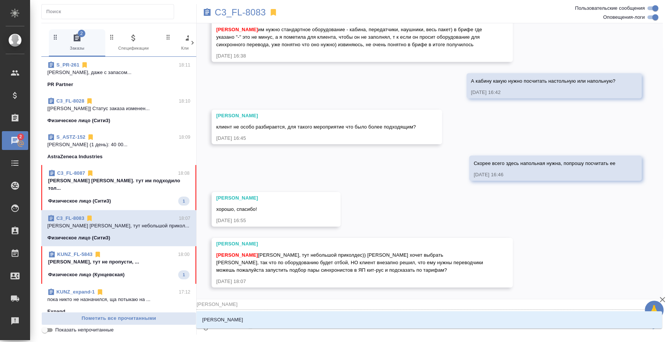
type textarea "@ильин"
type input "ильин"
click at [274, 320] on li "Ильина Екатерина" at bounding box center [429, 320] width 466 height 14
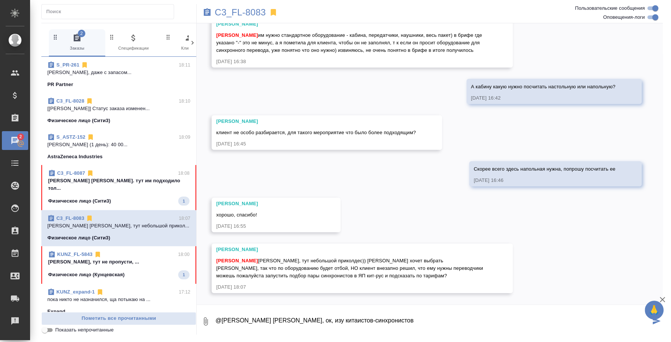
type textarea "@Ильина Екатерина Катя, ок, изу китаистов-синхронистов"
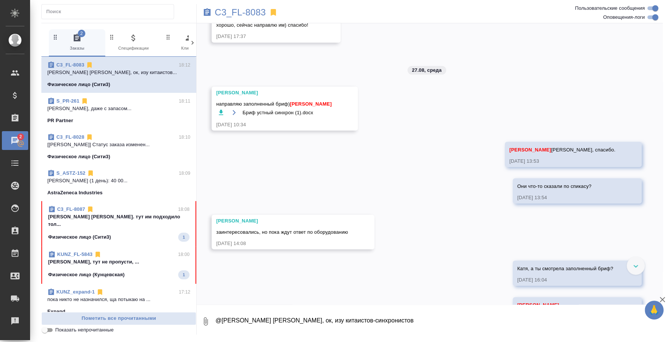
scroll to position [890, 0]
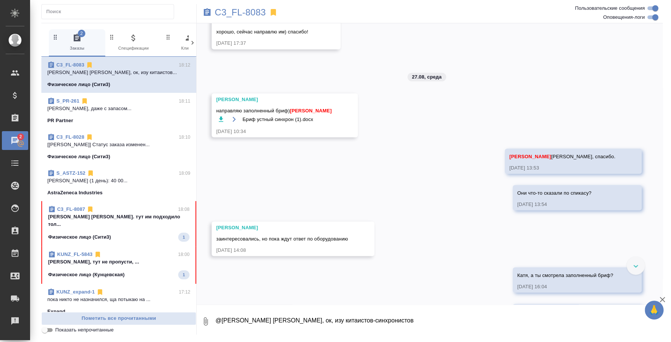
click at [222, 123] on icon "button" at bounding box center [221, 119] width 8 height 8
click at [101, 258] on p "Федотова Ирина Ирочка, тут не пропусти, ..." at bounding box center [118, 262] width 141 height 8
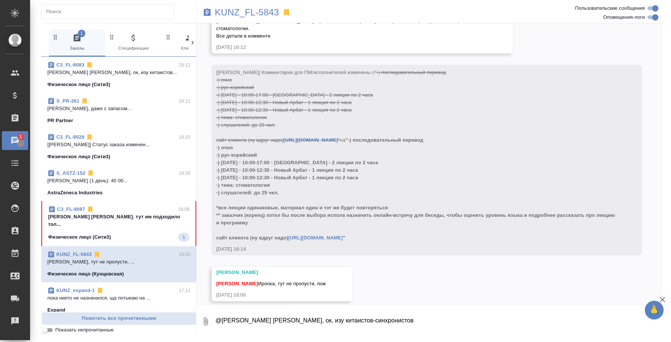
scroll to position [280, 0]
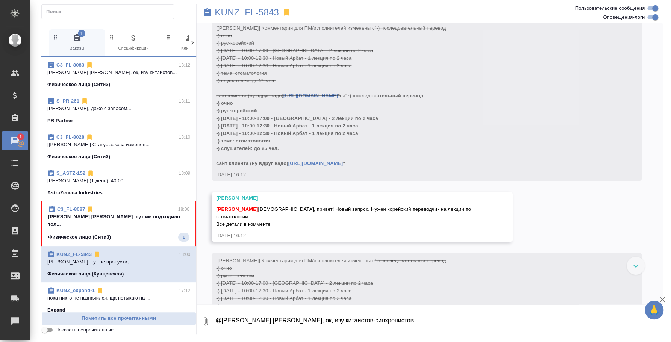
click at [124, 224] on span "C3_FL-8087 18:08 Федотова Ирина Ира. тут им подходило тол... Физическое лицо (С…" at bounding box center [118, 224] width 141 height 36
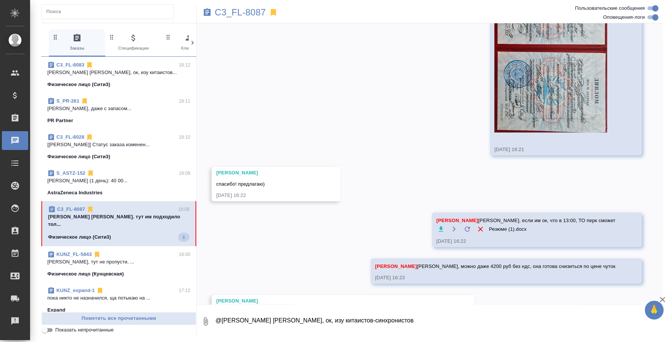
scroll to position [970, 0]
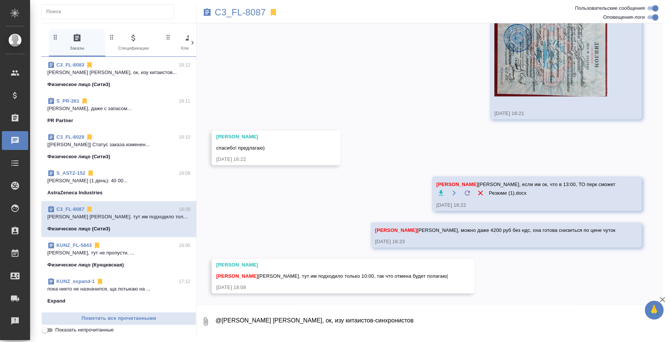
click at [271, 321] on textarea "@Ильина Екатерина Катя, ок, изу китаистов-синхронистов" at bounding box center [439, 322] width 448 height 26
type textarea "Катя, а по цене им ок?"
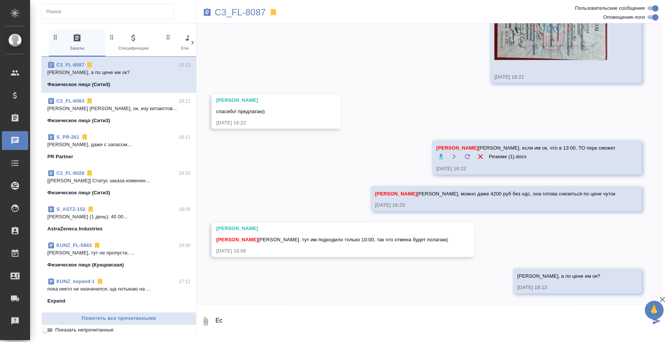
type textarea "Е"
type textarea "#"
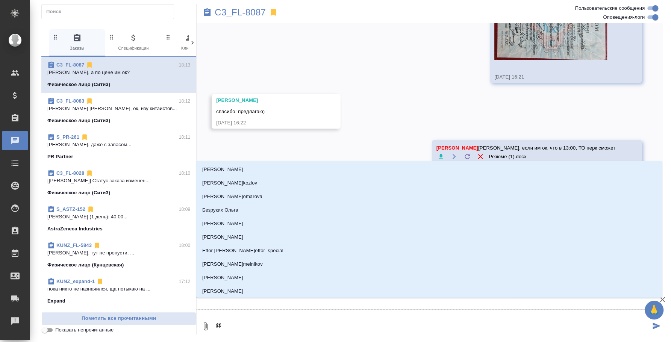
type textarea "@и"
type input "и"
type textarea "@ил"
type input "ил"
type textarea "@иль"
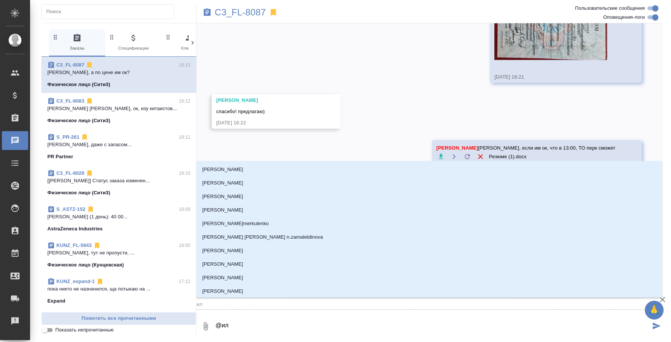
type input "иль"
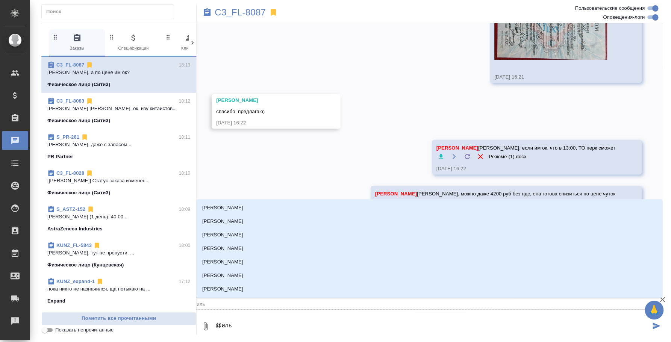
type textarea "@ильи"
type input "ильи"
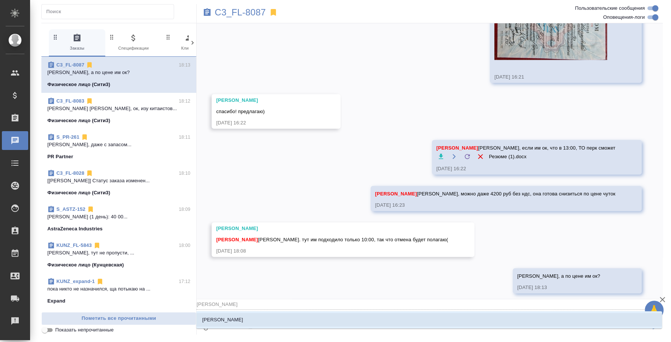
type textarea "@ильин"
type input "ильин"
click at [271, 321] on li "Ильина Екатерина" at bounding box center [429, 320] width 466 height 14
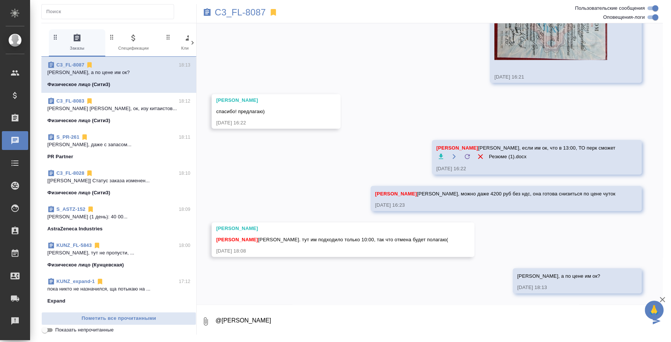
type textarea "@Ильина Екатерина"
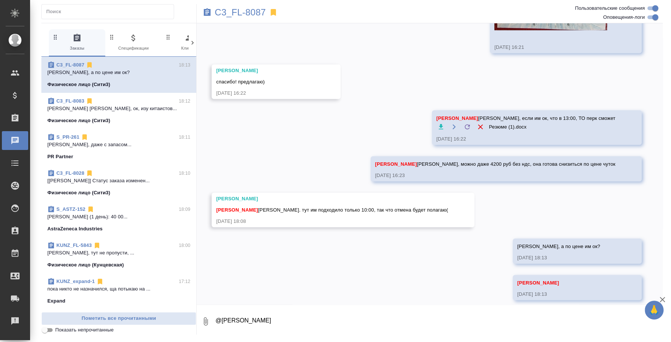
scroll to position [1043, 0]
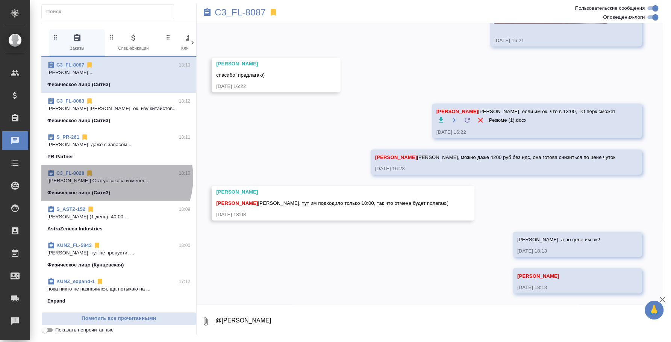
click at [115, 178] on p "[Ильина Екатерина] Статус заказа изменен..." at bounding box center [118, 181] width 143 height 8
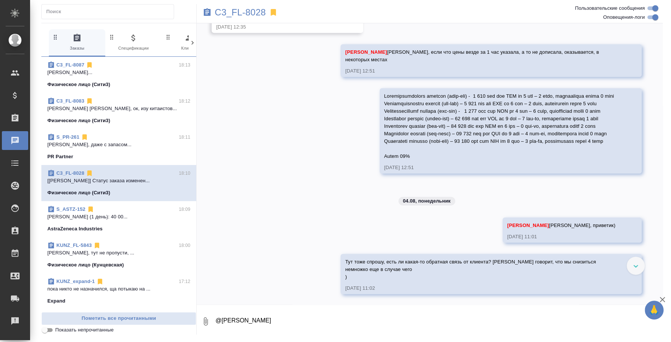
scroll to position [1228, 0]
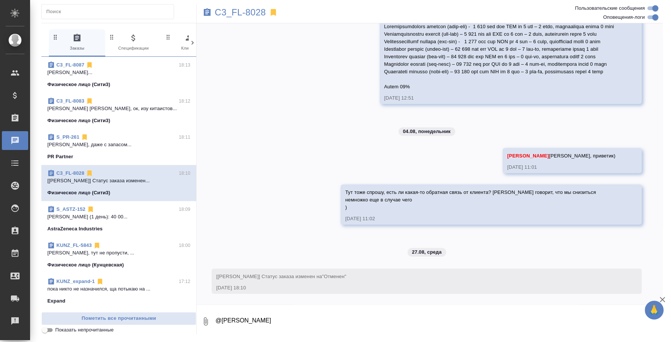
click at [102, 147] on p "Загородних Виктория Вика, даже с запасом..." at bounding box center [118, 145] width 143 height 8
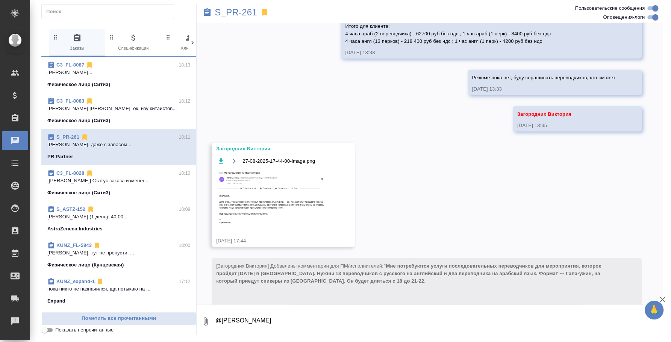
scroll to position [1506, 0]
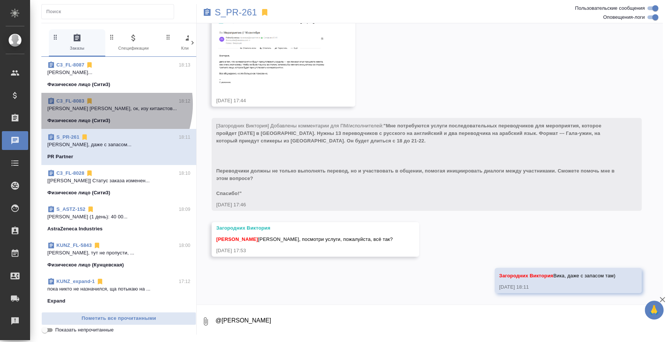
click at [101, 104] on div "C3_FL-8083 18:12" at bounding box center [118, 101] width 143 height 8
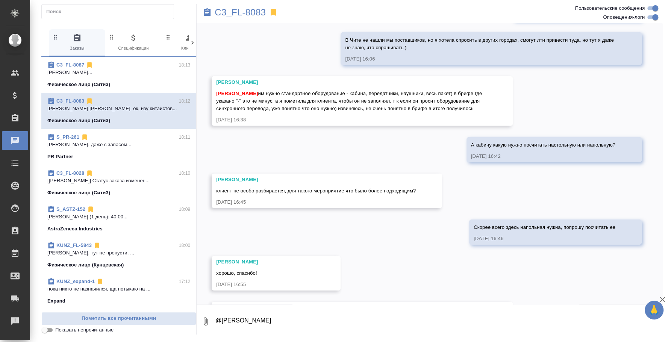
scroll to position [1548, 0]
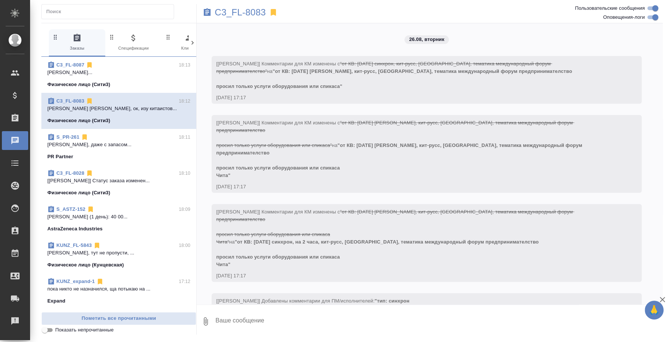
scroll to position [1548, 0]
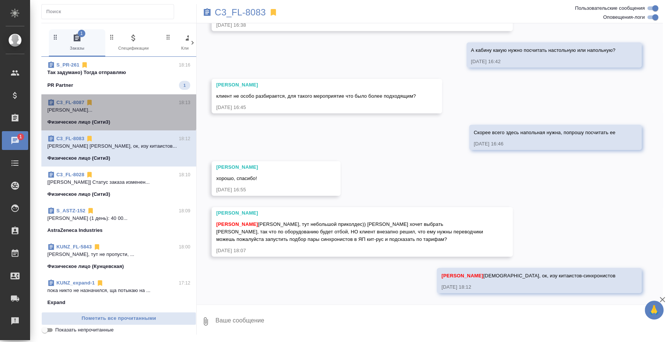
click at [118, 112] on p "[PERSON_NAME]..." at bounding box center [118, 110] width 143 height 8
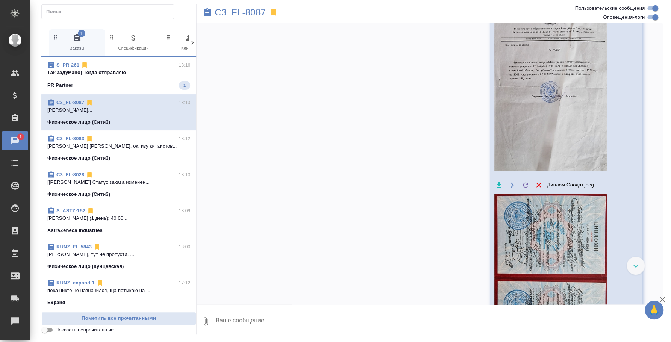
scroll to position [875, 0]
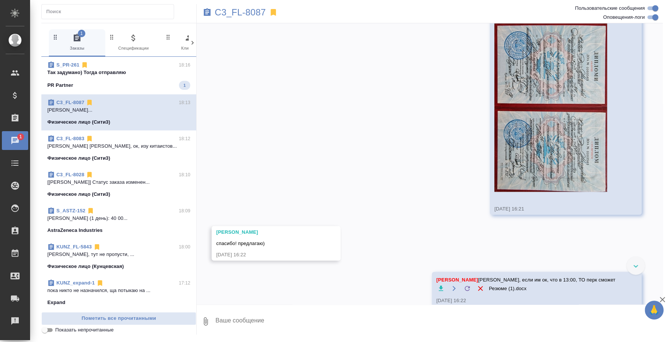
click at [301, 321] on textarea at bounding box center [439, 322] width 448 height 26
type textarea "j"
type textarea "к"
type textarea "j"
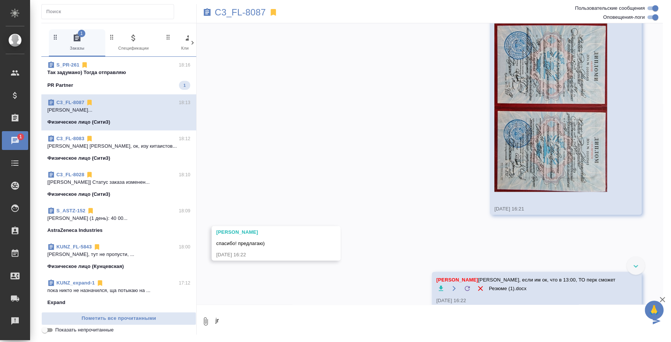
type textarea "j"
type textarea "ок, тогда не ищу больше"
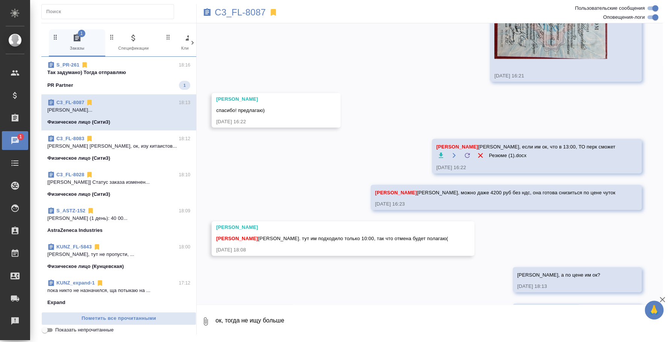
scroll to position [1079, 0]
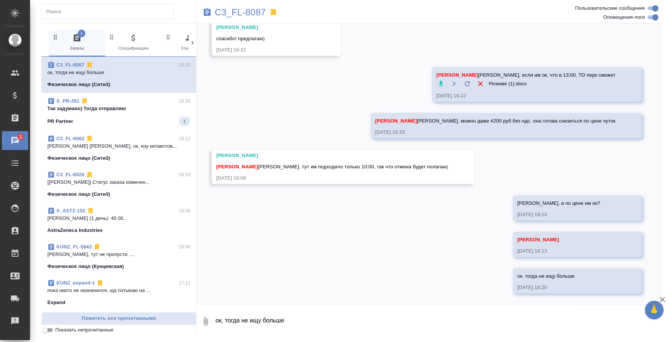
click at [130, 115] on span "S_PR-261 18:16 Так задумано) Тогда отправляю PR Partner 1" at bounding box center [118, 111] width 143 height 29
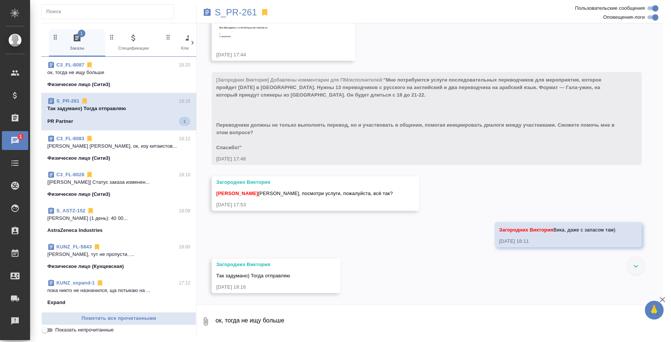
click at [138, 144] on p "[PERSON_NAME] [PERSON_NAME], ок, изу китаистов..." at bounding box center [118, 146] width 143 height 8
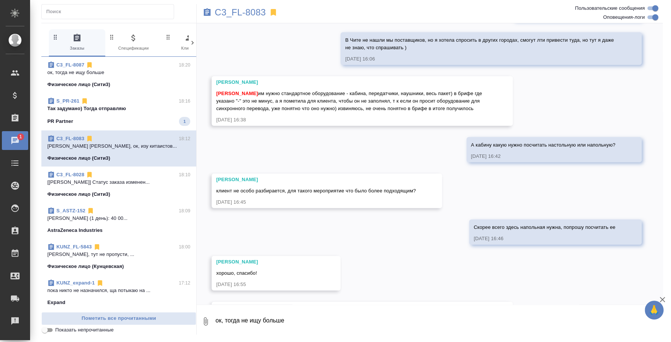
scroll to position [1548, 0]
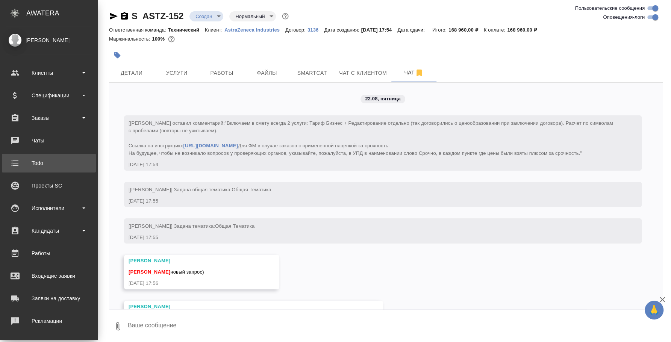
scroll to position [612, 0]
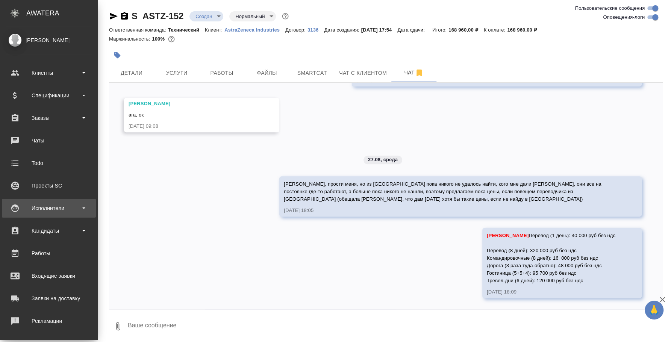
click at [60, 206] on div "Исполнители" at bounding box center [49, 208] width 86 height 11
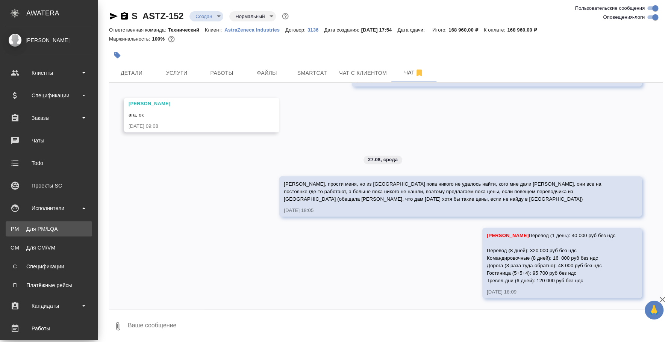
click at [64, 223] on link "PM Для PM/[GEOGRAPHIC_DATA]" at bounding box center [49, 228] width 86 height 15
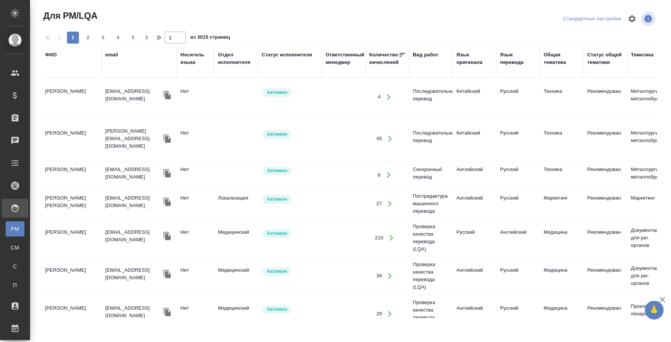
click at [472, 61] on div "Язык оригинала" at bounding box center [474, 58] width 36 height 15
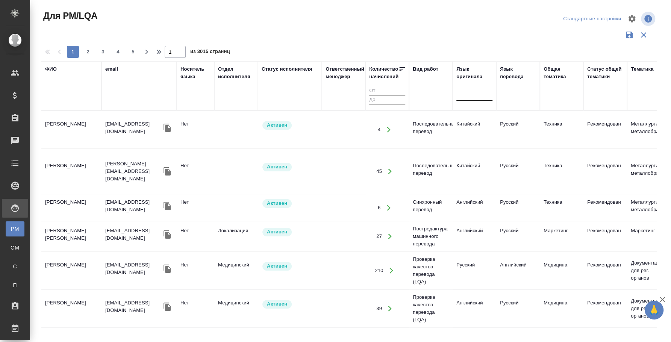
click at [467, 96] on div at bounding box center [474, 93] width 36 height 11
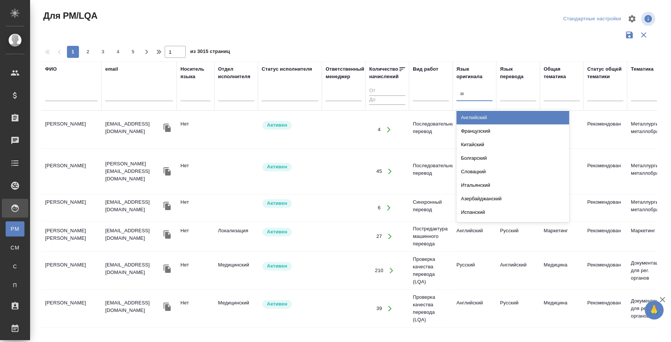
type input "анг"
click at [518, 116] on div "Английский" at bounding box center [512, 118] width 113 height 14
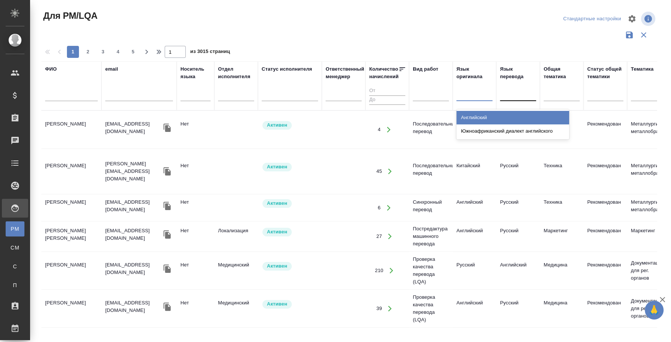
click at [523, 93] on div at bounding box center [518, 93] width 36 height 11
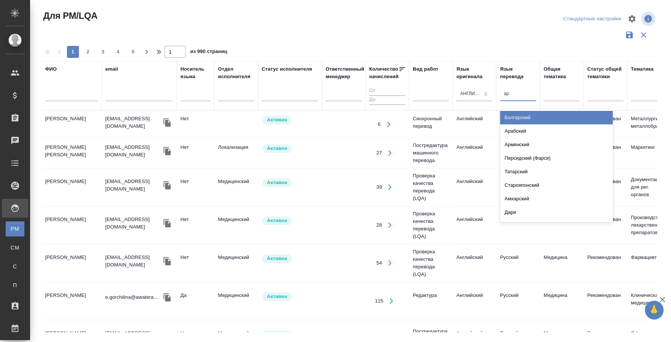
type input "арм"
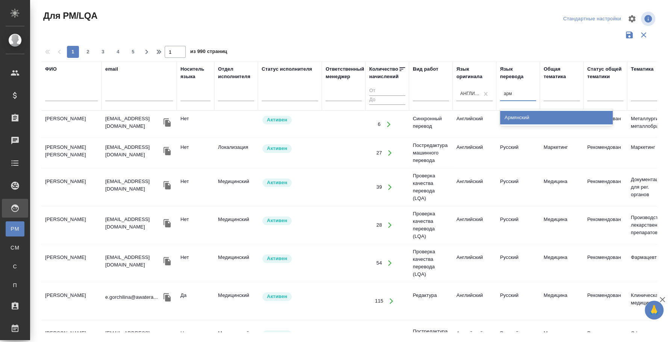
click at [527, 116] on div "Армянский" at bounding box center [556, 118] width 113 height 14
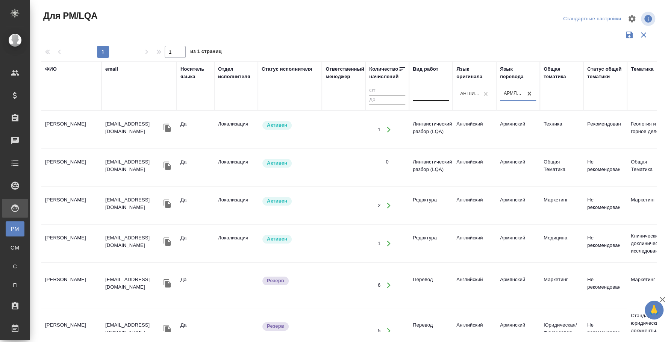
click at [431, 97] on div at bounding box center [431, 93] width 36 height 11
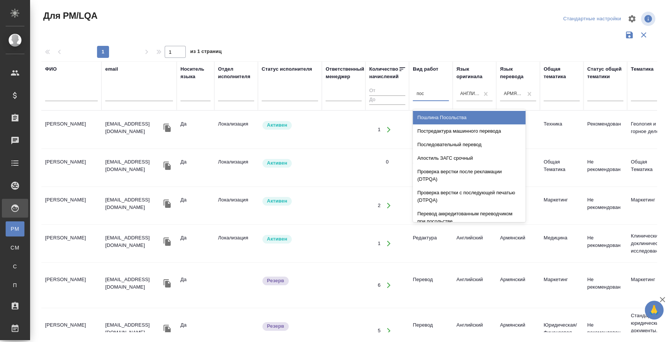
type input "посл"
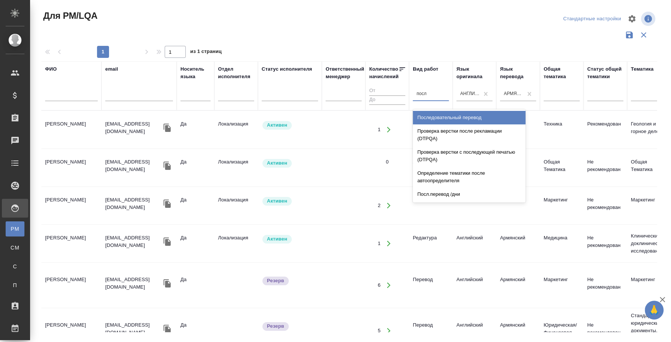
click at [447, 112] on div "Последовательный перевод" at bounding box center [469, 118] width 113 height 14
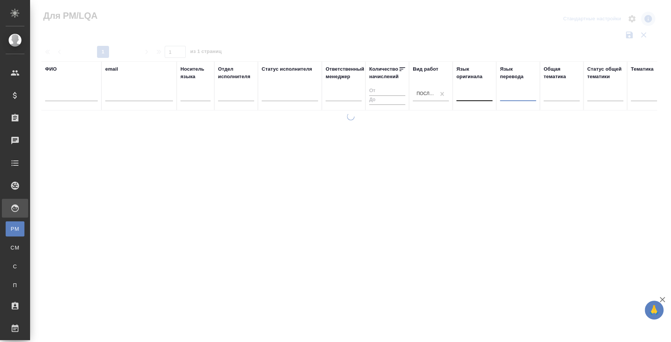
click at [468, 96] on div at bounding box center [474, 93] width 36 height 11
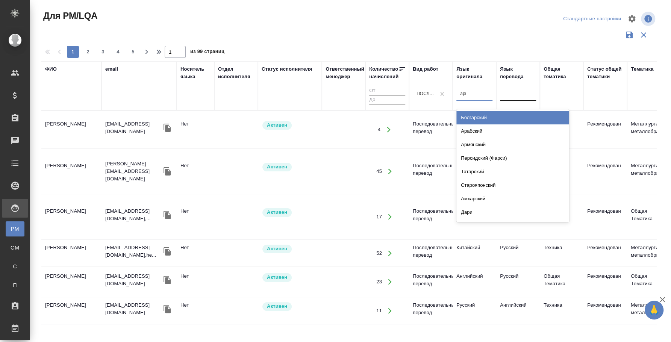
type input "армя"
click at [498, 118] on div "Армянский" at bounding box center [512, 118] width 113 height 14
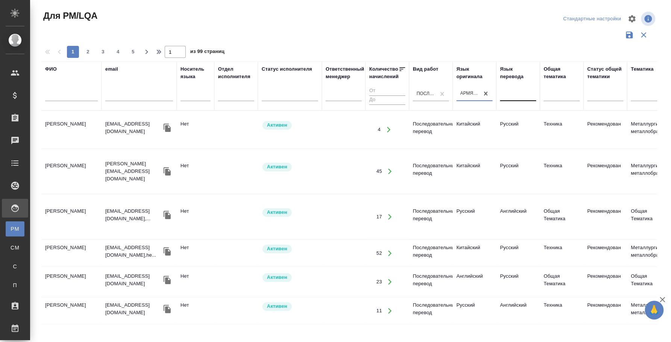
click at [514, 93] on div at bounding box center [518, 93] width 36 height 11
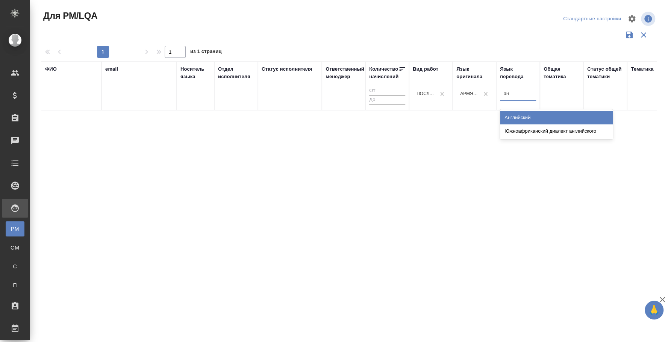
type input "анг"
click at [521, 117] on div "Английский" at bounding box center [556, 118] width 113 height 14
